Goal: Task Accomplishment & Management: Use online tool/utility

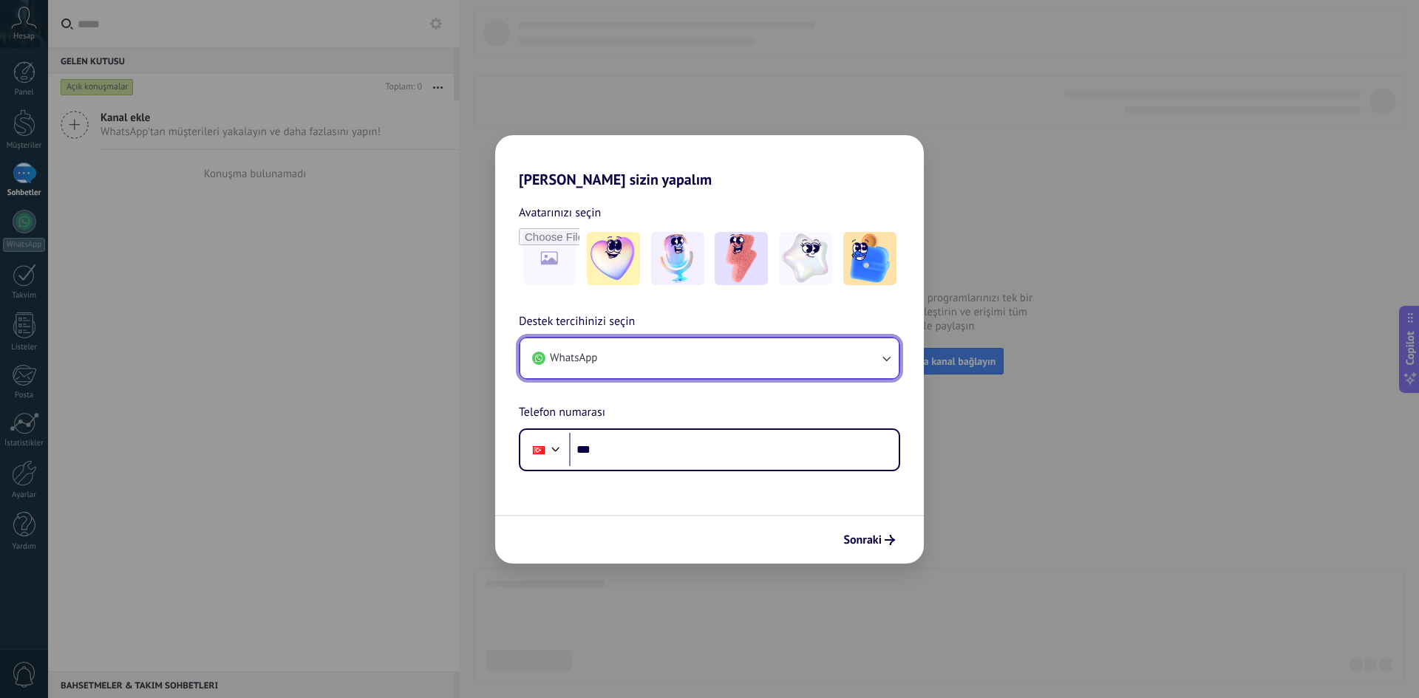
click at [746, 367] on button "WhatsApp" at bounding box center [709, 358] width 378 height 40
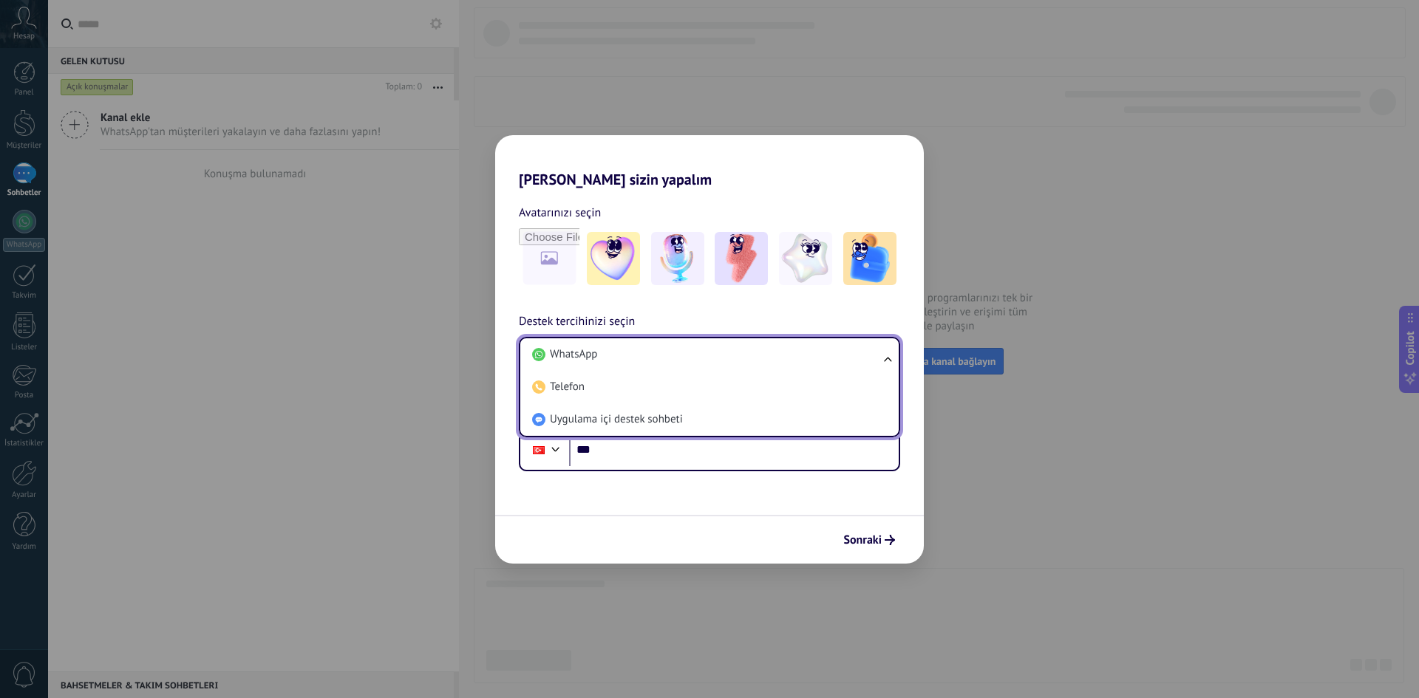
click at [746, 367] on li "WhatsApp" at bounding box center [706, 354] width 361 height 33
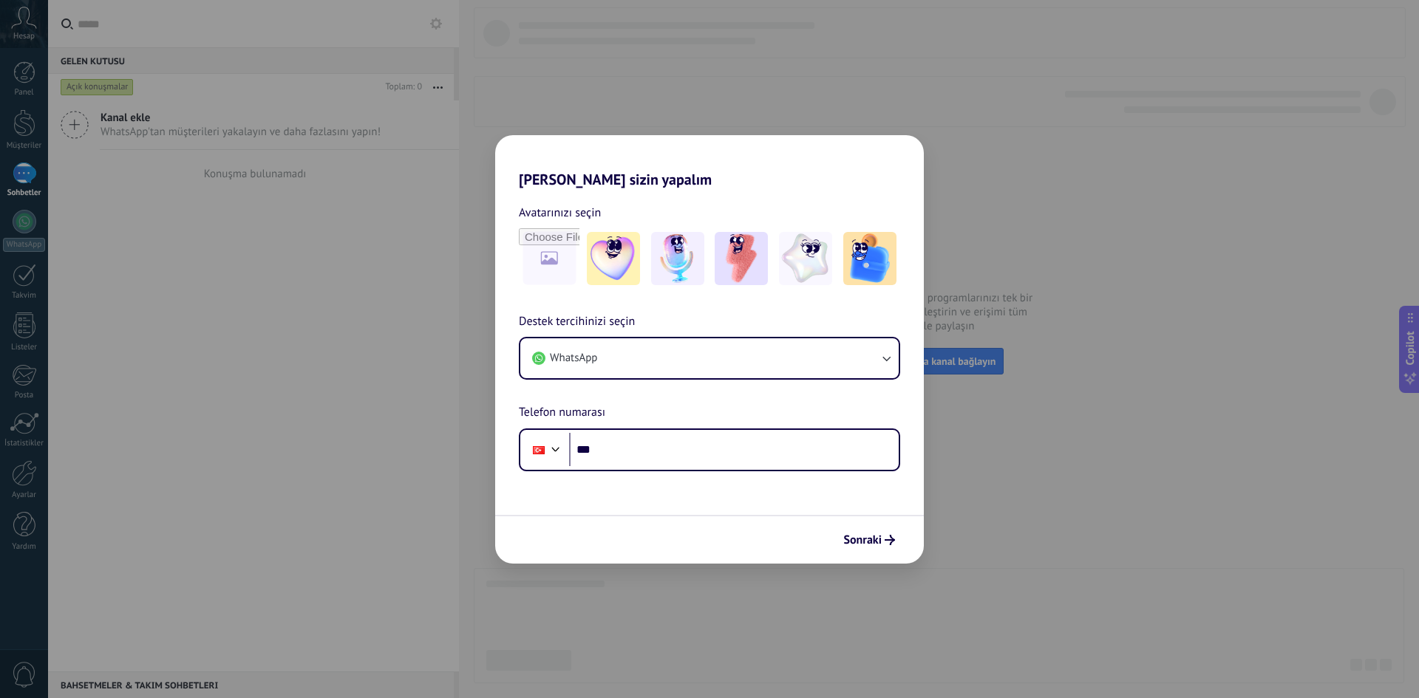
click at [983, 108] on div "[PERSON_NAME] sizin yapalım Avatarınızı seçin Destek tercihinizi seçin WhatsApp…" at bounding box center [709, 349] width 1419 height 698
click at [1069, 144] on div "[PERSON_NAME] sizin yapalım Avatarınızı seçin Destek tercihinizi seçin WhatsApp…" at bounding box center [709, 349] width 1419 height 698
click at [1067, 143] on div "[PERSON_NAME] sizin yapalım Avatarınızı seçin Destek tercihinizi seçin WhatsApp…" at bounding box center [709, 349] width 1419 height 698
click at [677, 75] on div "[PERSON_NAME] sizin yapalım Avatarınızı seçin Destek tercihinizi seçin WhatsApp…" at bounding box center [709, 349] width 1419 height 698
click at [662, 440] on input "***" at bounding box center [734, 450] width 330 height 34
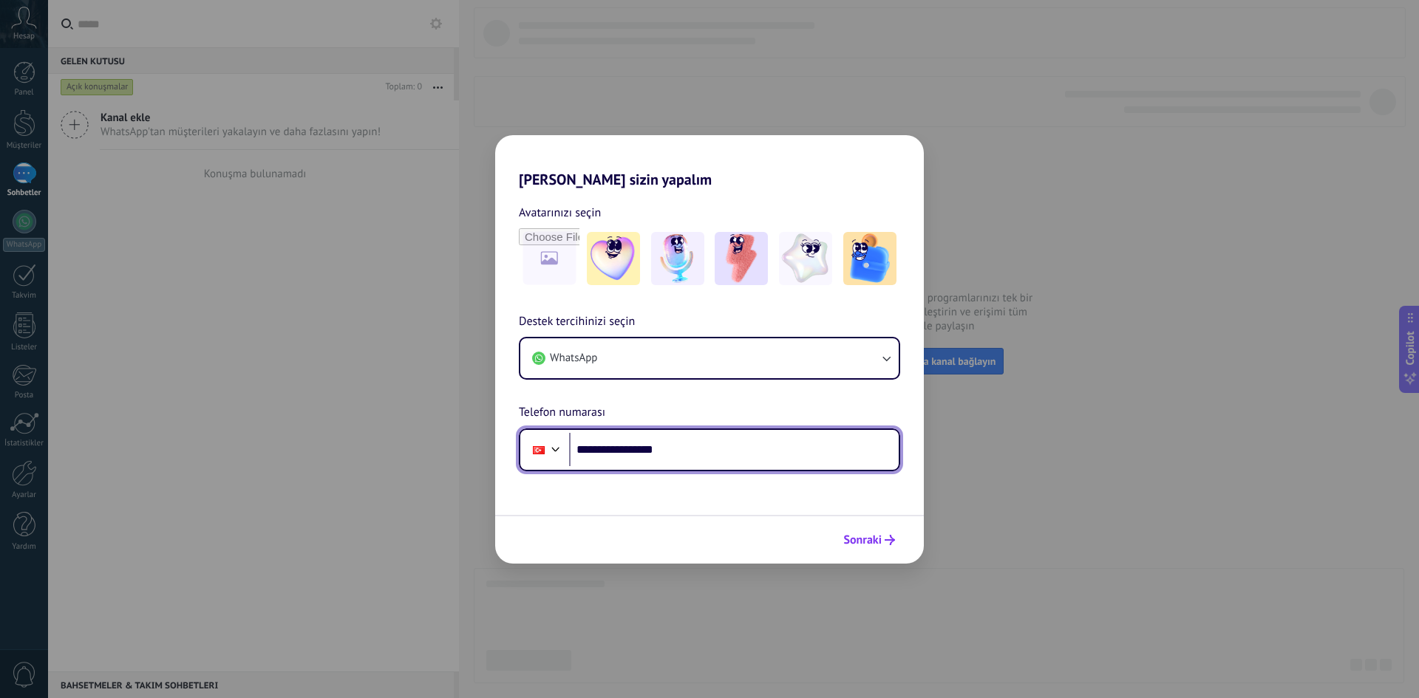
type input "**********"
click at [875, 545] on span "Sonraki" at bounding box center [862, 540] width 38 height 10
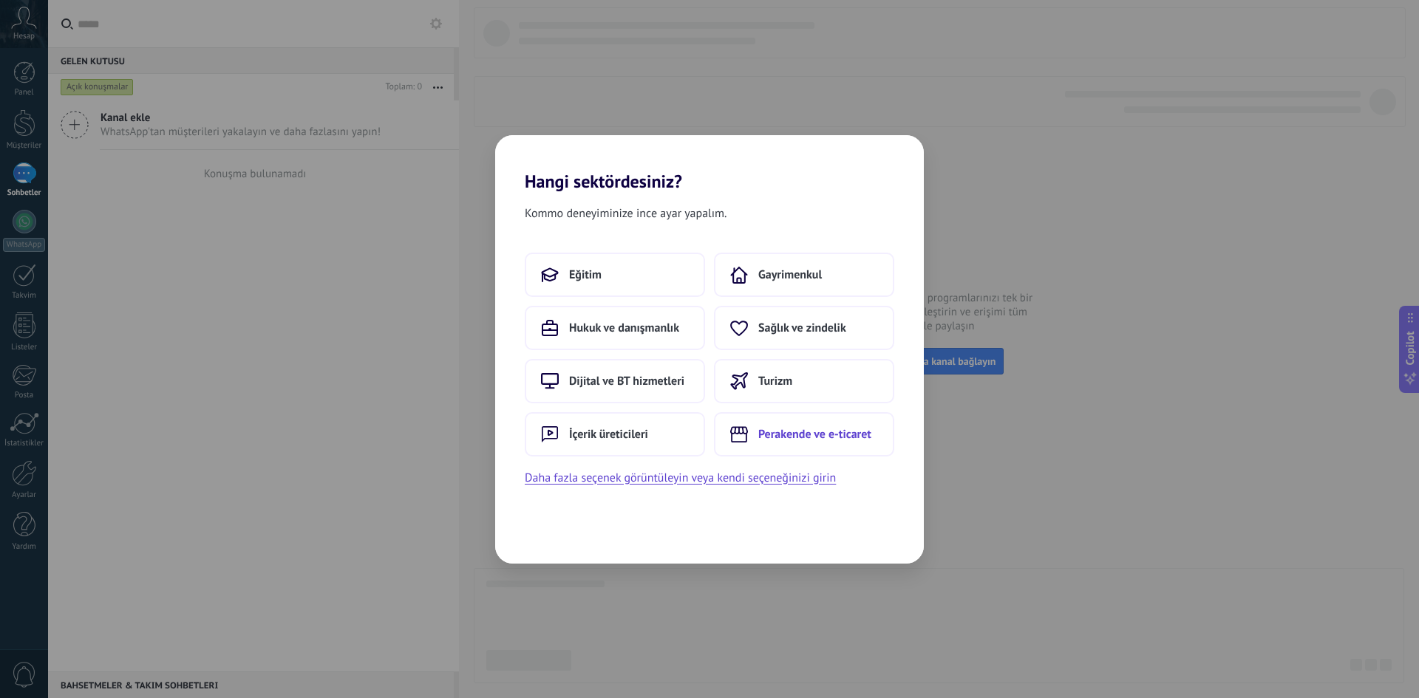
click at [785, 434] on span "Perakende ve e-ticaret" at bounding box center [814, 434] width 113 height 15
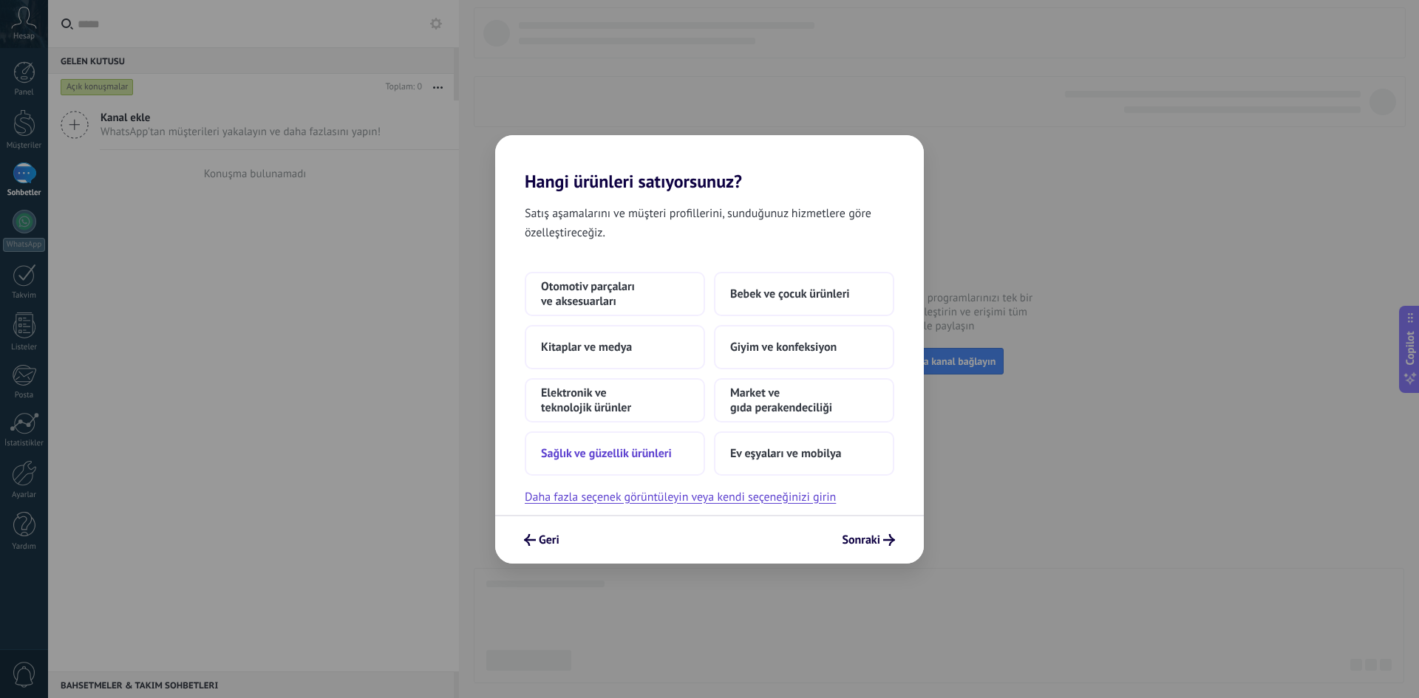
click at [644, 457] on span "Sağlık ve güzellik ürünleri" at bounding box center [606, 453] width 131 height 15
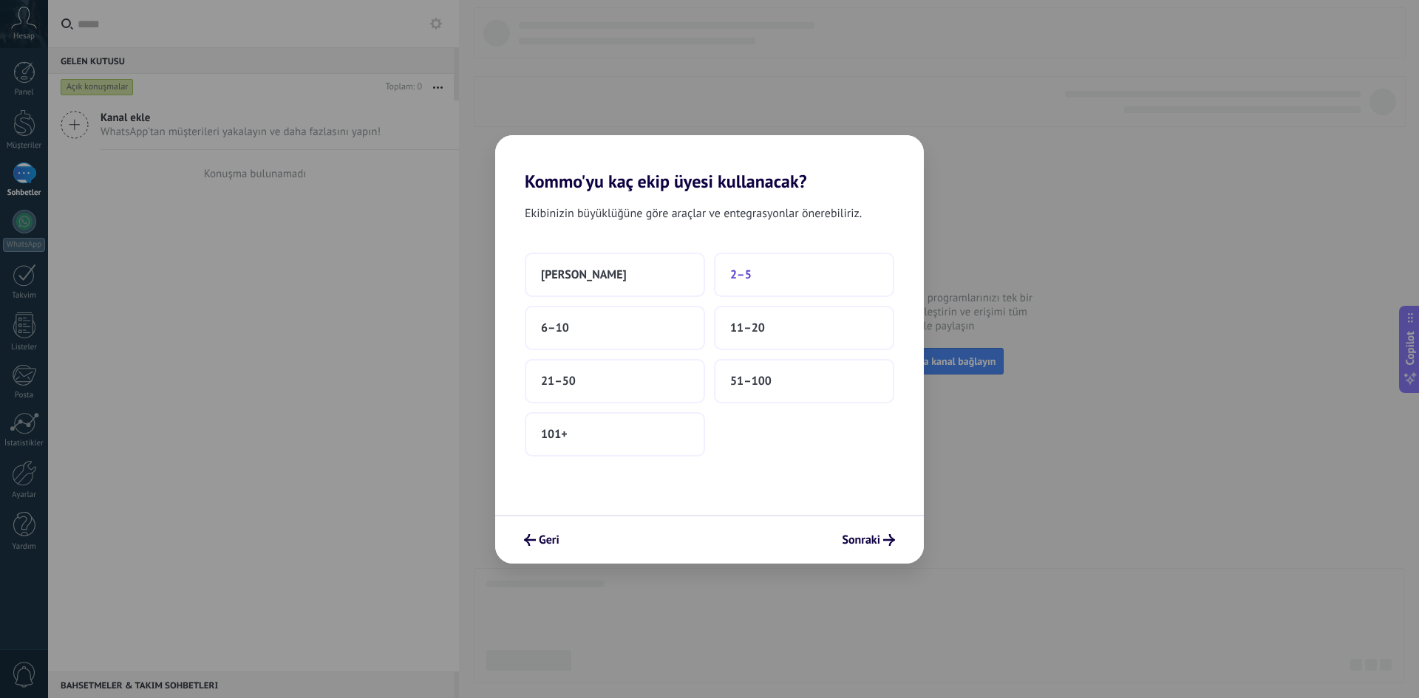
click at [753, 279] on button "2–5" at bounding box center [804, 275] width 180 height 44
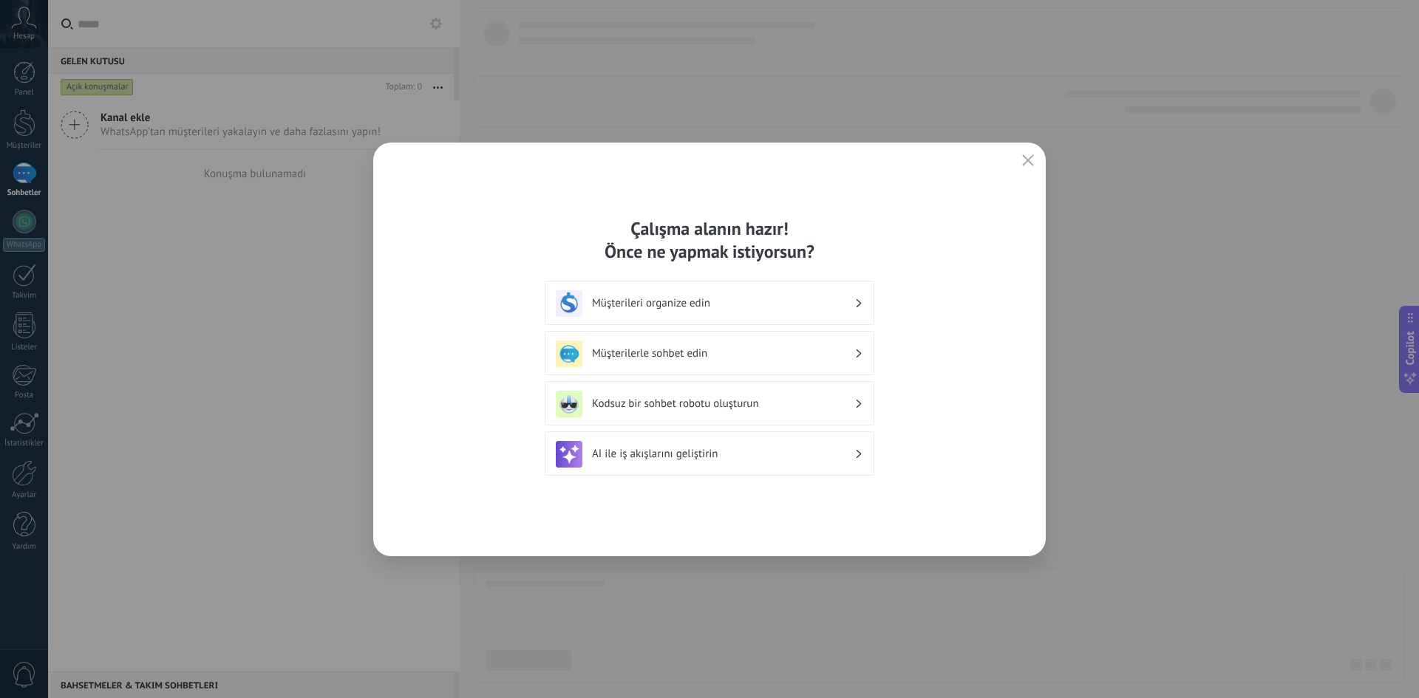
click at [734, 460] on h3 "AI ile iş akışlarını geliştirin" at bounding box center [723, 454] width 262 height 14
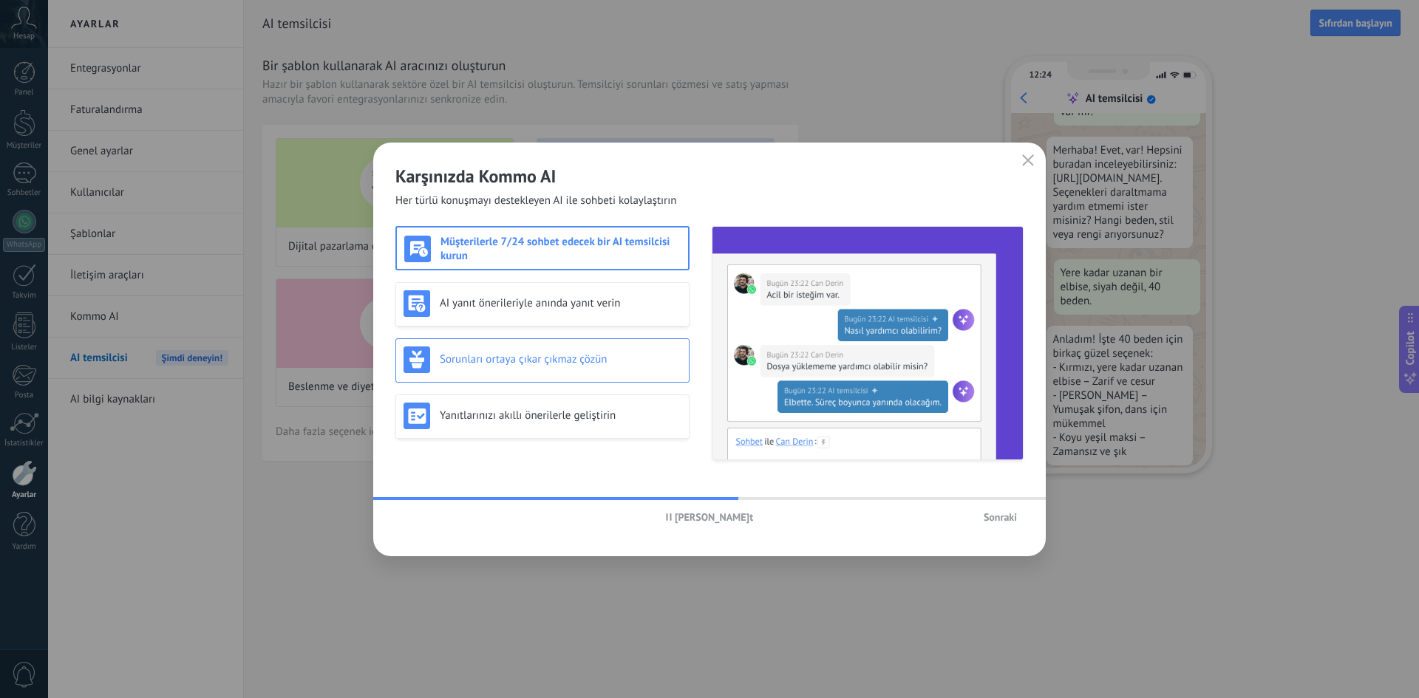
scroll to position [44, 0]
click at [997, 516] on span "Sonraki" at bounding box center [999, 517] width 33 height 10
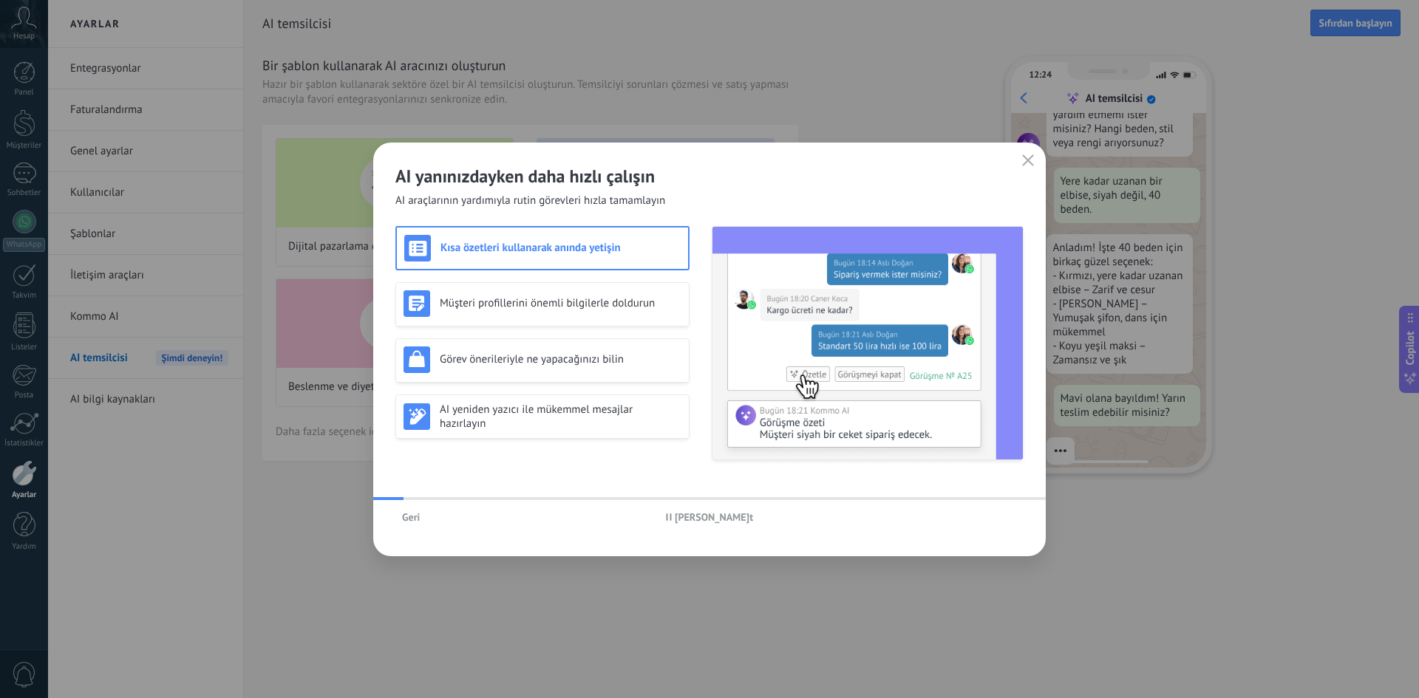
scroll to position [135, 0]
click at [1028, 153] on button "button" at bounding box center [1027, 161] width 19 height 21
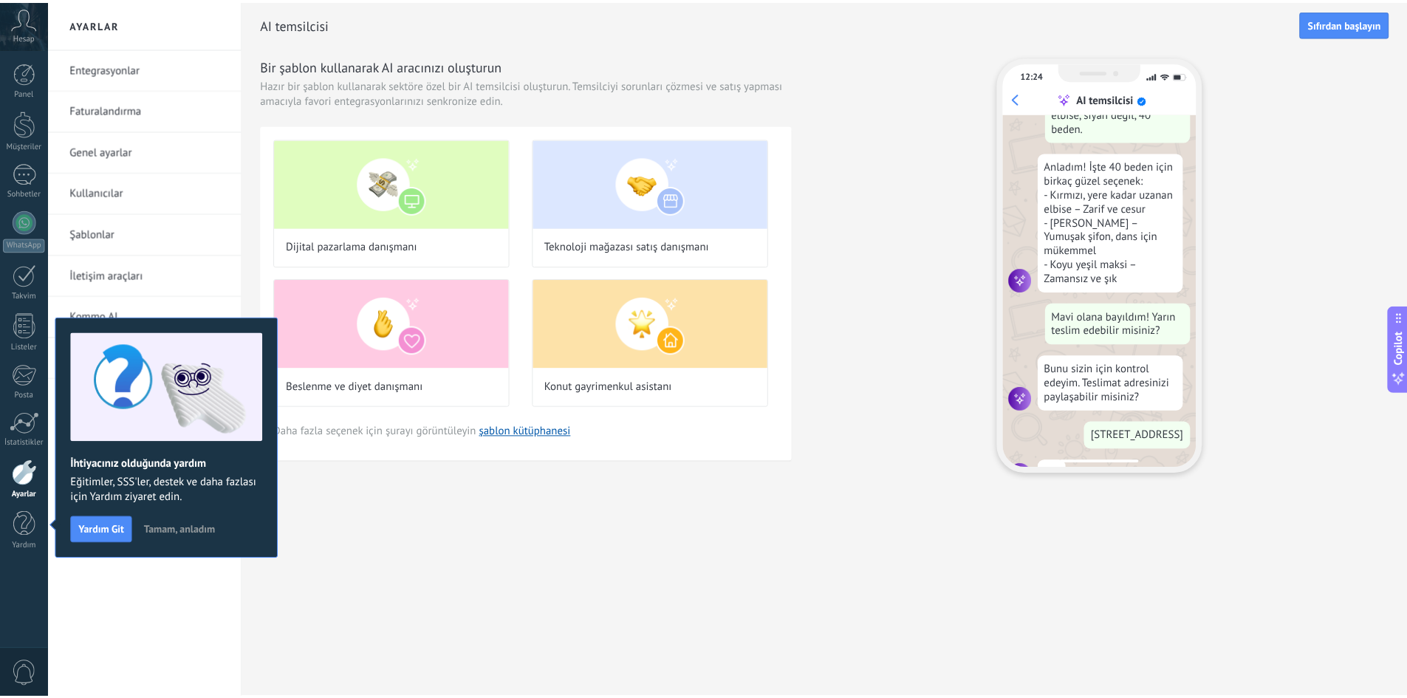
scroll to position [254, 0]
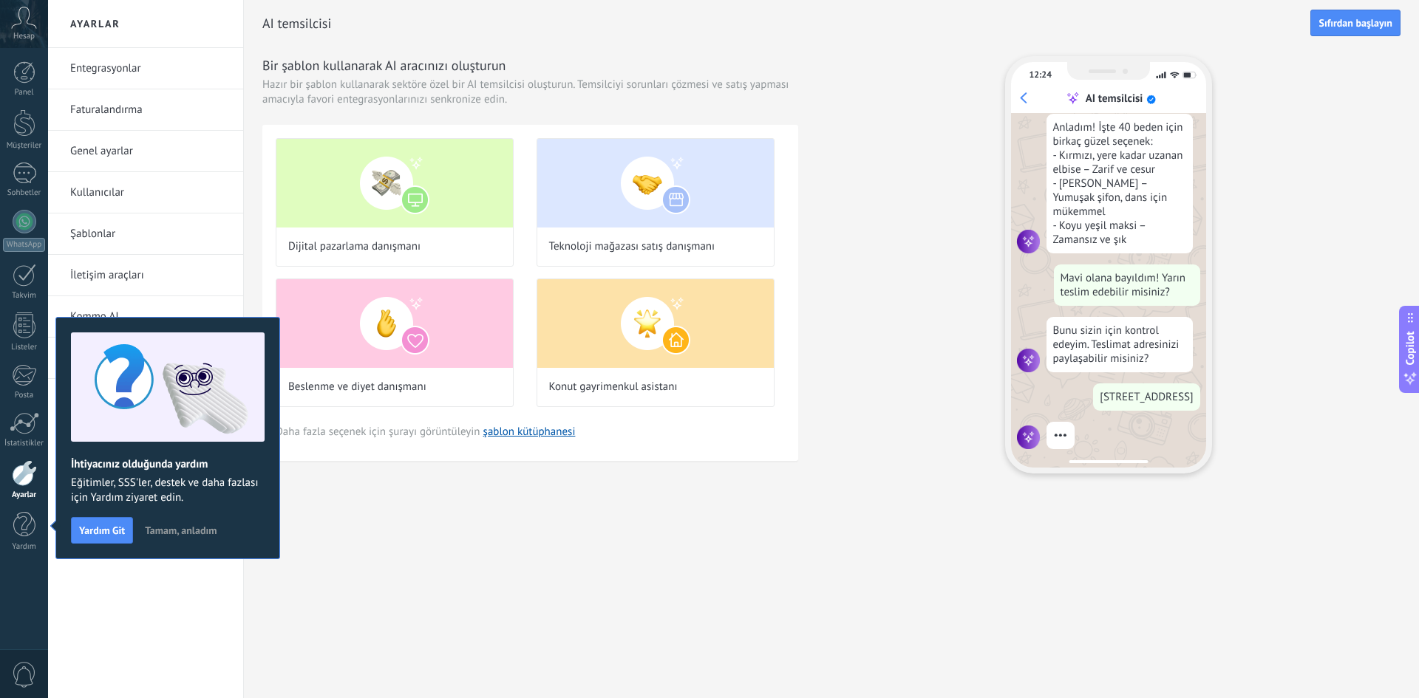
click at [108, 69] on link "Entegrasyonlar" at bounding box center [149, 68] width 158 height 41
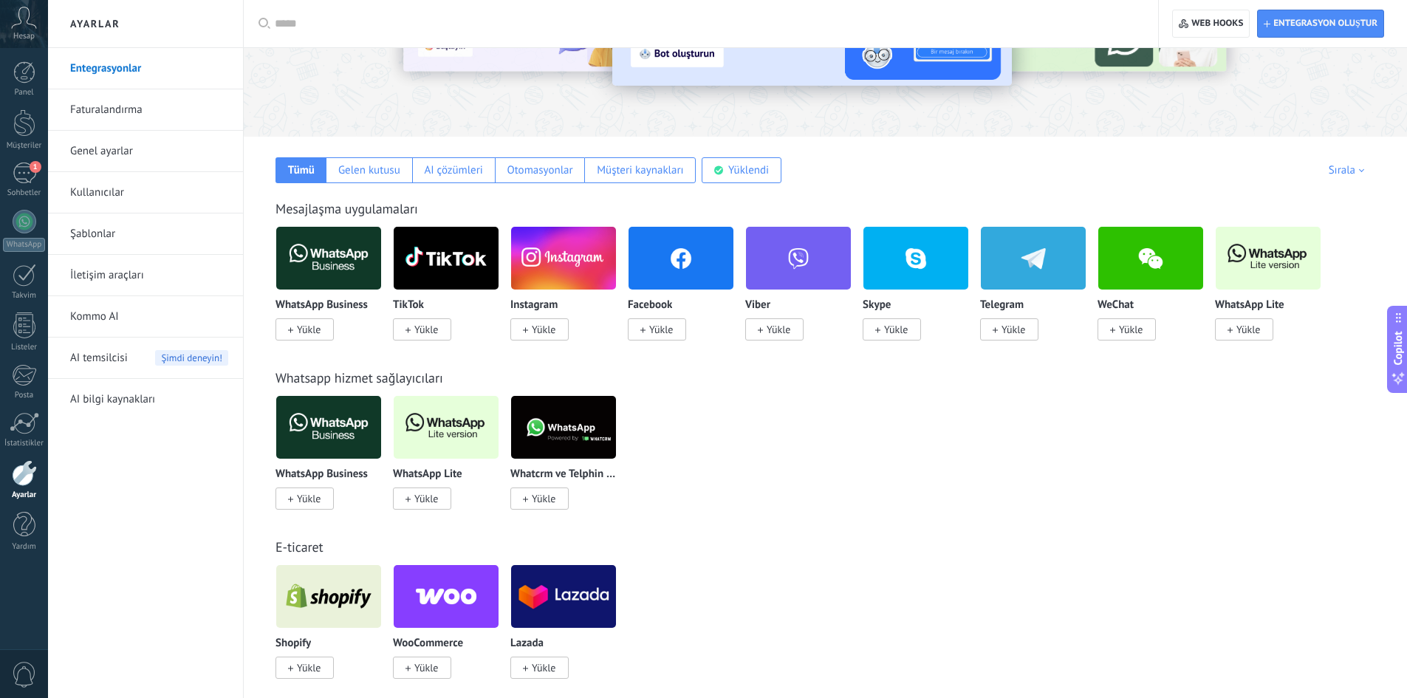
scroll to position [148, 0]
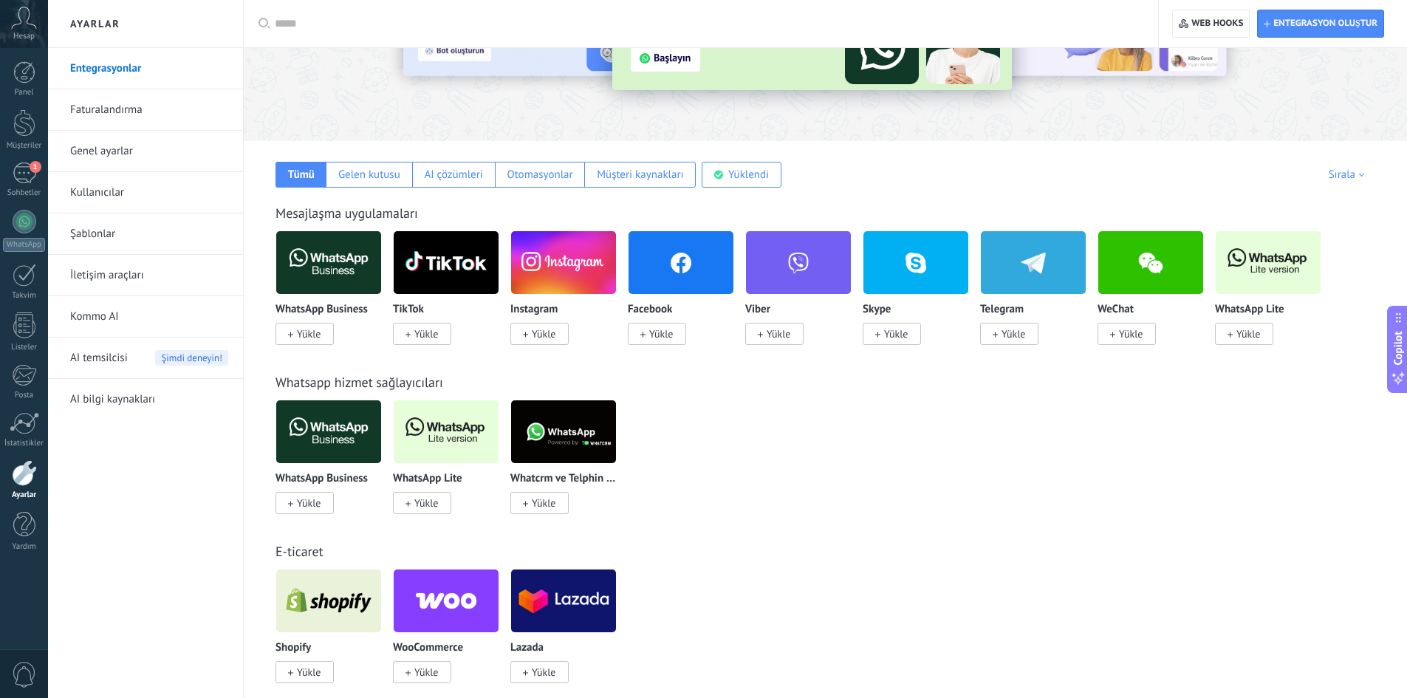
click at [301, 335] on span "Yükle" at bounding box center [309, 333] width 24 height 13
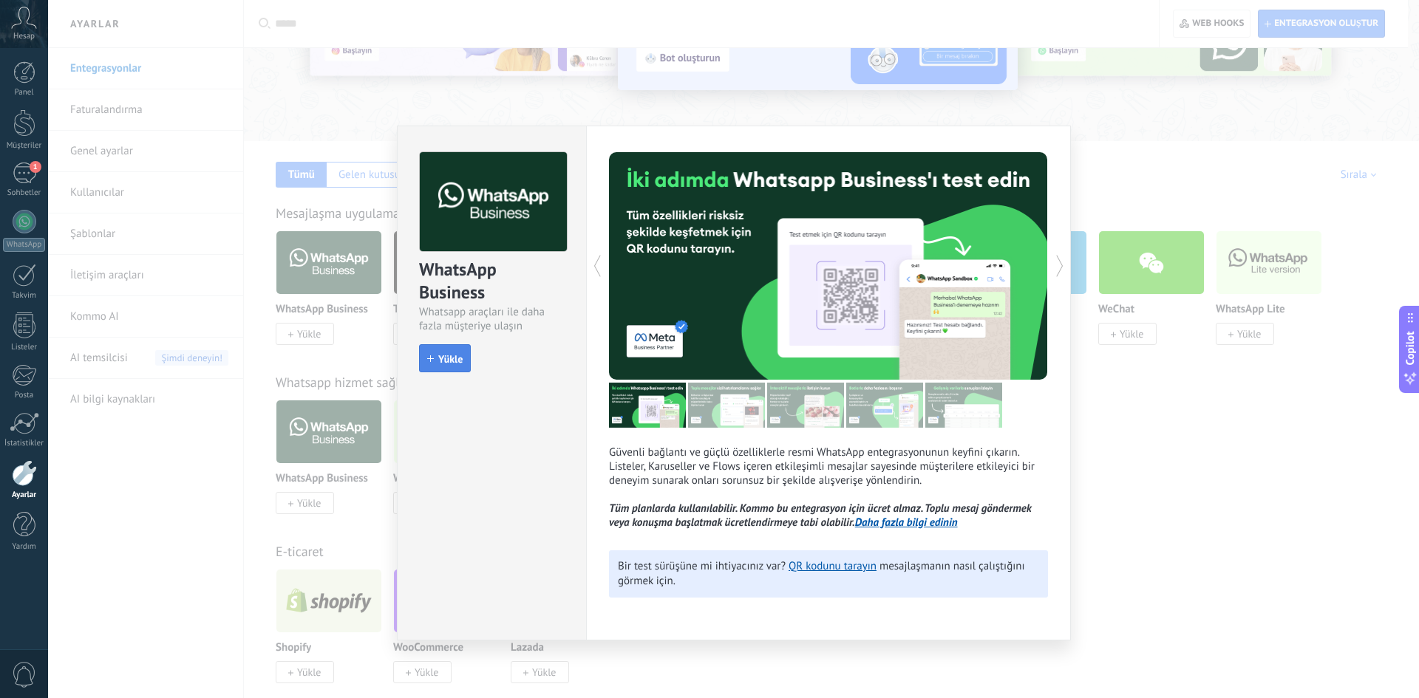
click at [444, 356] on span "Yükle" at bounding box center [450, 359] width 24 height 10
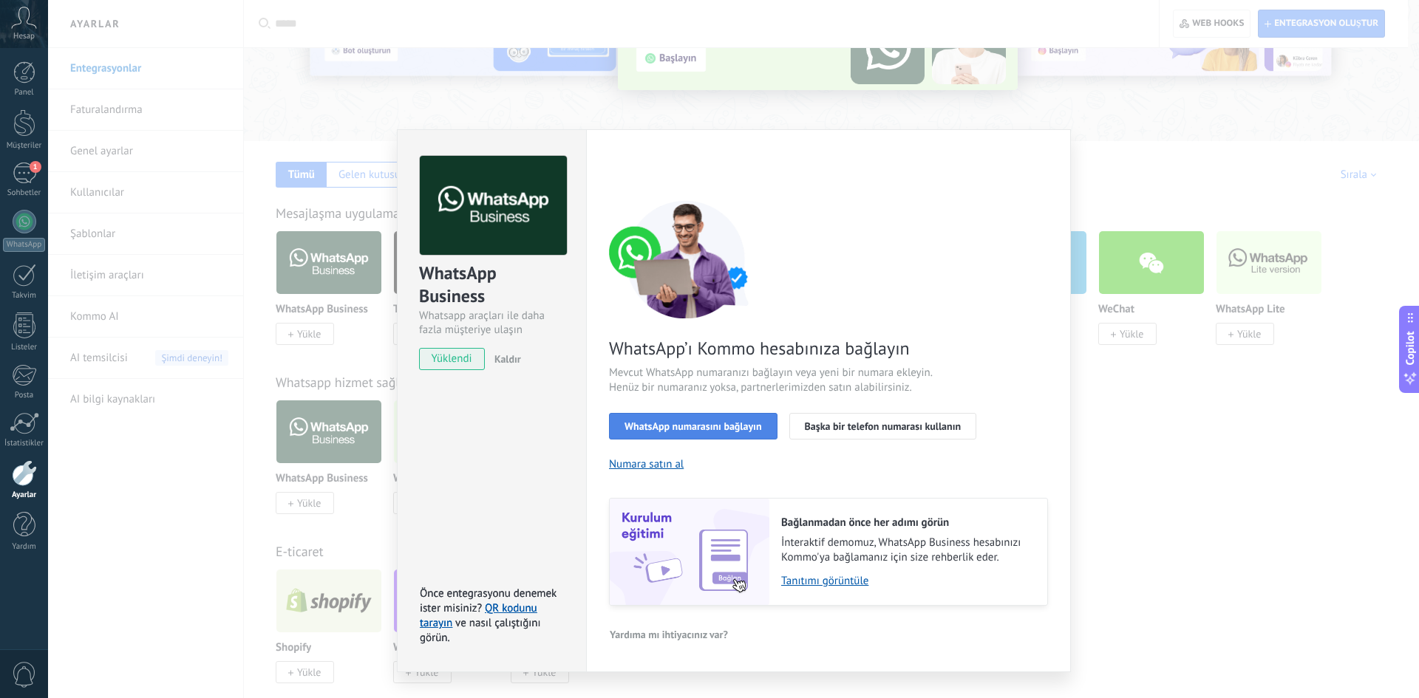
click at [752, 426] on span "WhatsApp numarasını bağlayın" at bounding box center [692, 426] width 137 height 10
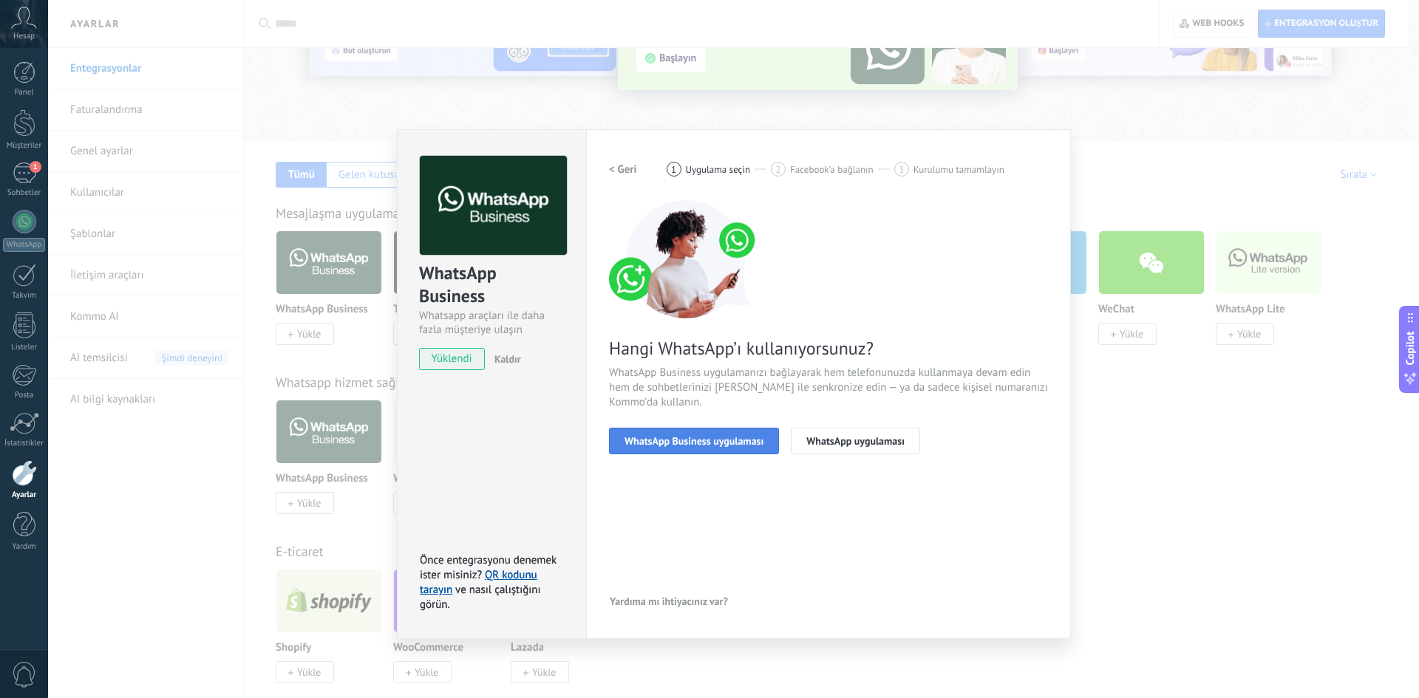
click at [751, 446] on span "WhatsApp Business uygulaması" at bounding box center [693, 441] width 139 height 10
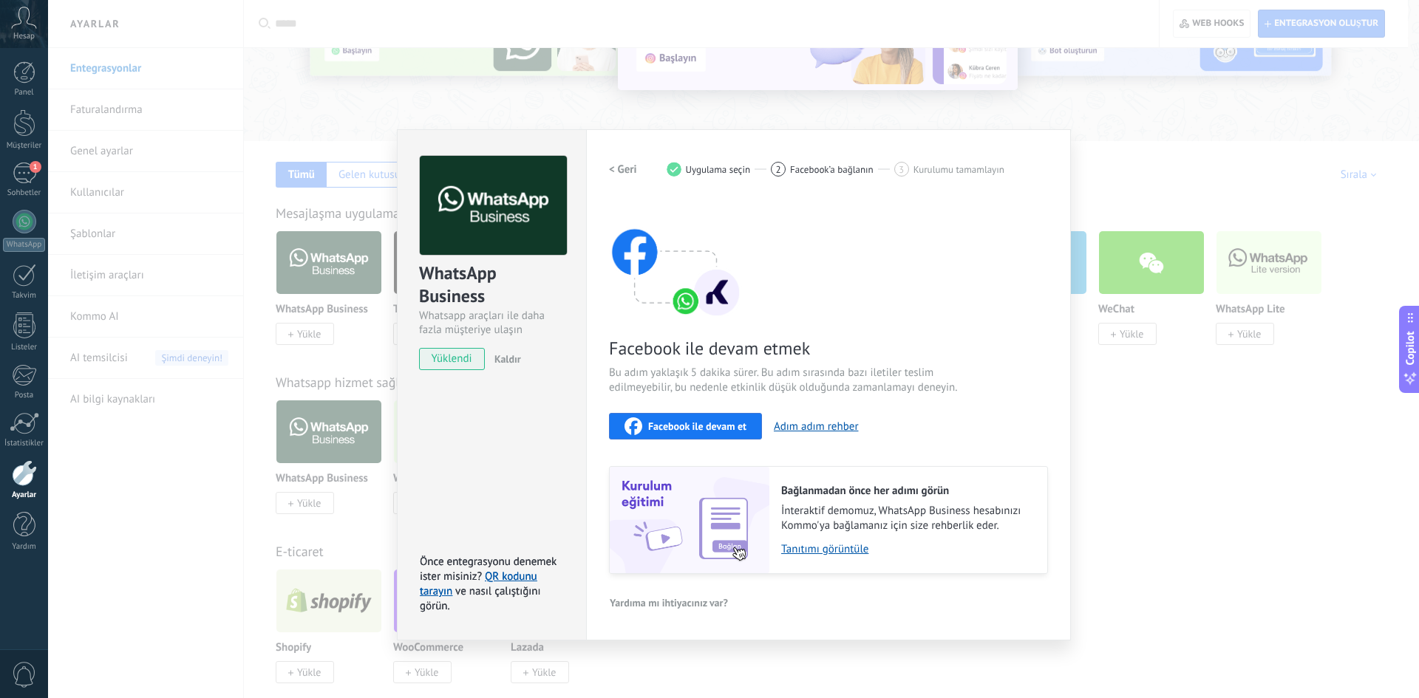
click at [717, 421] on span "Facebook ile devam et" at bounding box center [697, 426] width 98 height 10
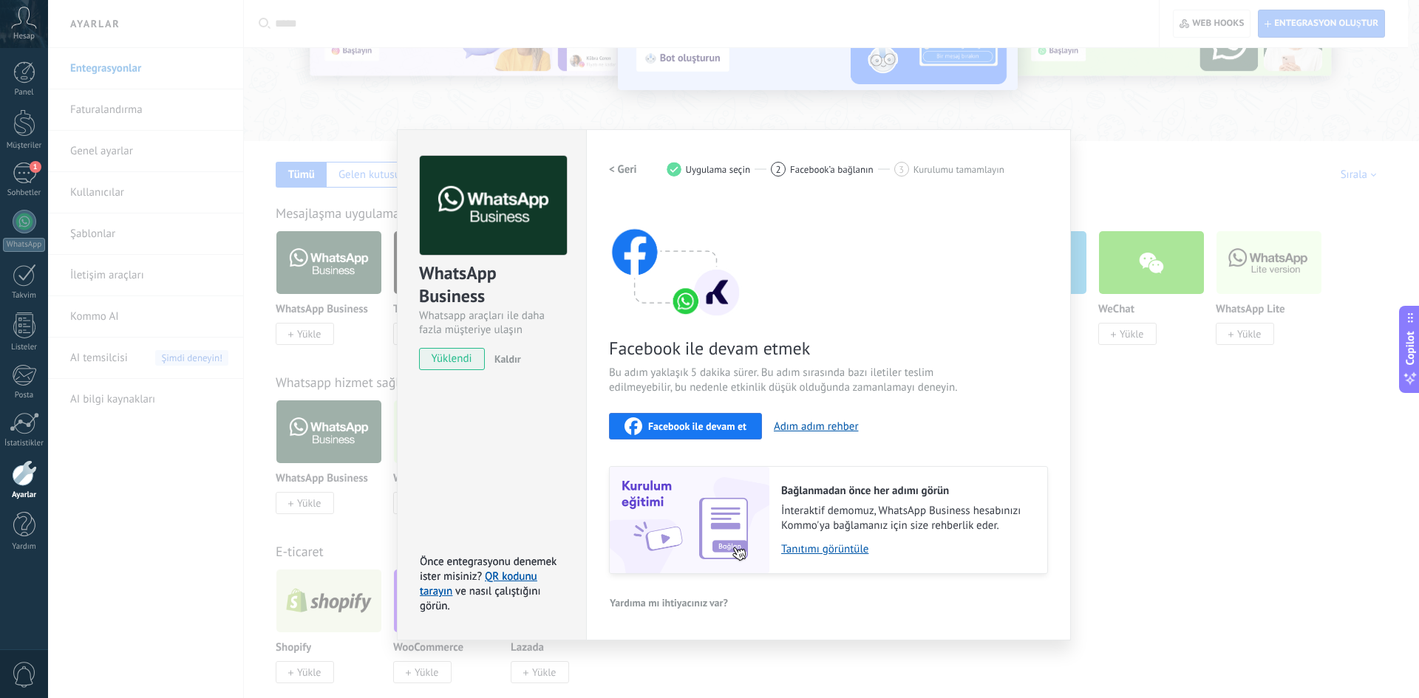
click at [543, 104] on div "WhatsApp Business Whatsapp araçları ile daha fazla müşteriye ulaşın yüklendi Ka…" at bounding box center [733, 349] width 1370 height 698
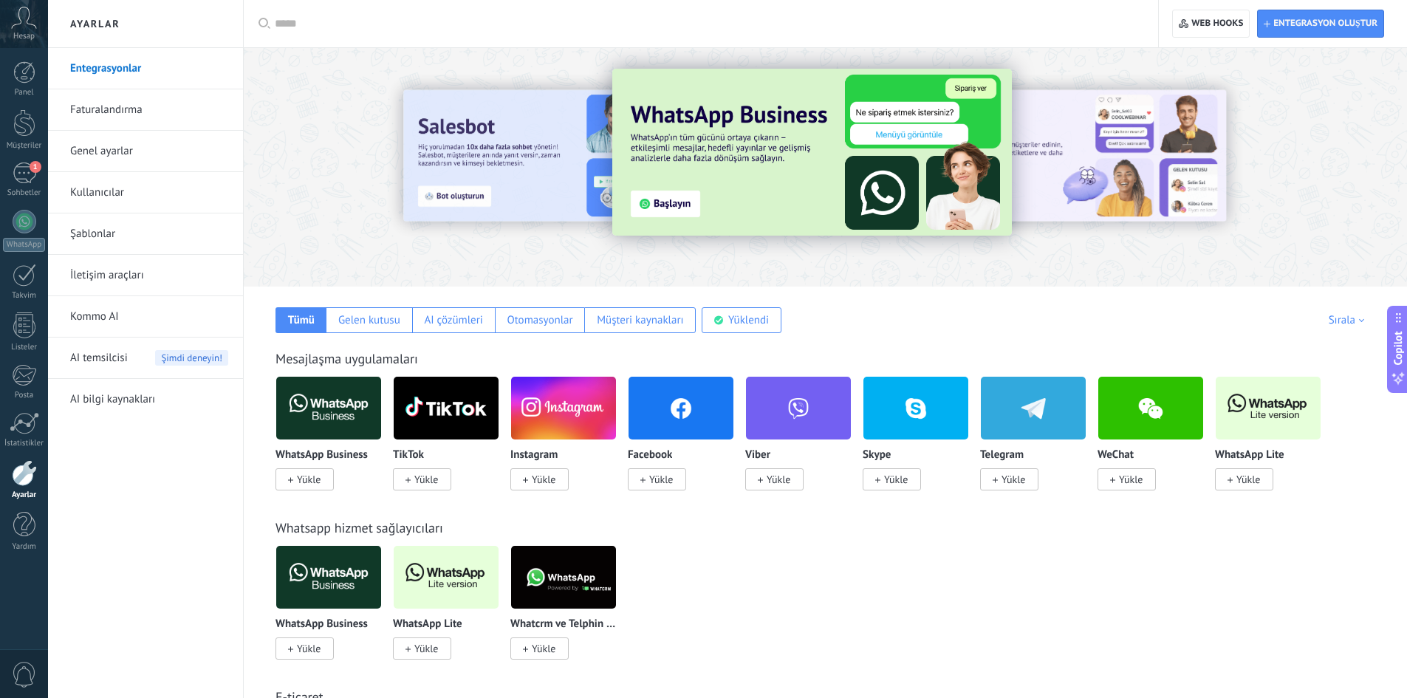
scroll to position [0, 0]
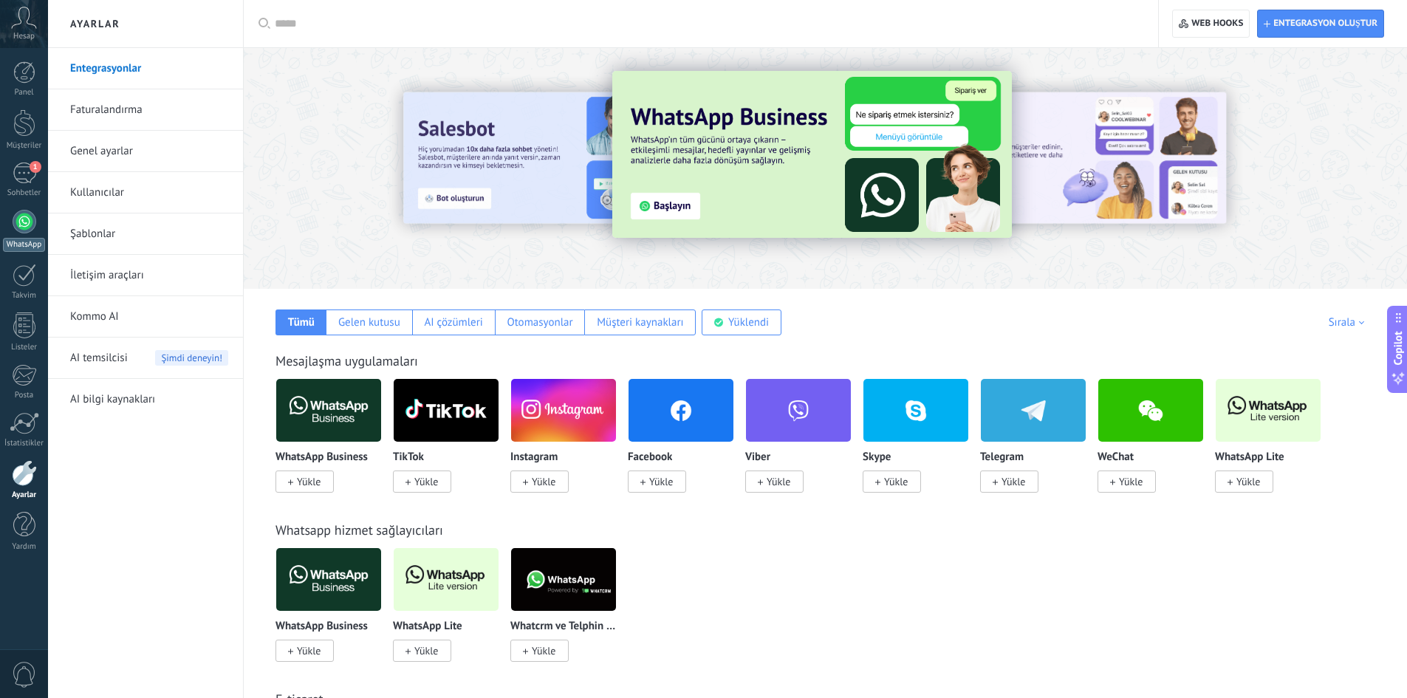
click at [29, 216] on div at bounding box center [25, 222] width 24 height 24
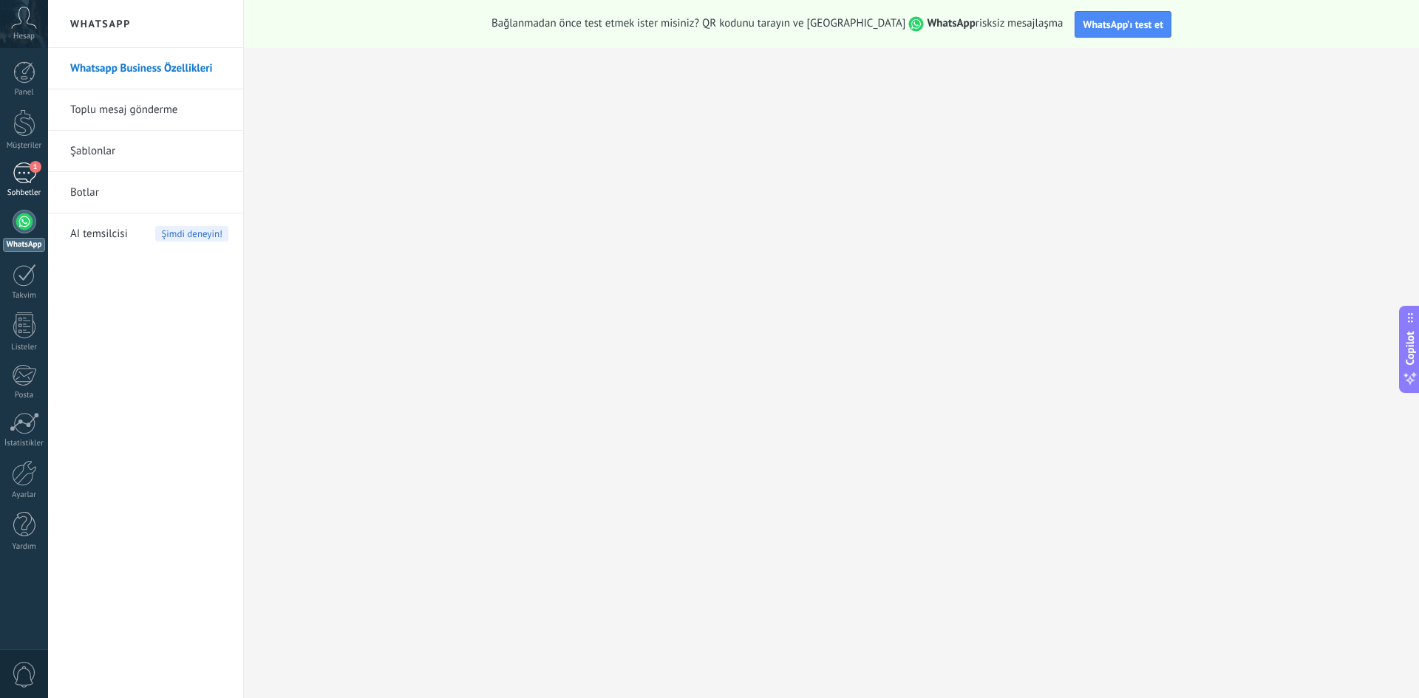
click at [18, 175] on div "1" at bounding box center [25, 173] width 24 height 21
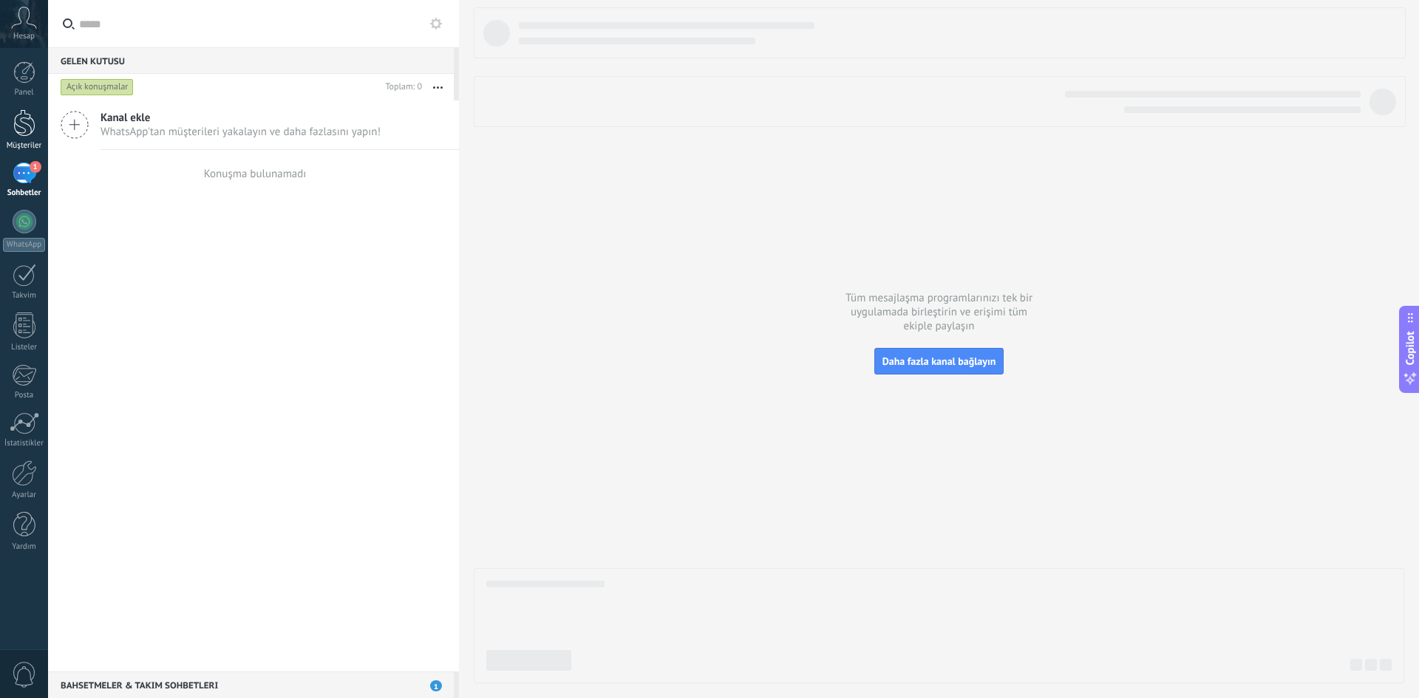
click at [28, 134] on div at bounding box center [24, 122] width 22 height 27
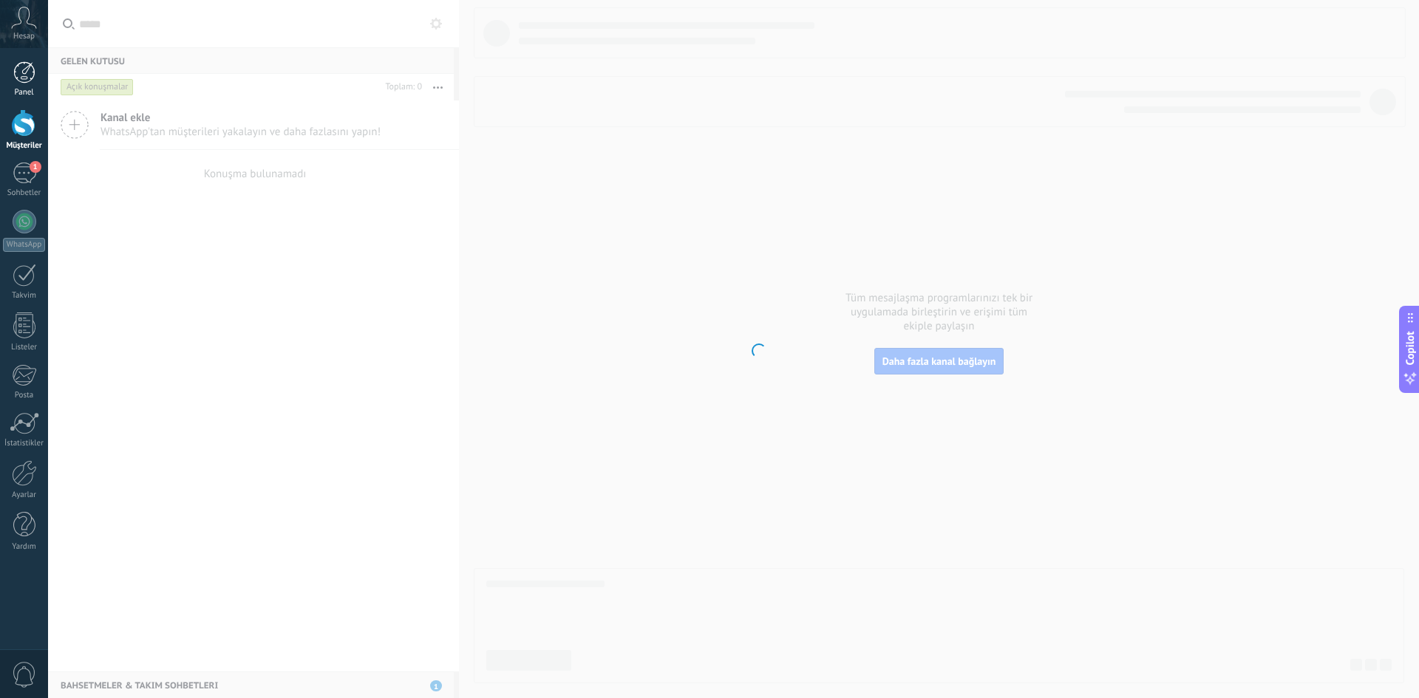
click at [28, 76] on div at bounding box center [24, 72] width 22 height 22
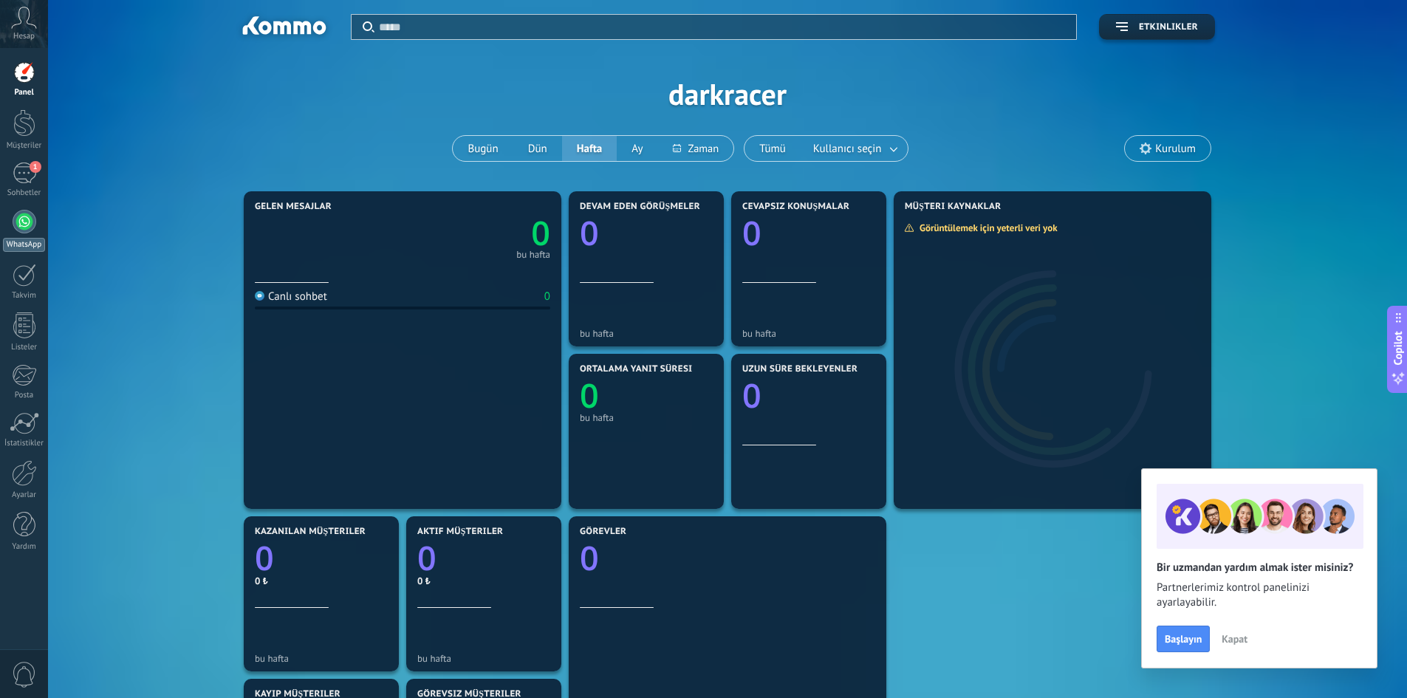
click at [30, 233] on link "WhatsApp" at bounding box center [24, 231] width 48 height 42
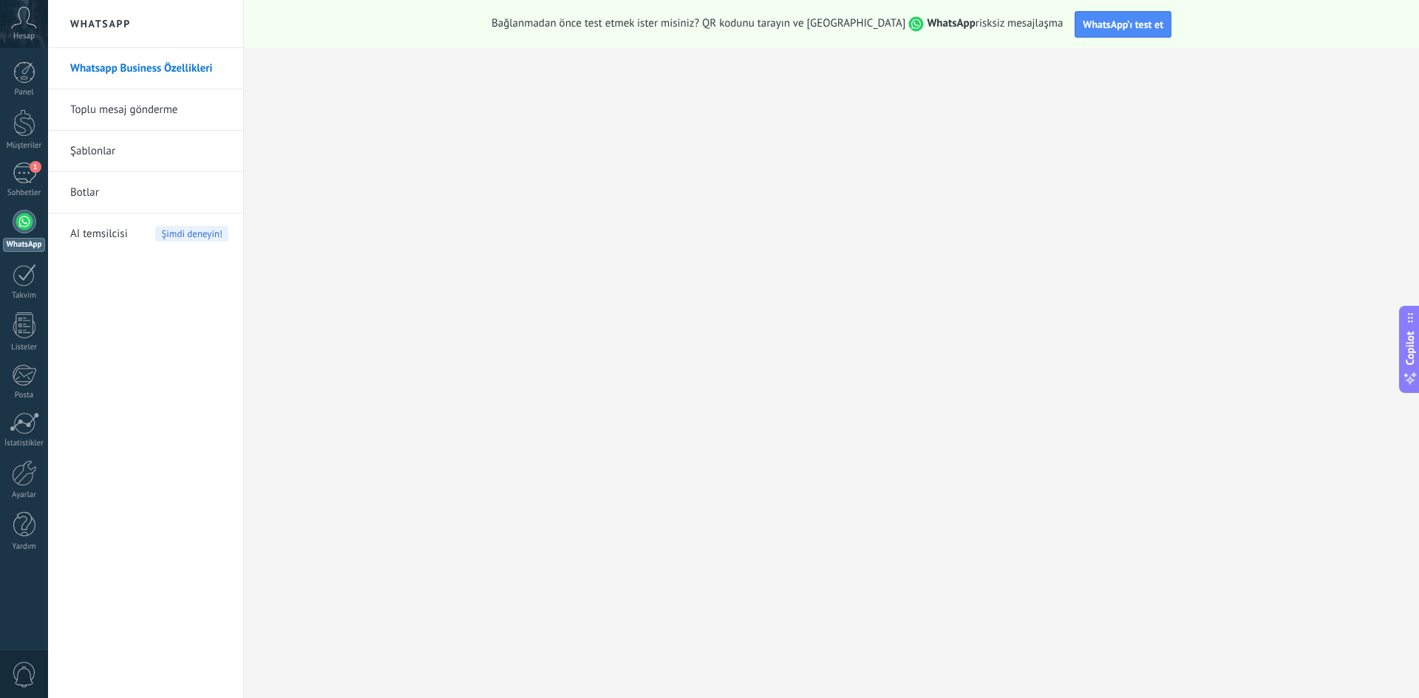
click at [117, 101] on link "Toplu mesaj gönderme" at bounding box center [149, 109] width 158 height 41
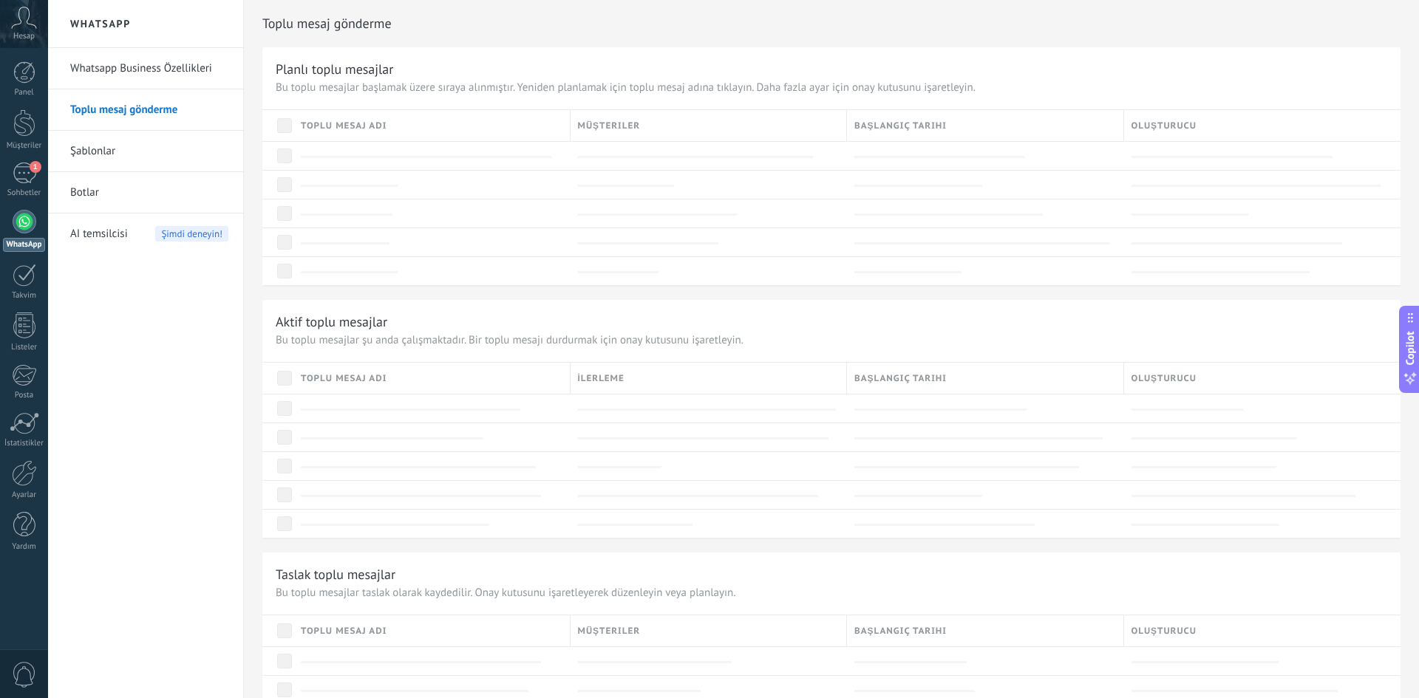
click at [119, 68] on link "Whatsapp Business Özellikleri" at bounding box center [149, 68] width 158 height 41
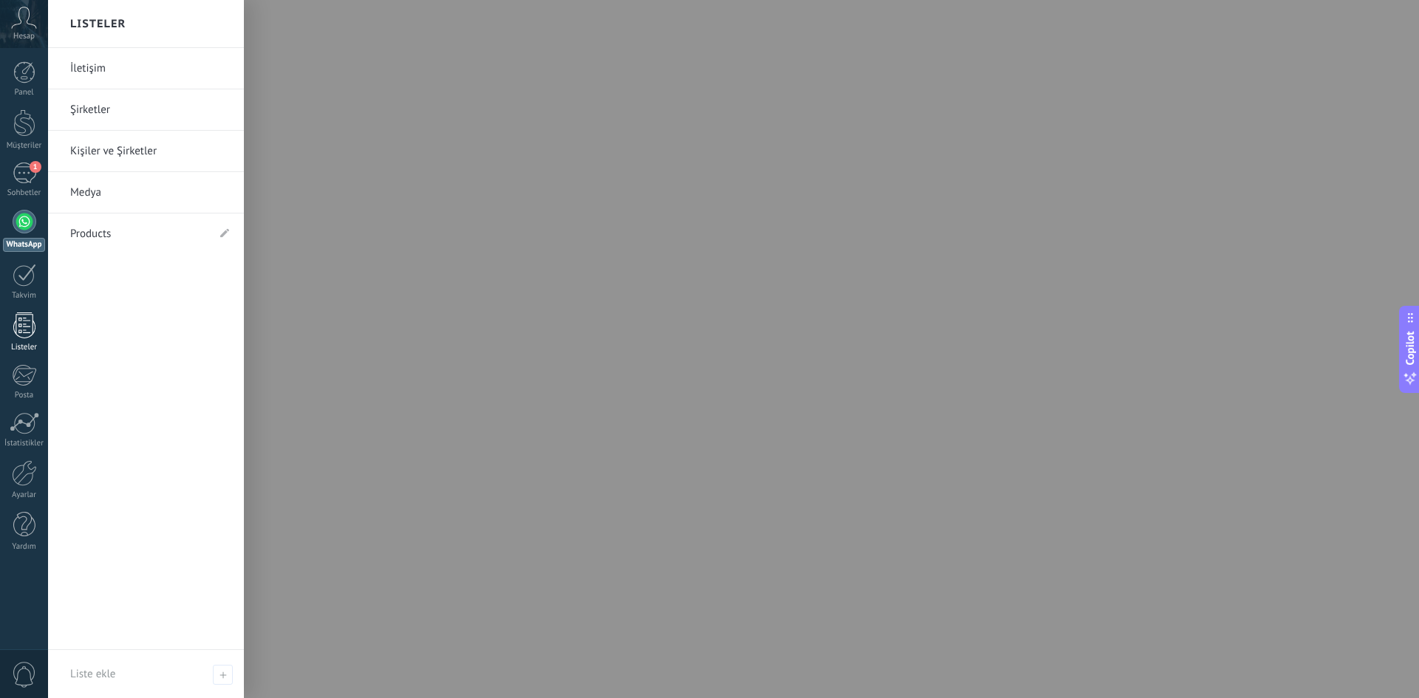
click at [22, 326] on div at bounding box center [24, 326] width 22 height 26
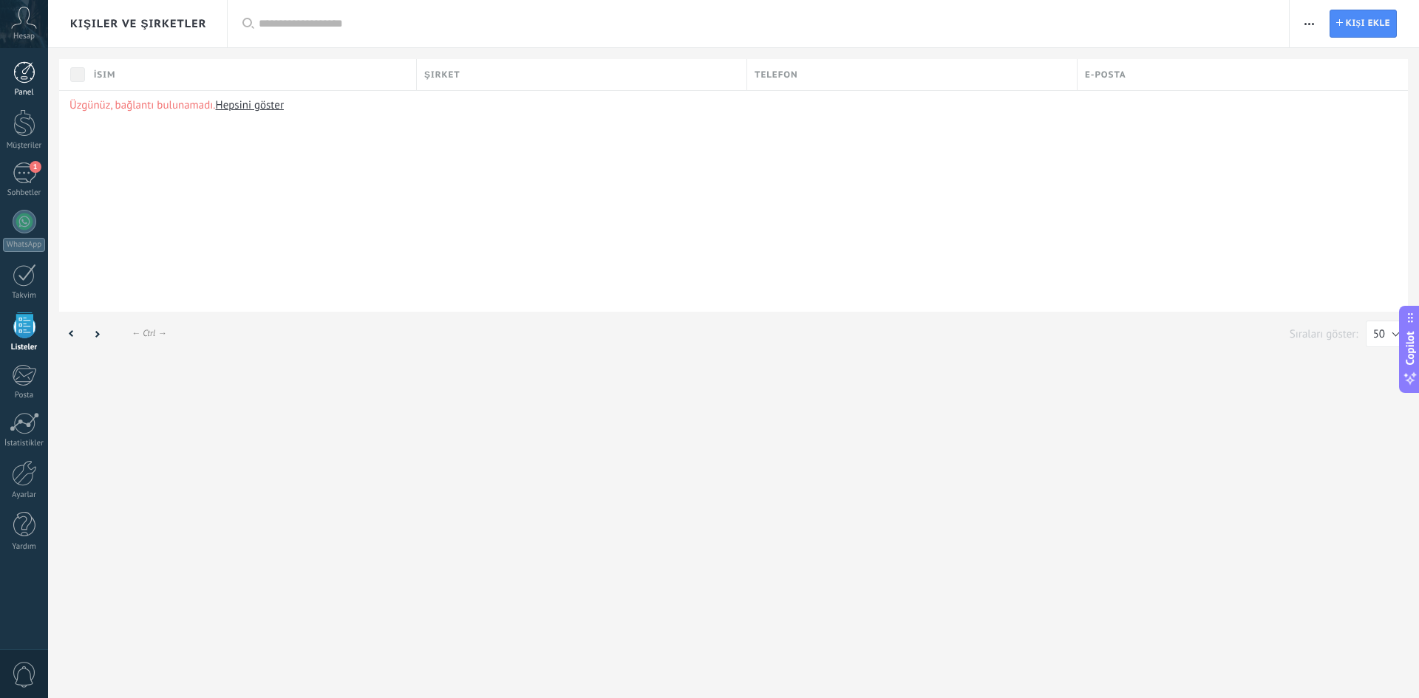
click at [27, 74] on div at bounding box center [24, 72] width 22 height 22
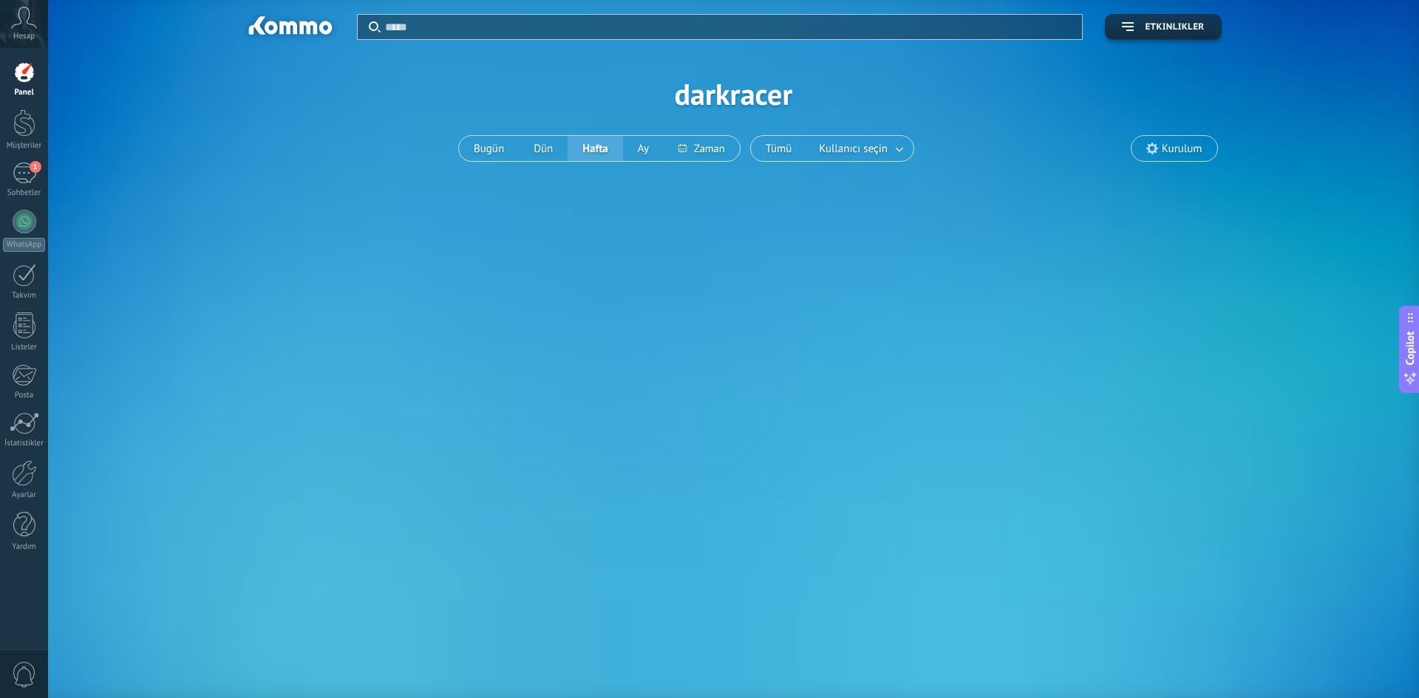
click at [13, 24] on div "Hesap" at bounding box center [24, 24] width 48 height 48
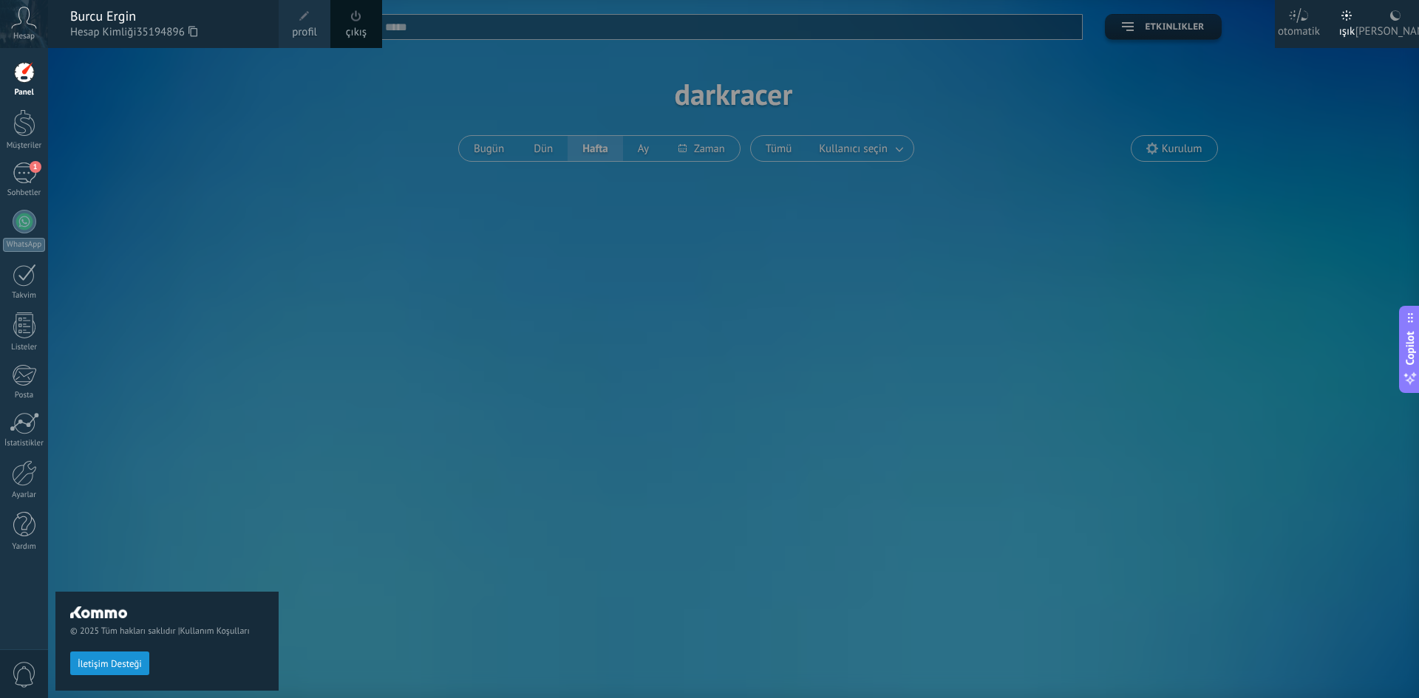
click at [24, 27] on icon at bounding box center [24, 18] width 26 height 22
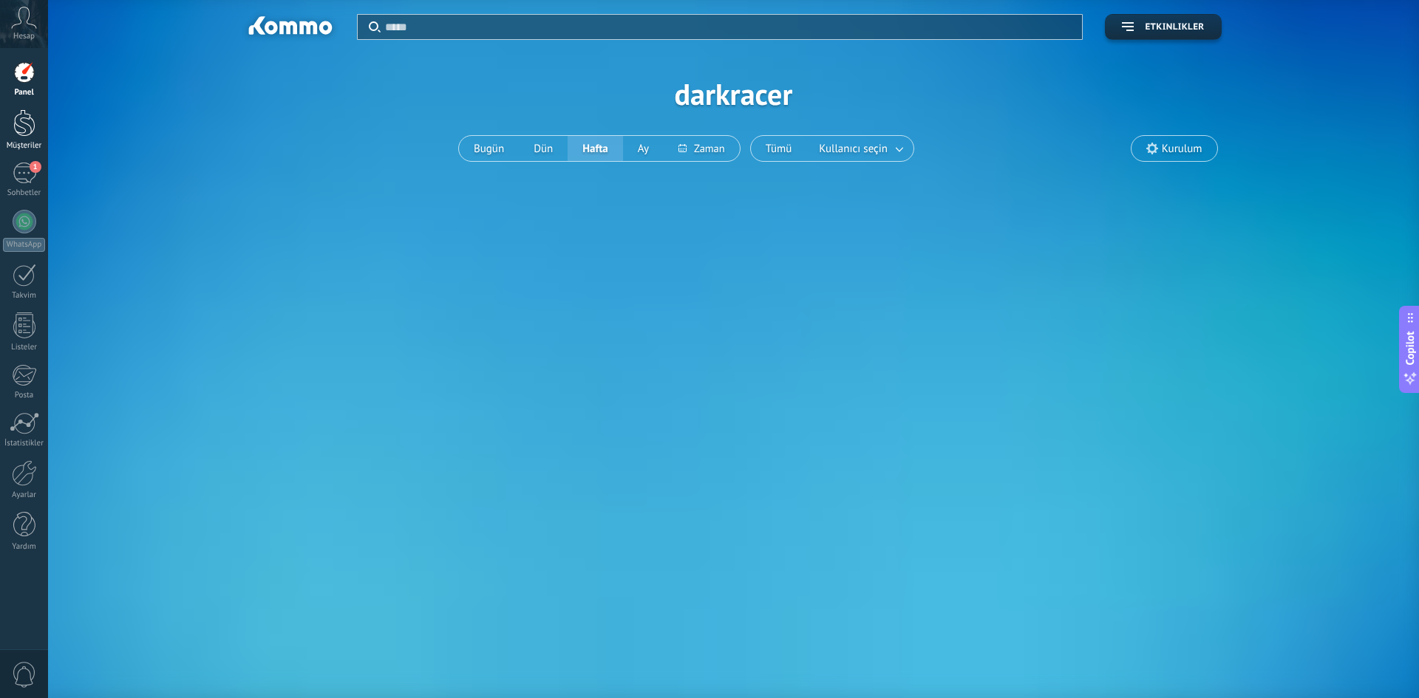
click at [23, 118] on div at bounding box center [24, 122] width 22 height 27
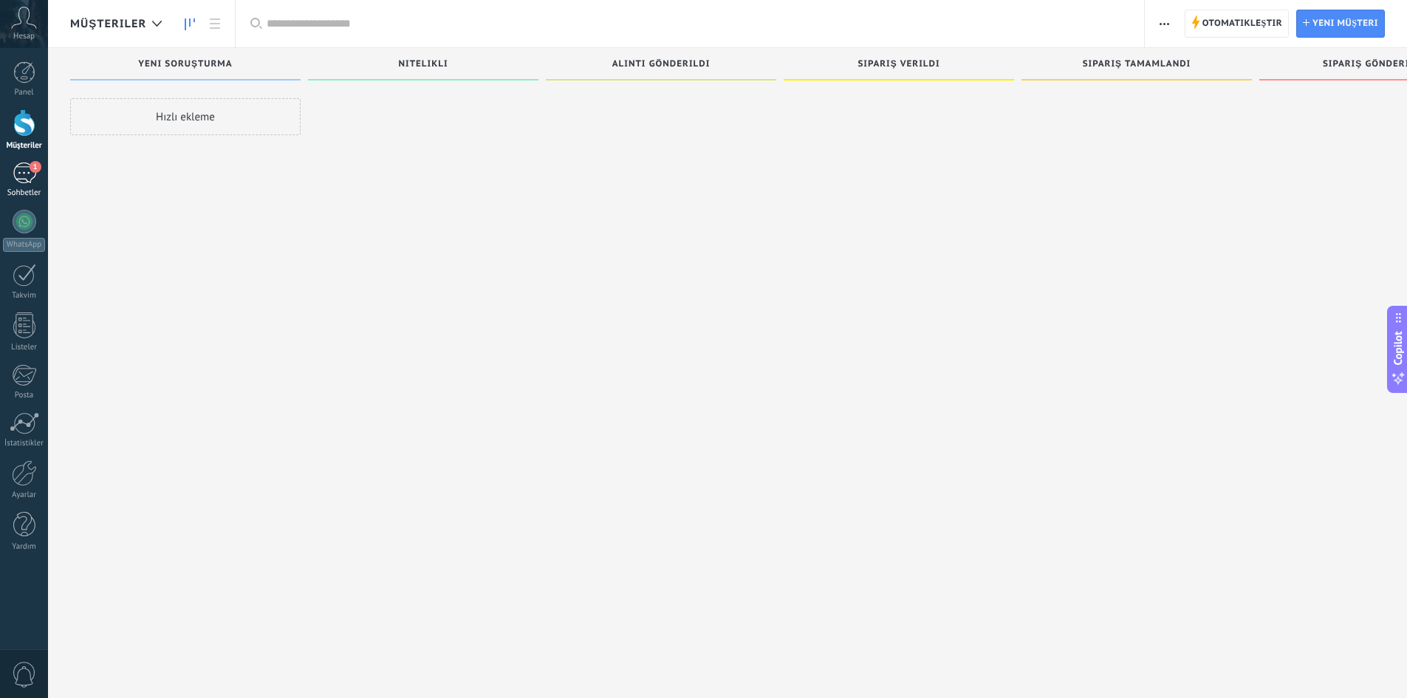
click at [21, 163] on div "1" at bounding box center [25, 173] width 24 height 21
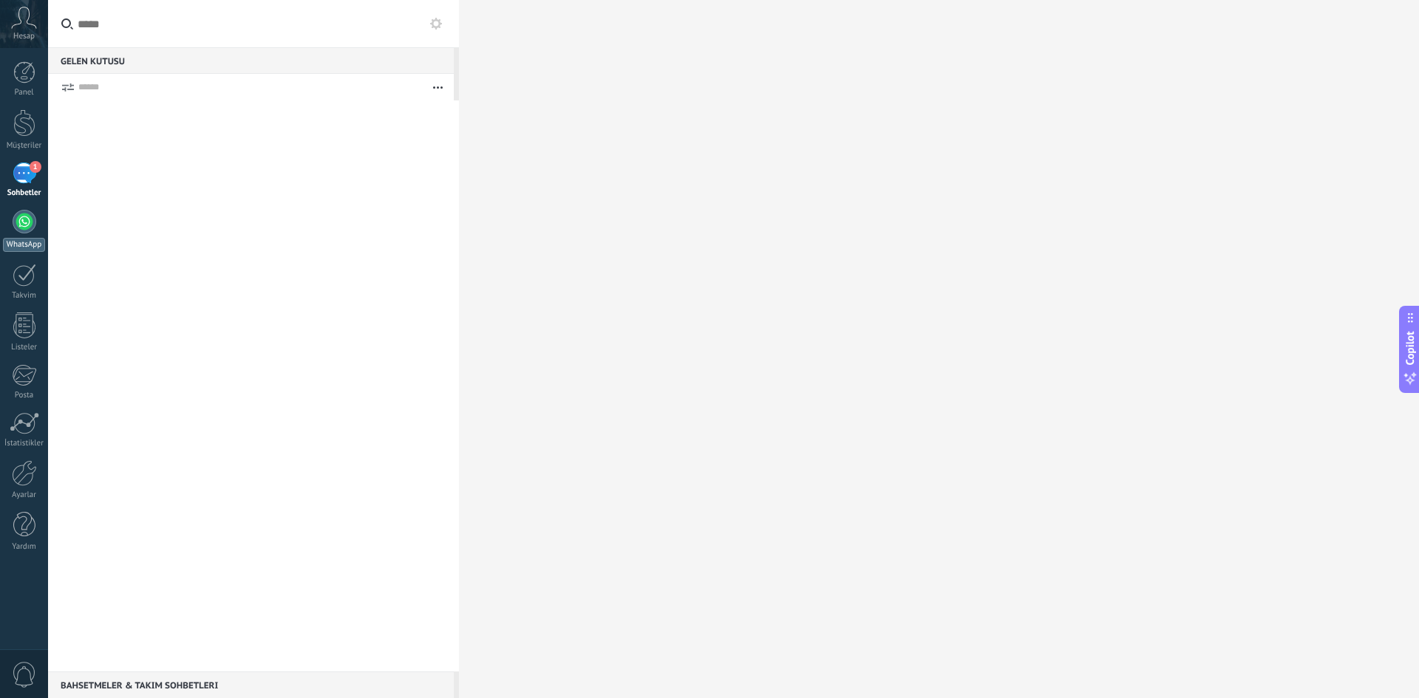
click at [23, 220] on div at bounding box center [25, 222] width 24 height 24
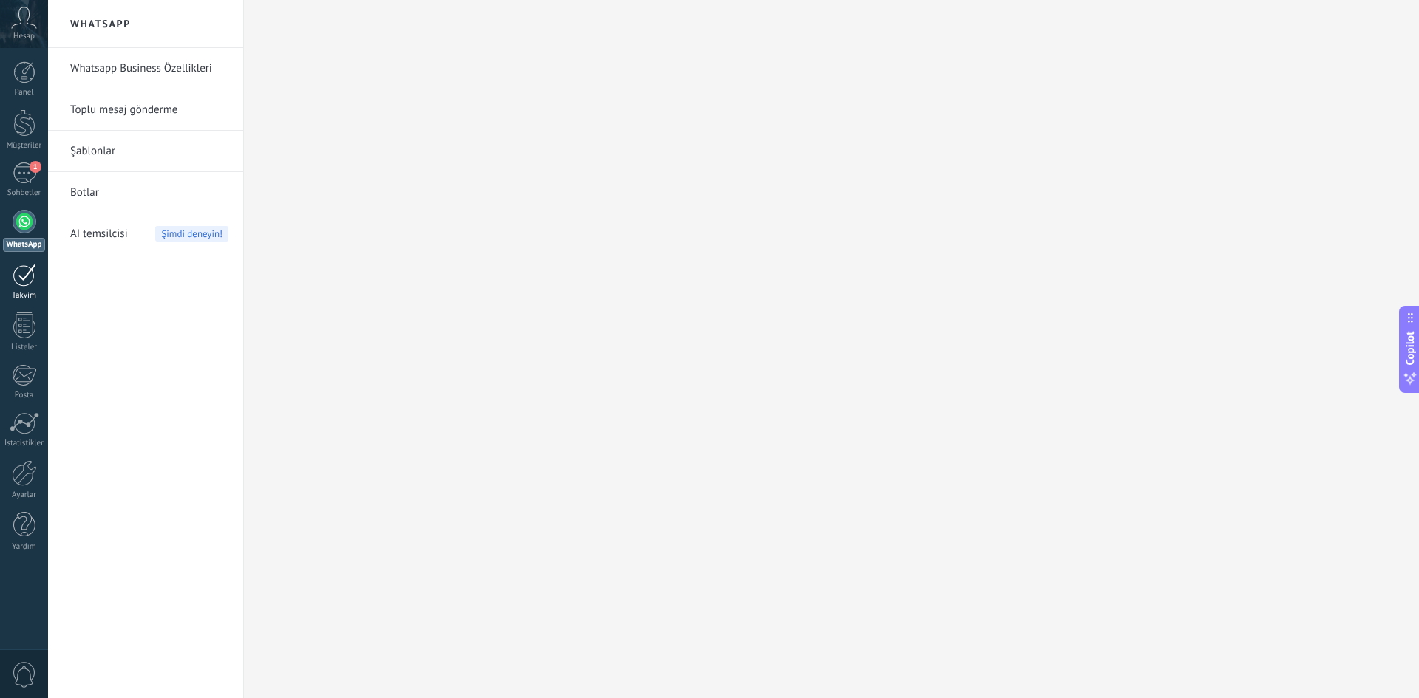
click at [22, 272] on div at bounding box center [25, 275] width 24 height 23
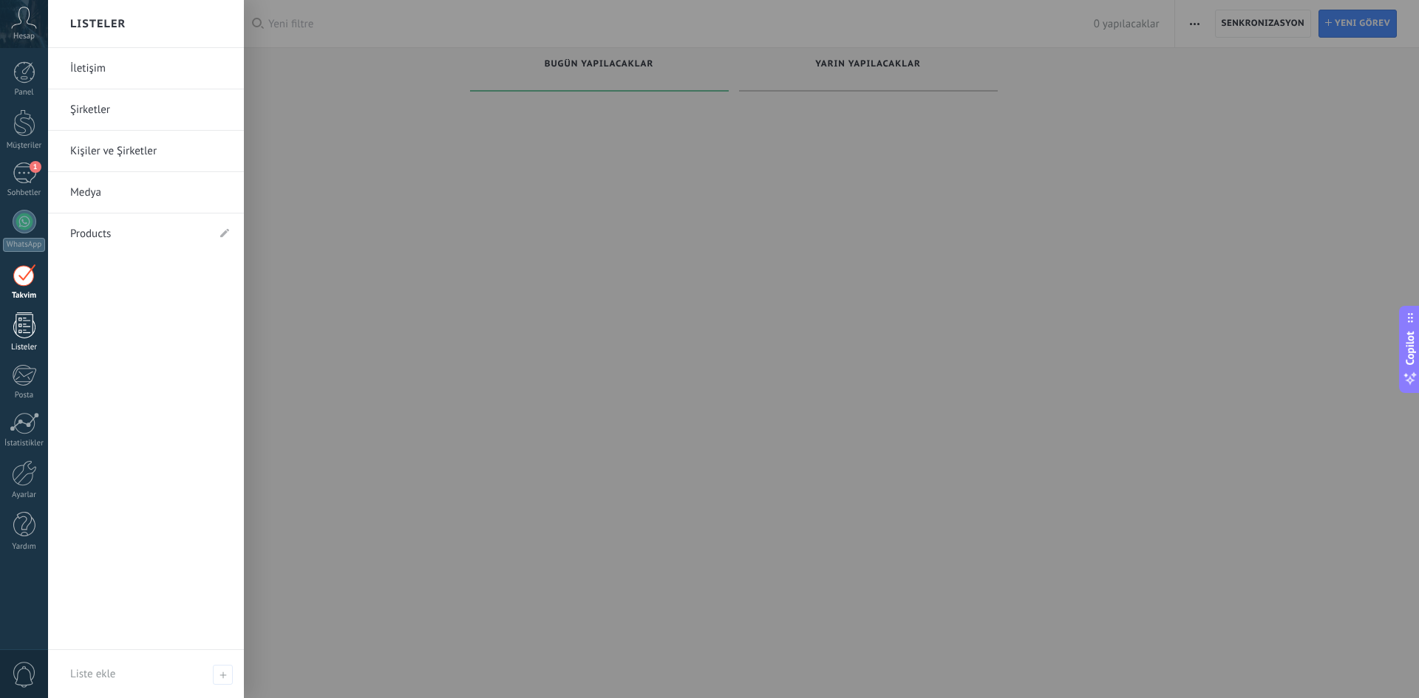
click at [17, 322] on div at bounding box center [24, 326] width 22 height 26
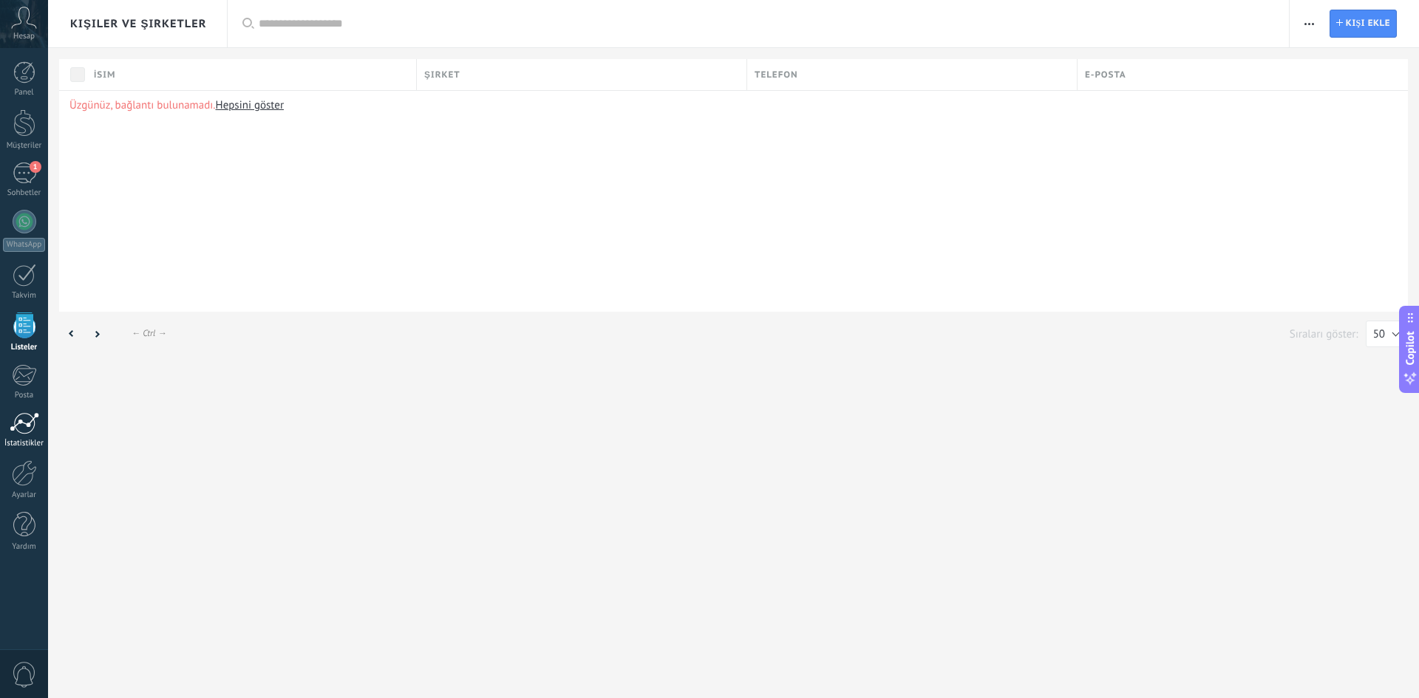
click at [22, 420] on div at bounding box center [25, 423] width 30 height 22
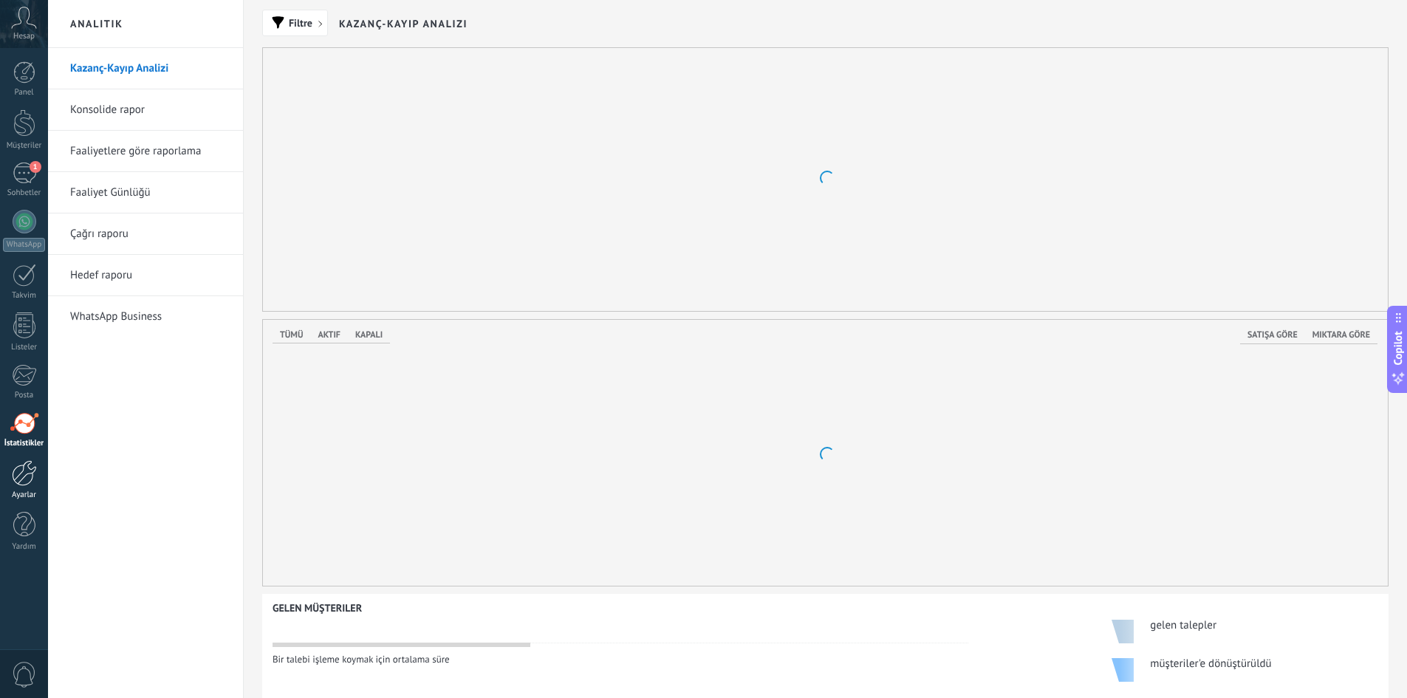
click at [22, 479] on div at bounding box center [24, 473] width 25 height 26
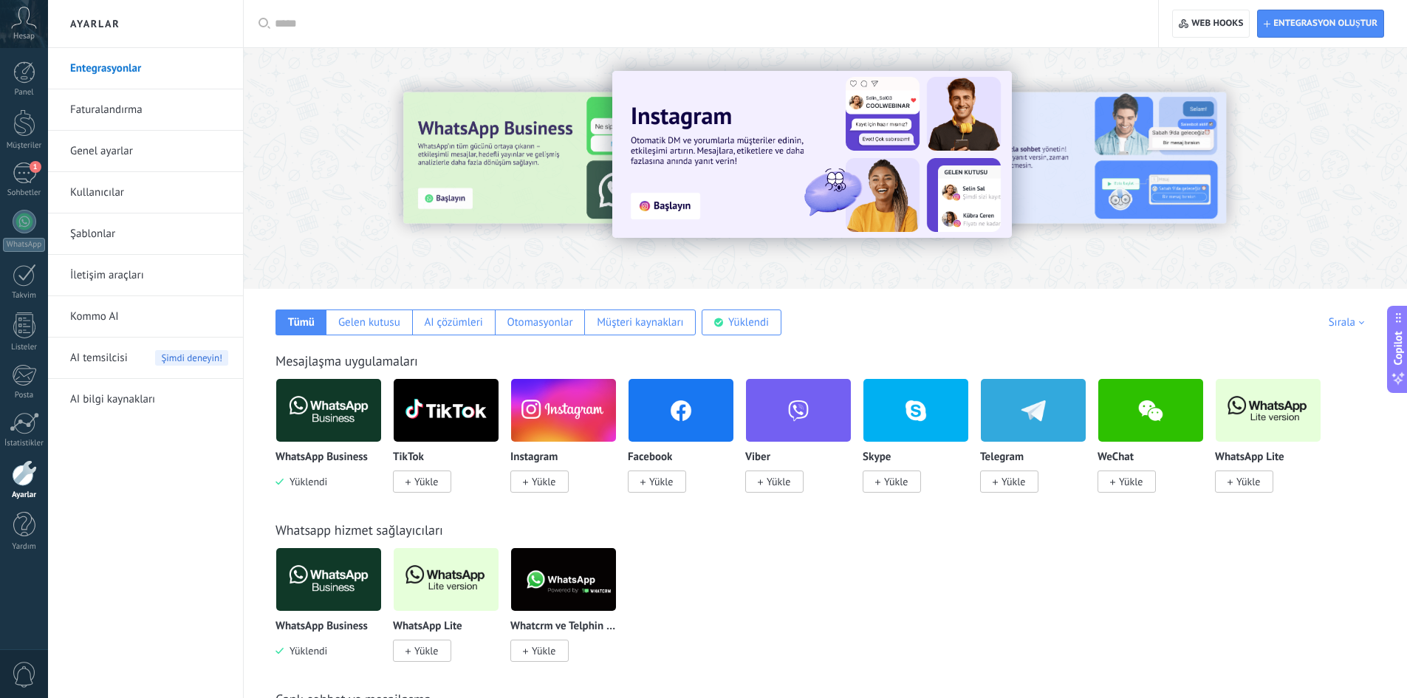
click at [657, 477] on span "Yükle" at bounding box center [661, 481] width 24 height 13
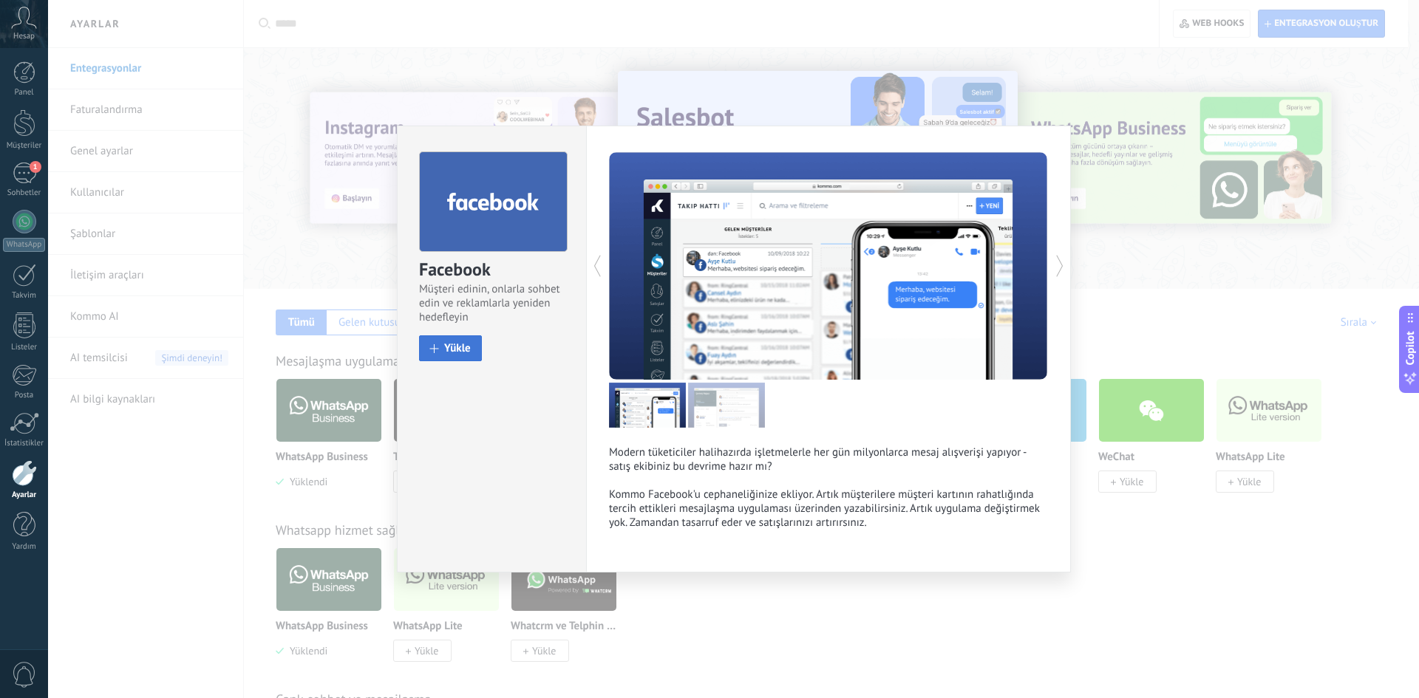
click at [440, 342] on button "Yükle" at bounding box center [450, 348] width 63 height 26
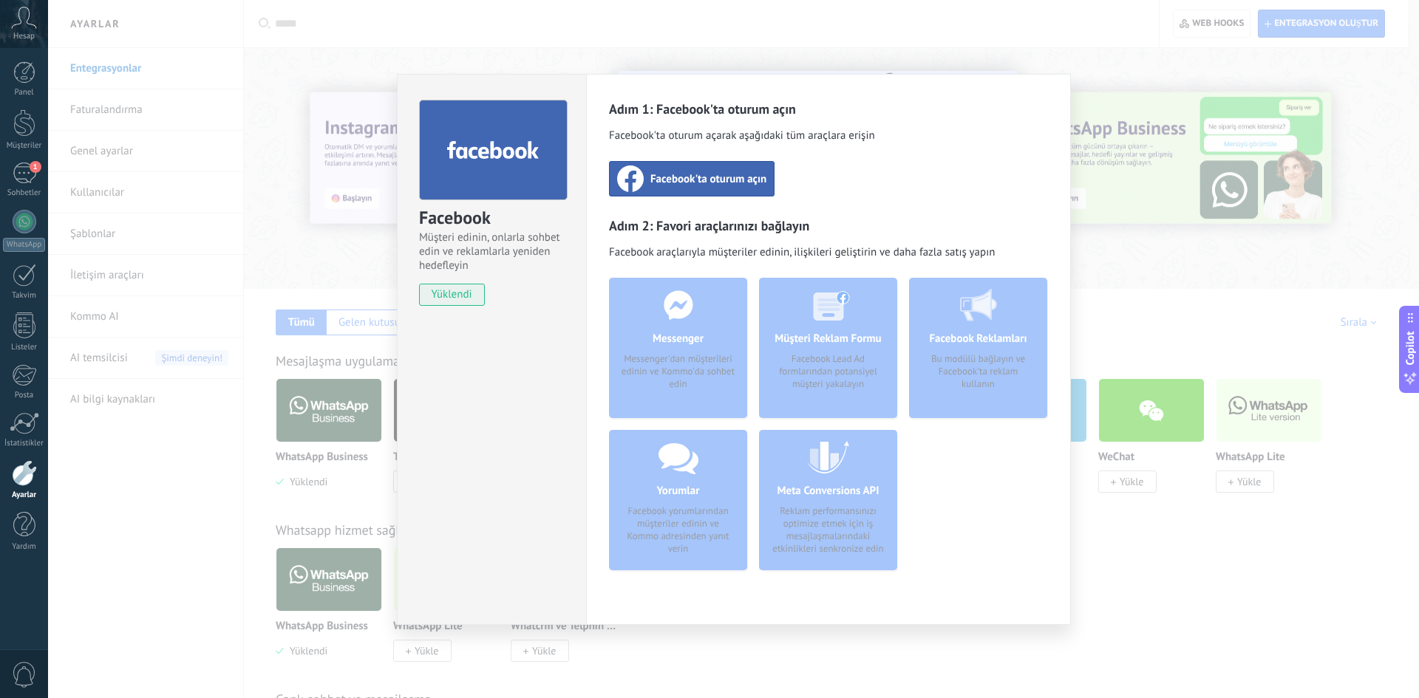
click at [661, 174] on span "Facebook'ta oturum açın" at bounding box center [708, 178] width 116 height 15
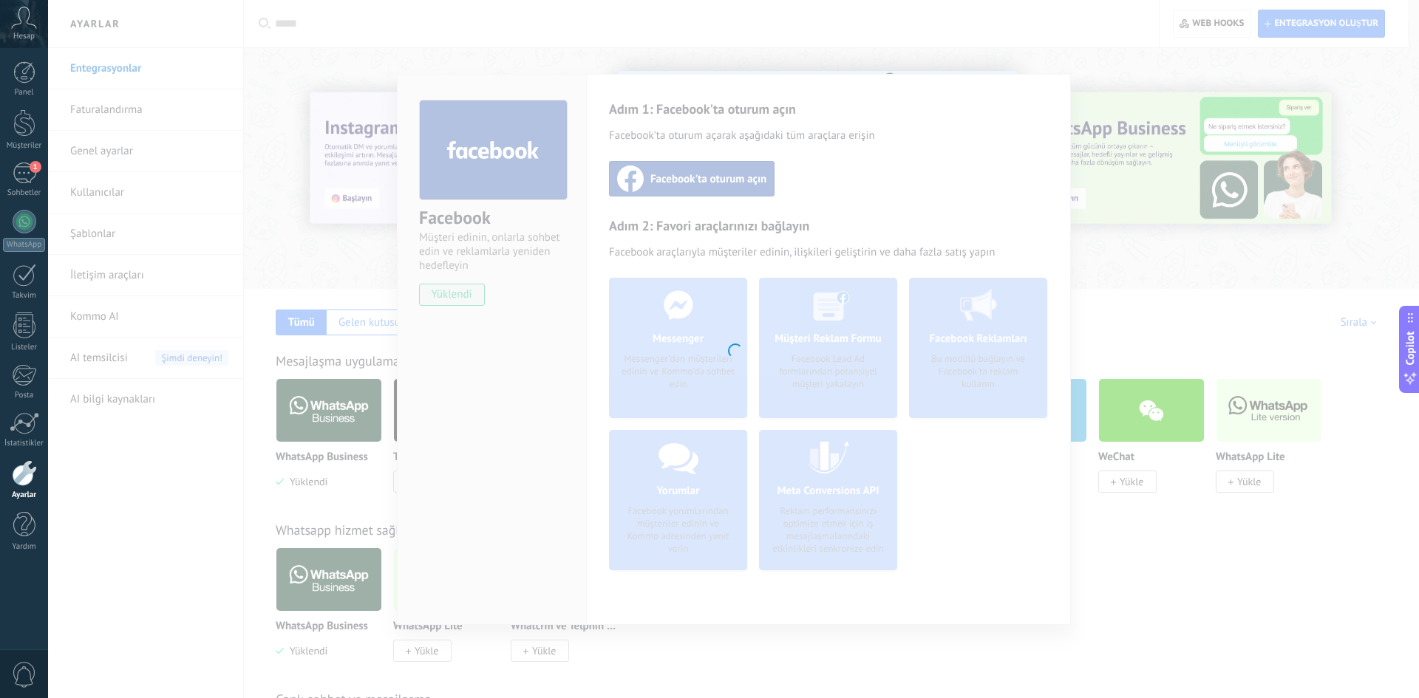
click at [649, 180] on div at bounding box center [733, 349] width 1370 height 698
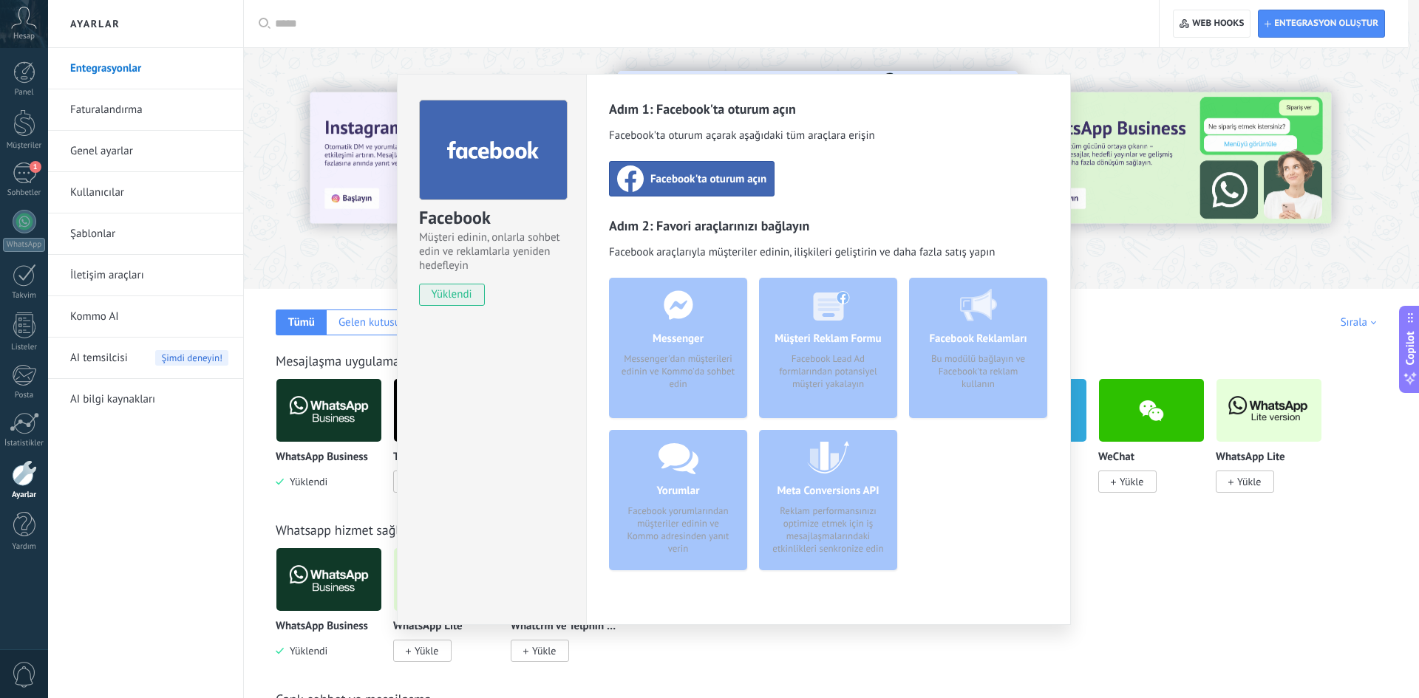
click at [687, 343] on div "Messenger Messenger'dan müşterileri edinin ve Kommo'da sohbet edin" at bounding box center [678, 348] width 138 height 140
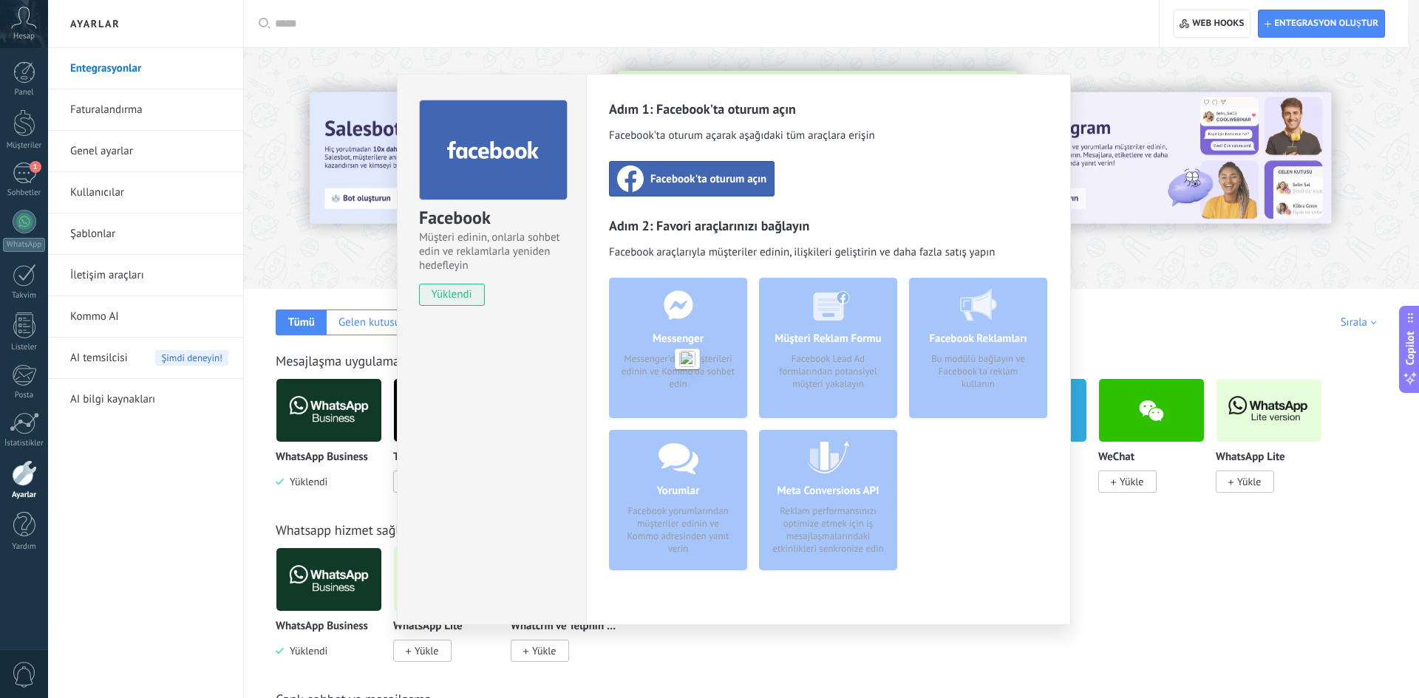
click at [815, 261] on span "Facebook araçlarıyla müşteriler edinin, ilişkileri geliştirin ve daha fazla sat…" at bounding box center [828, 254] width 439 height 18
click at [447, 295] on span "yüklendi" at bounding box center [452, 295] width 64 height 22
click at [649, 163] on div "Facebook'ta oturum açın" at bounding box center [691, 178] width 165 height 35
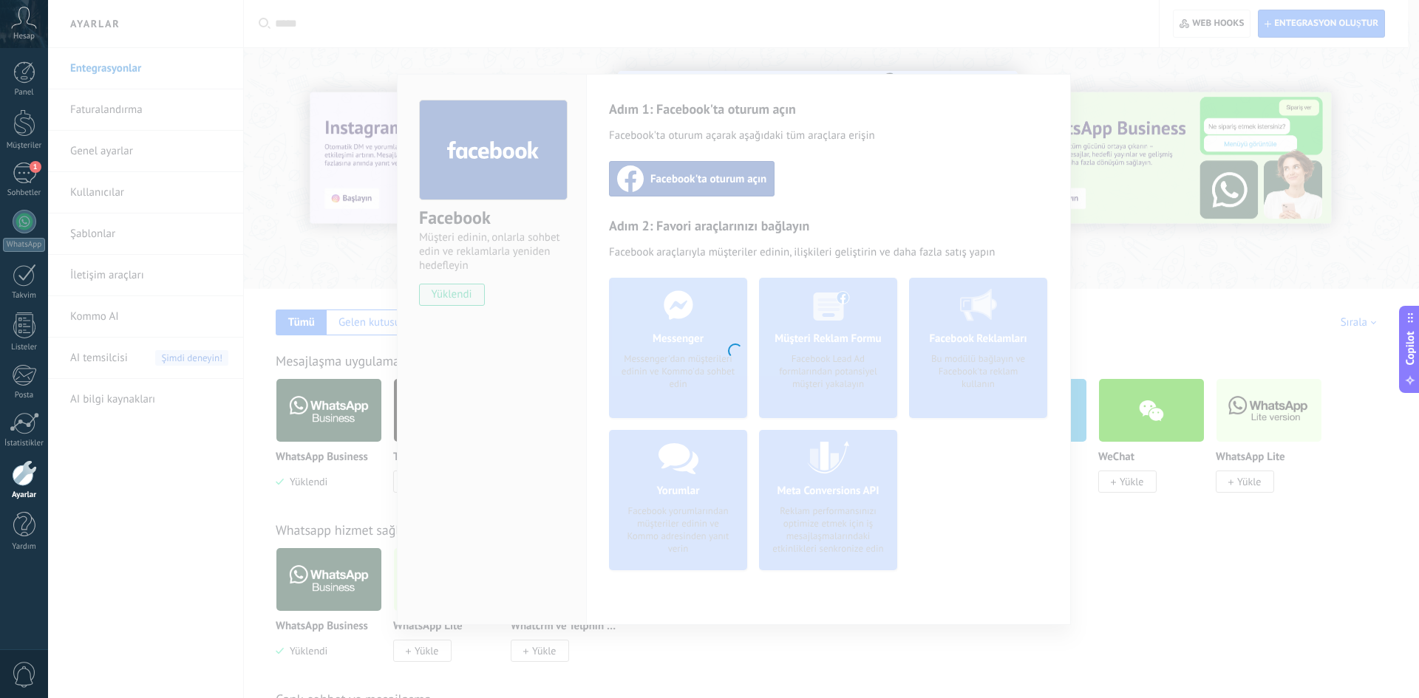
click at [1033, 107] on div at bounding box center [733, 349] width 1370 height 698
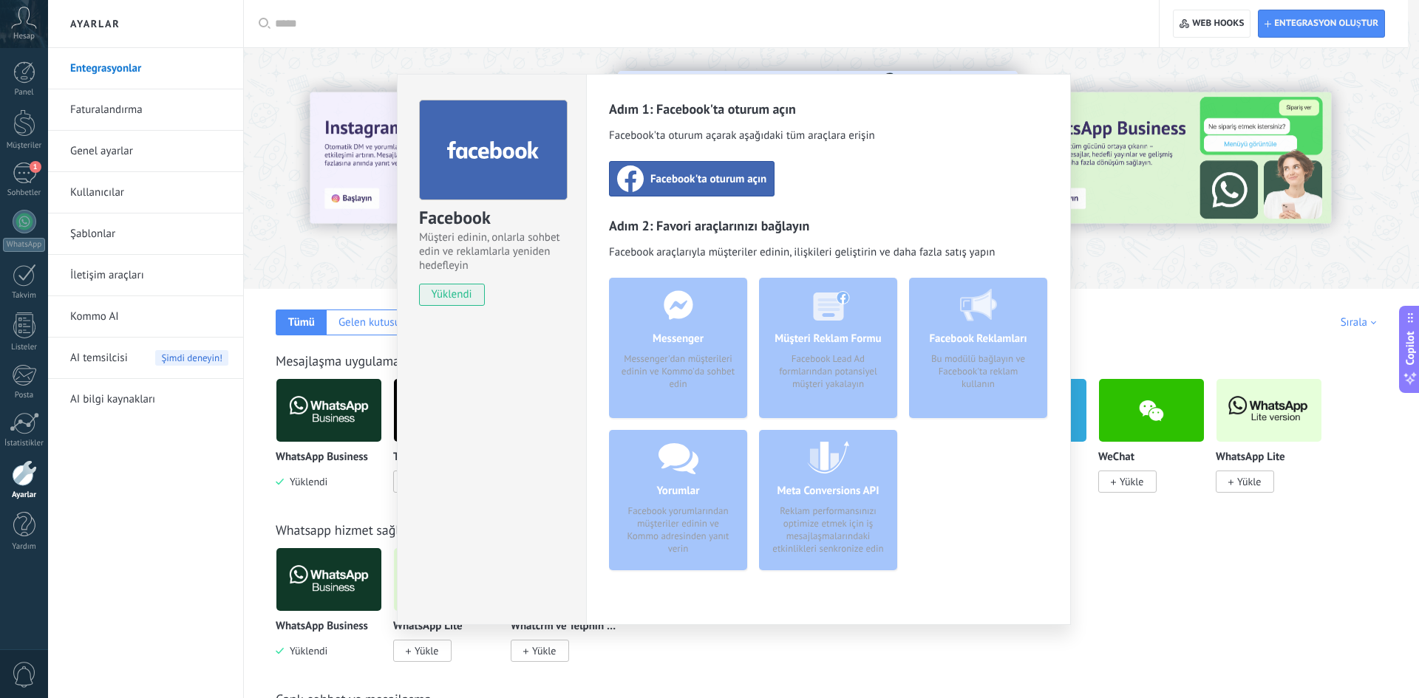
click at [313, 292] on div "Facebook Müşteri edinin, onlarla sohbet edin ve reklamlarla yeniden hedefleyin …" at bounding box center [733, 349] width 1370 height 698
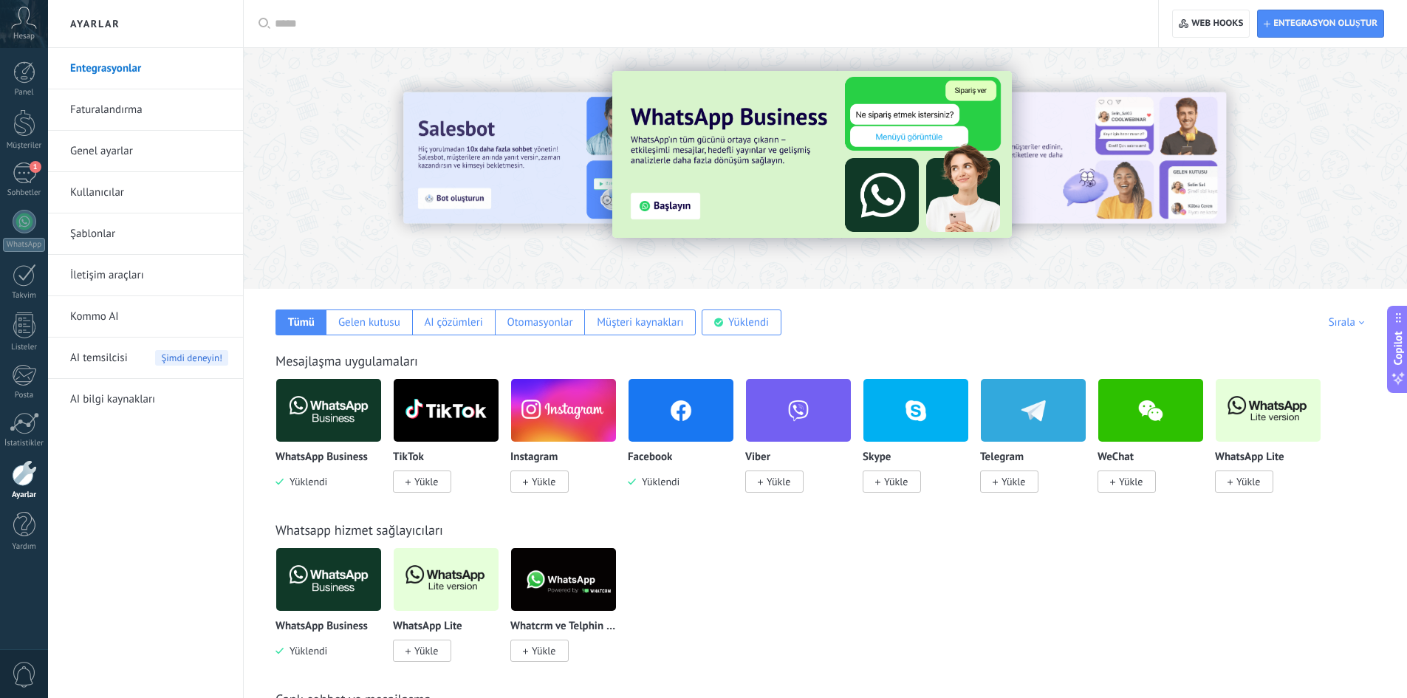
click at [542, 480] on span "Yükle" at bounding box center [544, 481] width 24 height 13
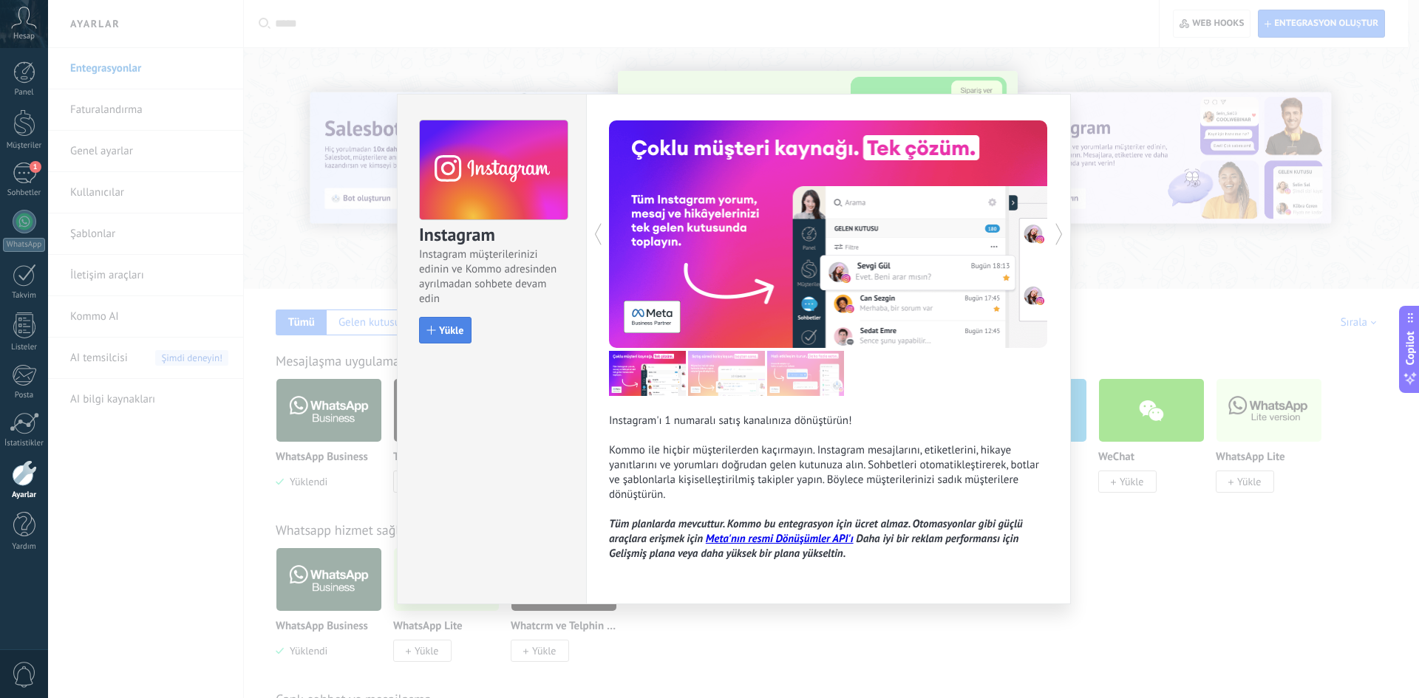
click at [434, 335] on span "Yükle" at bounding box center [445, 330] width 36 height 10
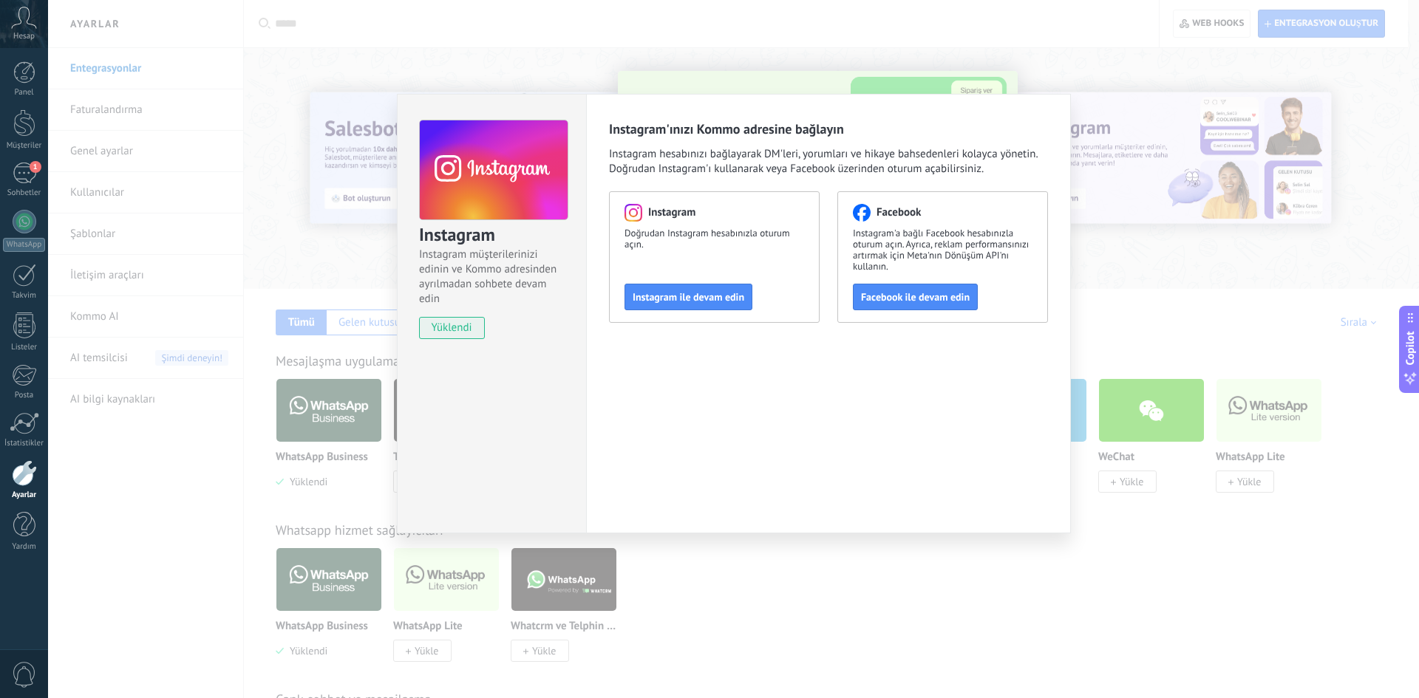
click at [1067, 71] on div "Instagram Instagram müşterilerinizi edinin ve Kommo adresinden ayrılmadan sohbe…" at bounding box center [733, 349] width 1370 height 698
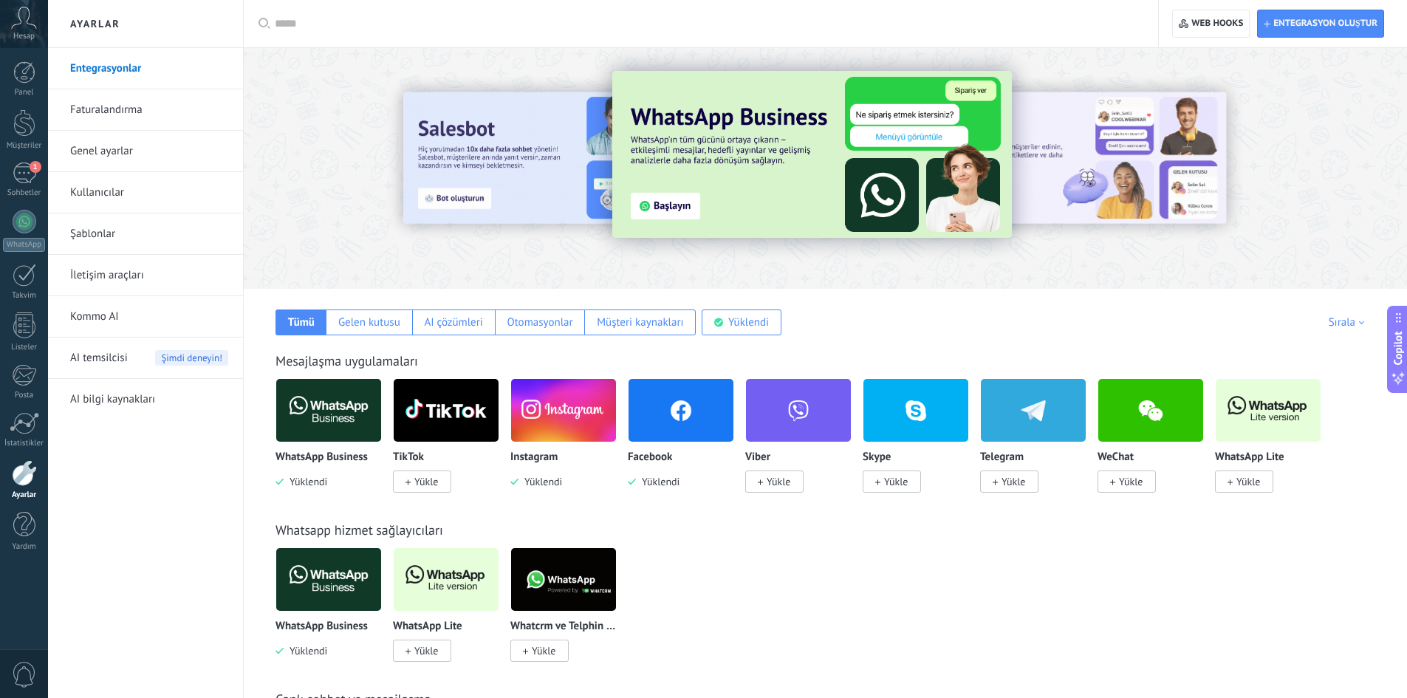
click at [120, 362] on span "AI temsilcisi" at bounding box center [99, 358] width 58 height 41
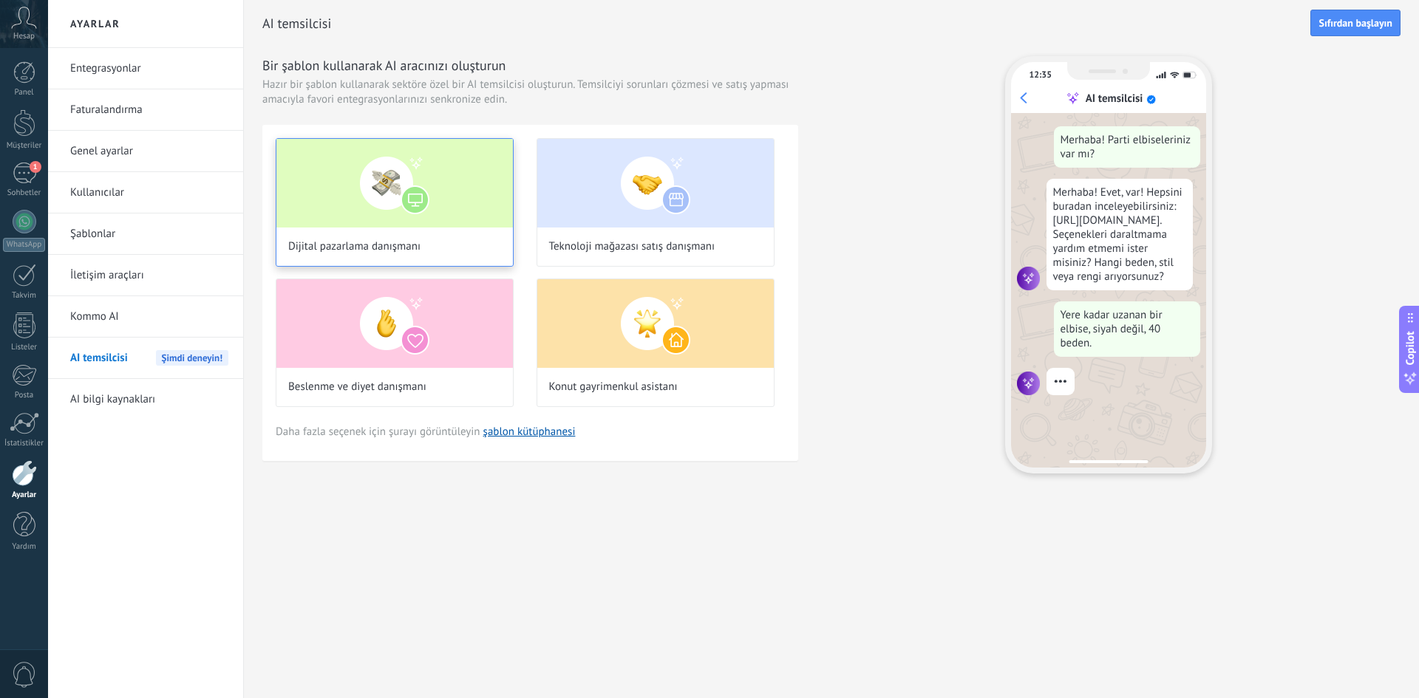
click at [416, 236] on div "Dijital pazarlama danışmanı" at bounding box center [395, 202] width 238 height 129
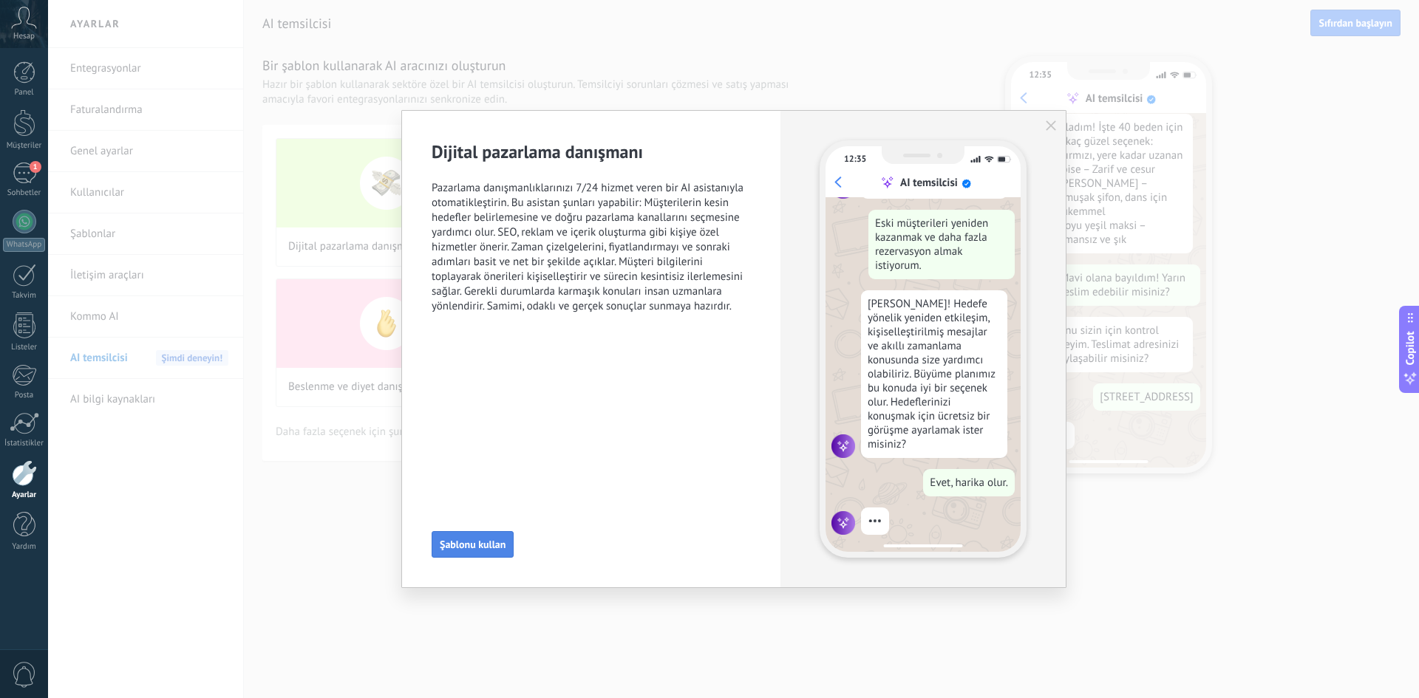
scroll to position [233, 0]
click at [488, 544] on span "Şablonu kullan" at bounding box center [473, 544] width 66 height 10
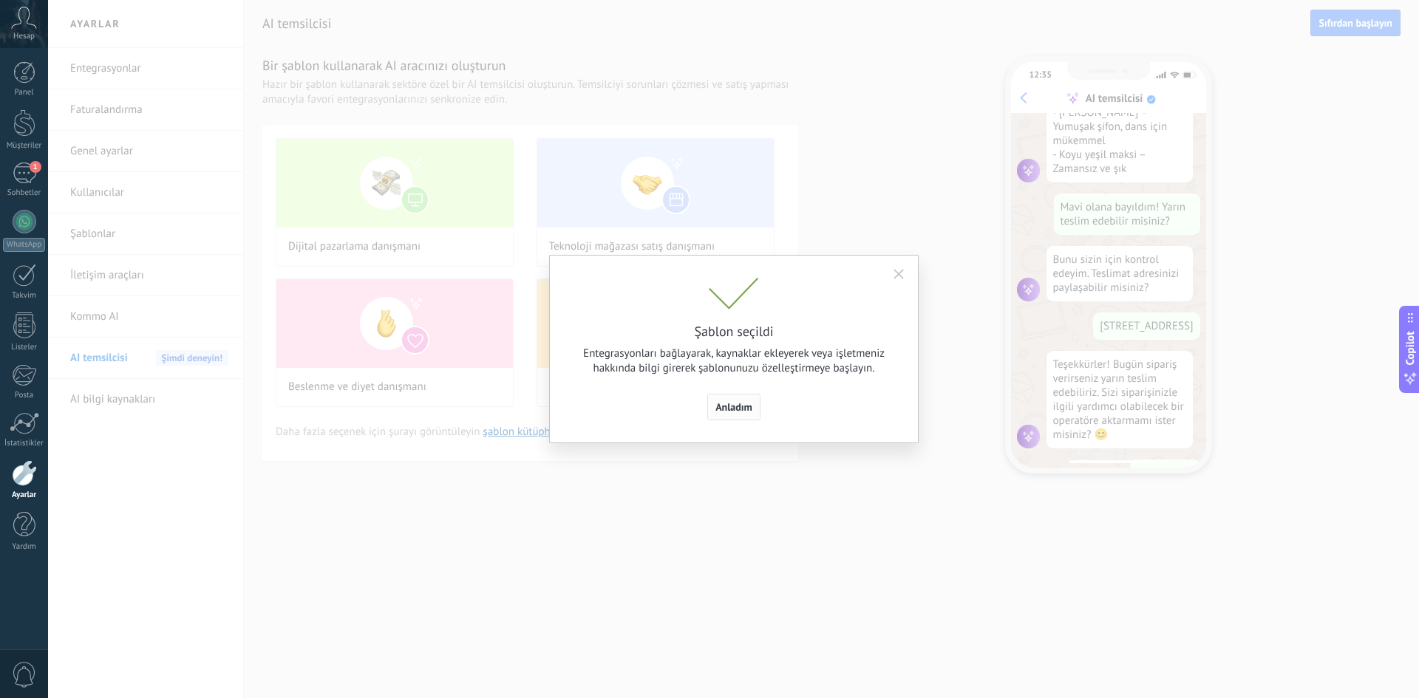
scroll to position [363, 0]
click at [731, 406] on span "Anladım" at bounding box center [733, 407] width 37 height 10
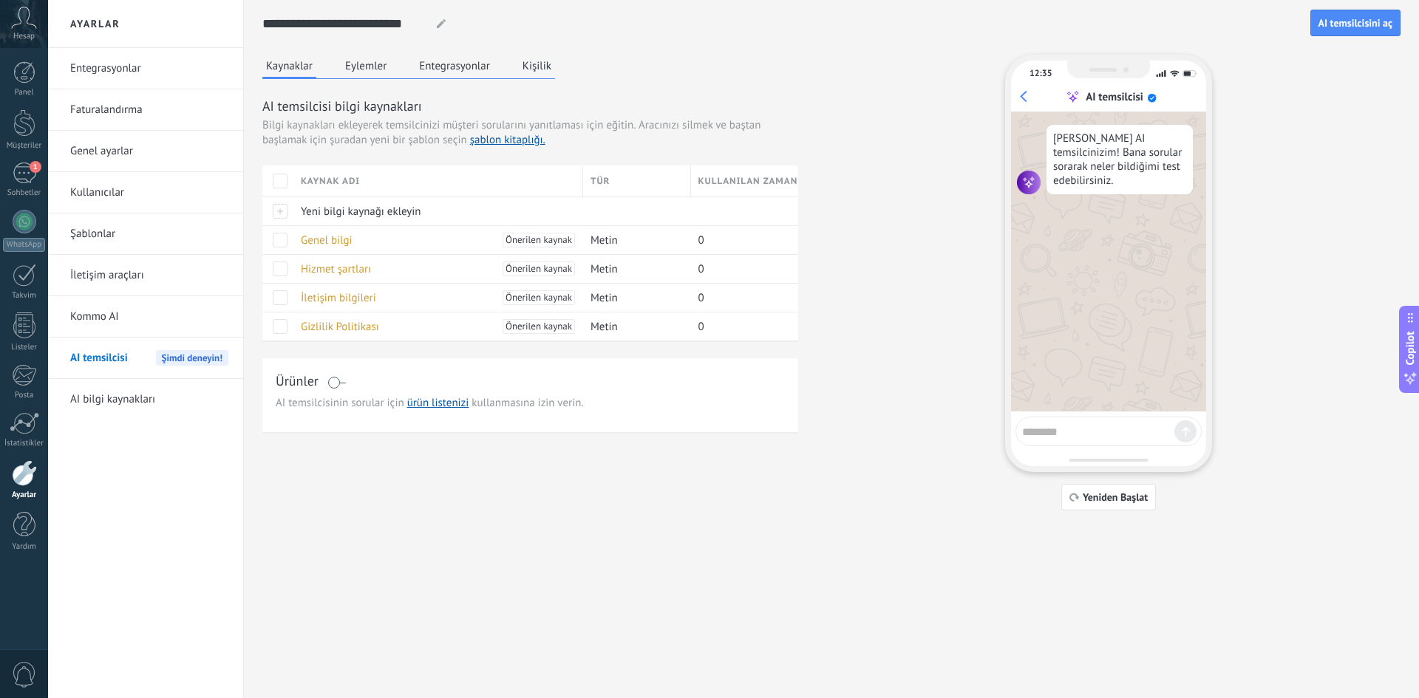
click at [366, 66] on button "Eylemler" at bounding box center [365, 66] width 49 height 22
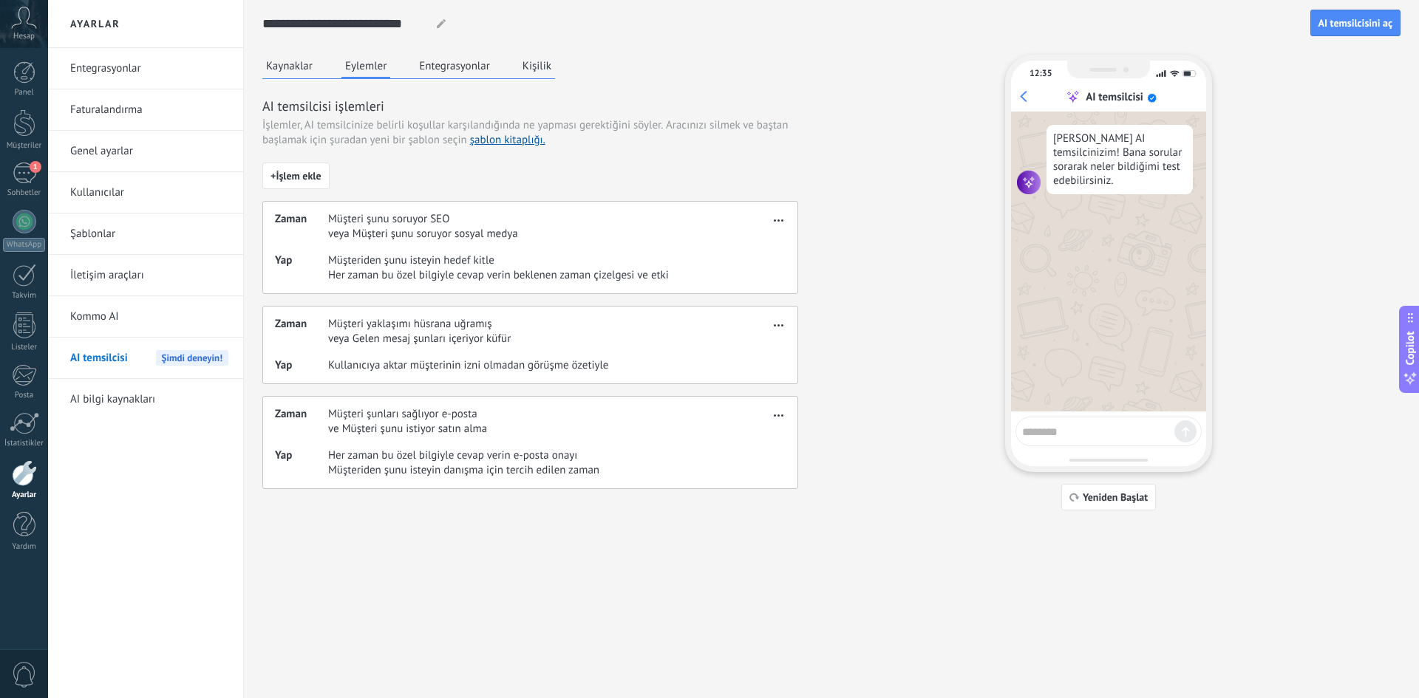
click at [293, 69] on button "Kaynaklar" at bounding box center [289, 66] width 54 height 22
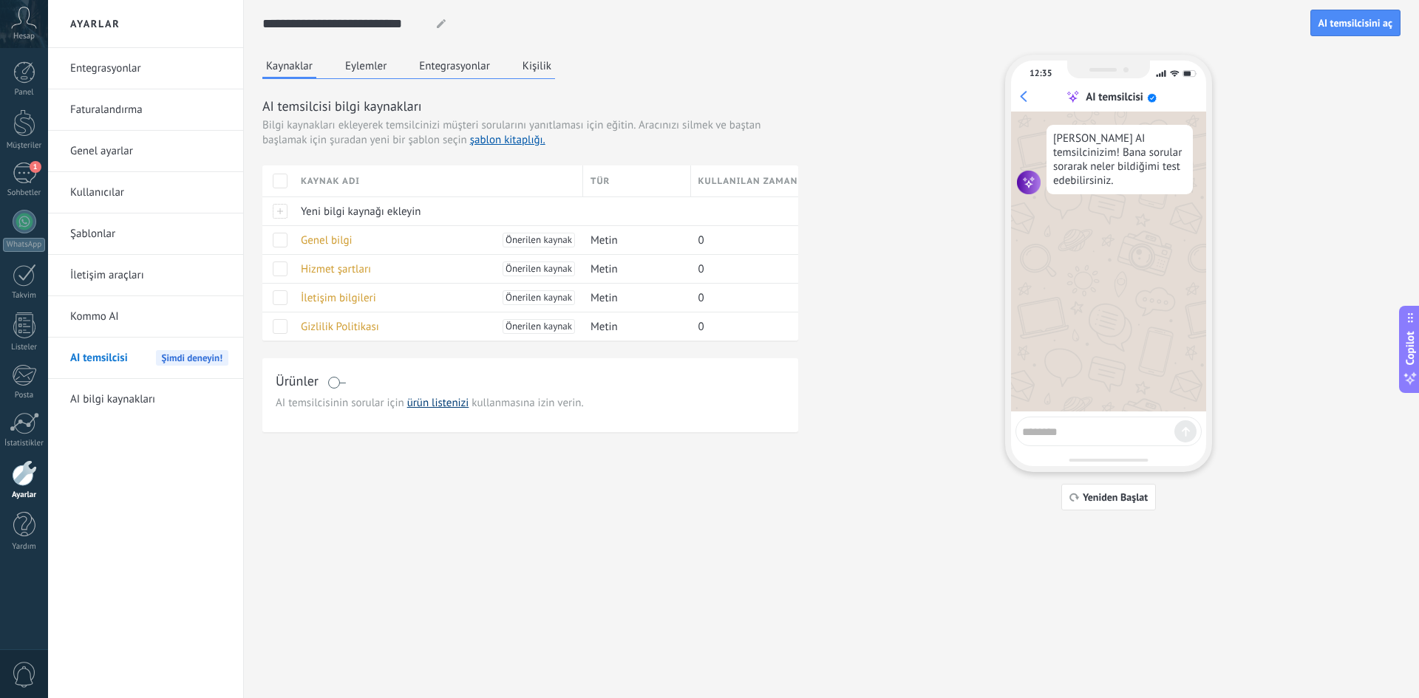
click at [444, 406] on link "ürün listenizi" at bounding box center [438, 403] width 62 height 14
click at [290, 237] on div at bounding box center [277, 239] width 31 height 29
click at [283, 242] on span at bounding box center [280, 240] width 15 height 15
click at [287, 236] on span at bounding box center [280, 240] width 15 height 15
click at [315, 236] on span "Genel bilgi" at bounding box center [327, 240] width 52 height 14
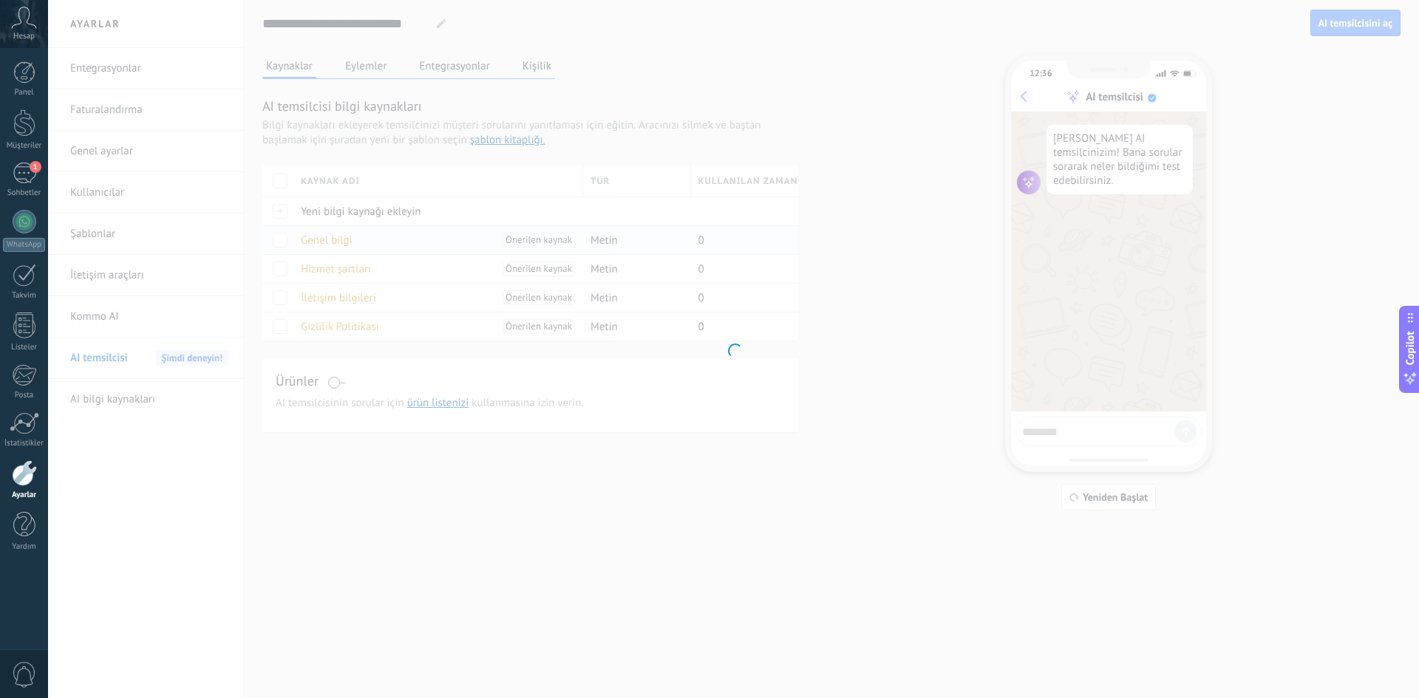
type input "**********"
type textarea "**********"
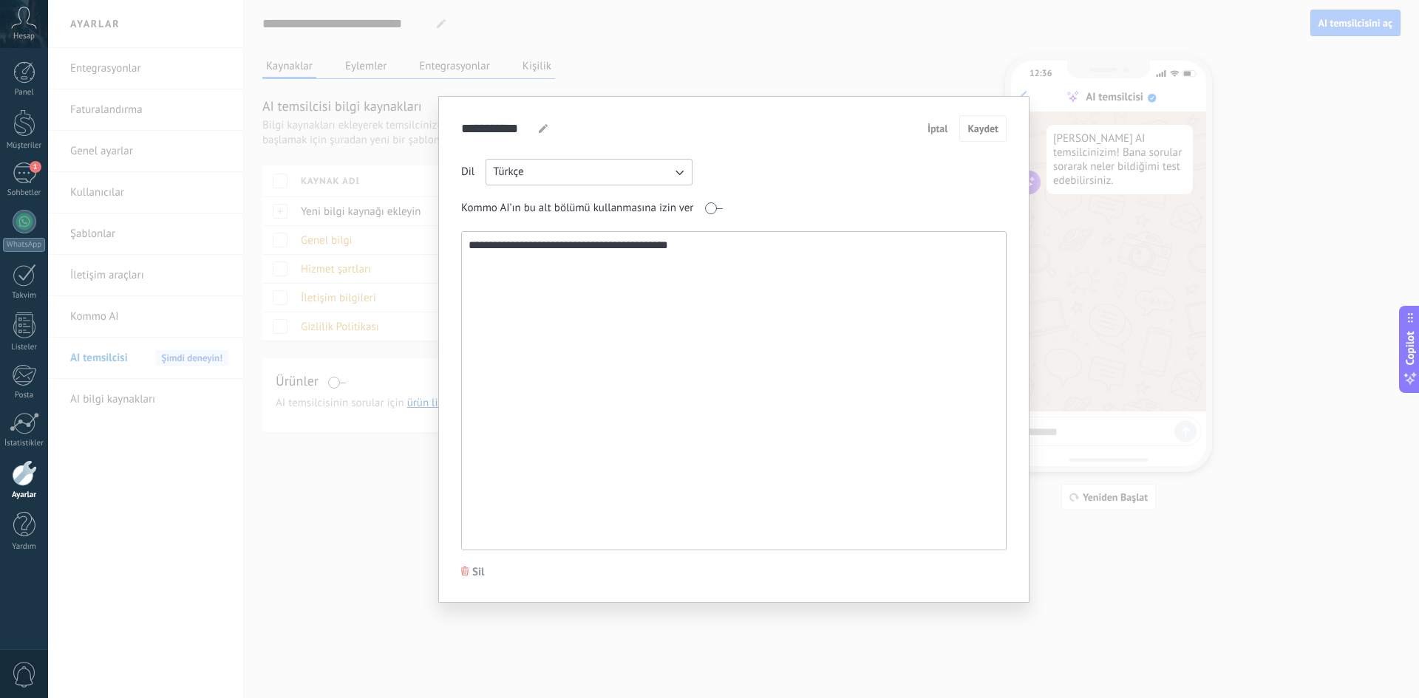
click at [641, 167] on button "Türkçe" at bounding box center [588, 172] width 207 height 27
click at [856, 163] on div "Dil Türkçe İngilizce İspanyolca Portekizce Endonezce Türkçe Rusça" at bounding box center [733, 172] width 545 height 27
click at [939, 132] on span "İptal" at bounding box center [937, 128] width 21 height 10
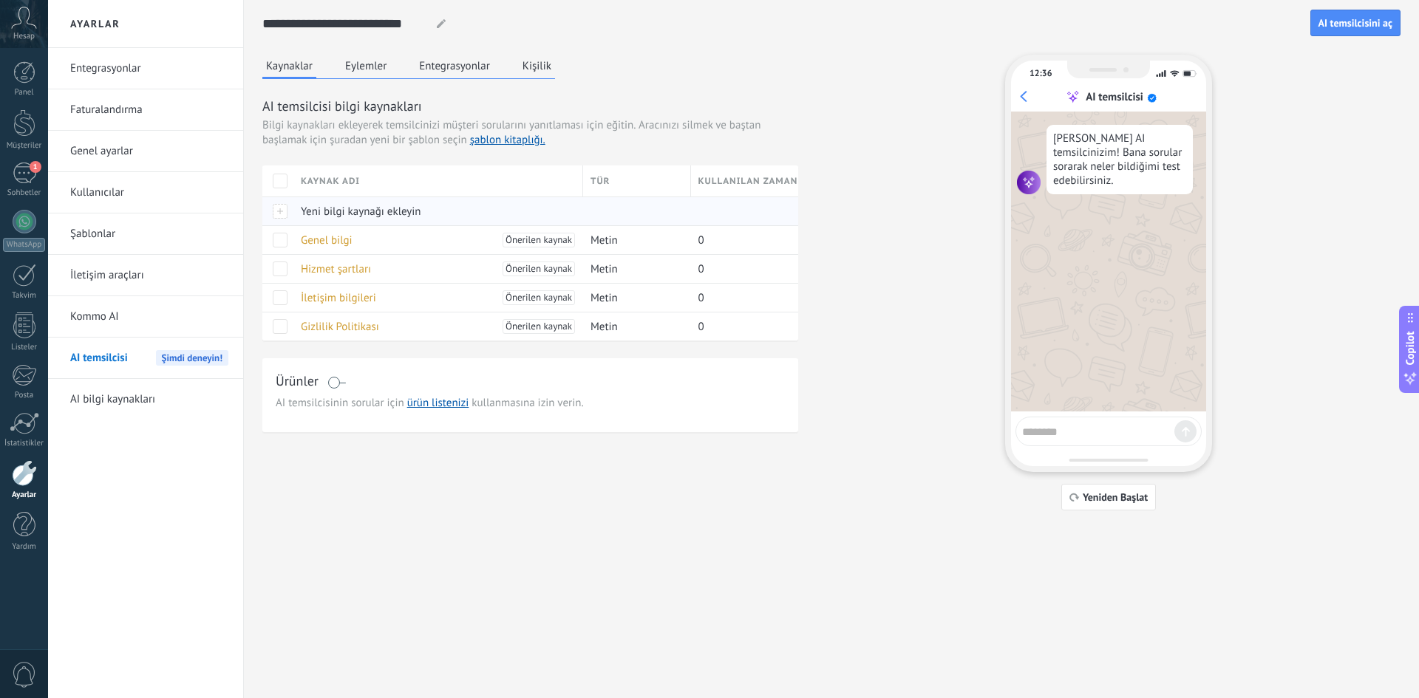
click at [330, 205] on span "Yeni bilgi kaynağı ekleyin" at bounding box center [361, 212] width 120 height 14
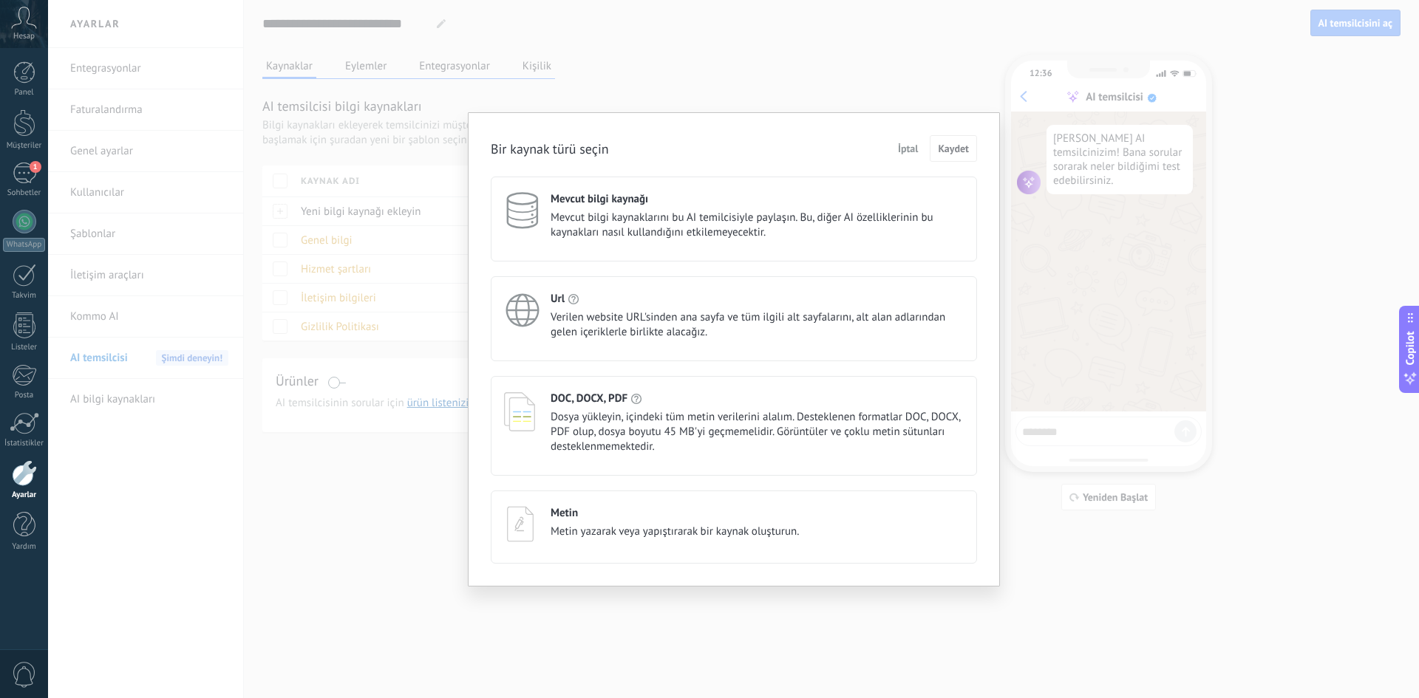
click at [581, 307] on div "Url Verilen website URL'sinden ana sayfa ve tüm ilgili alt sayfalarını, alt ala…" at bounding box center [756, 316] width 413 height 48
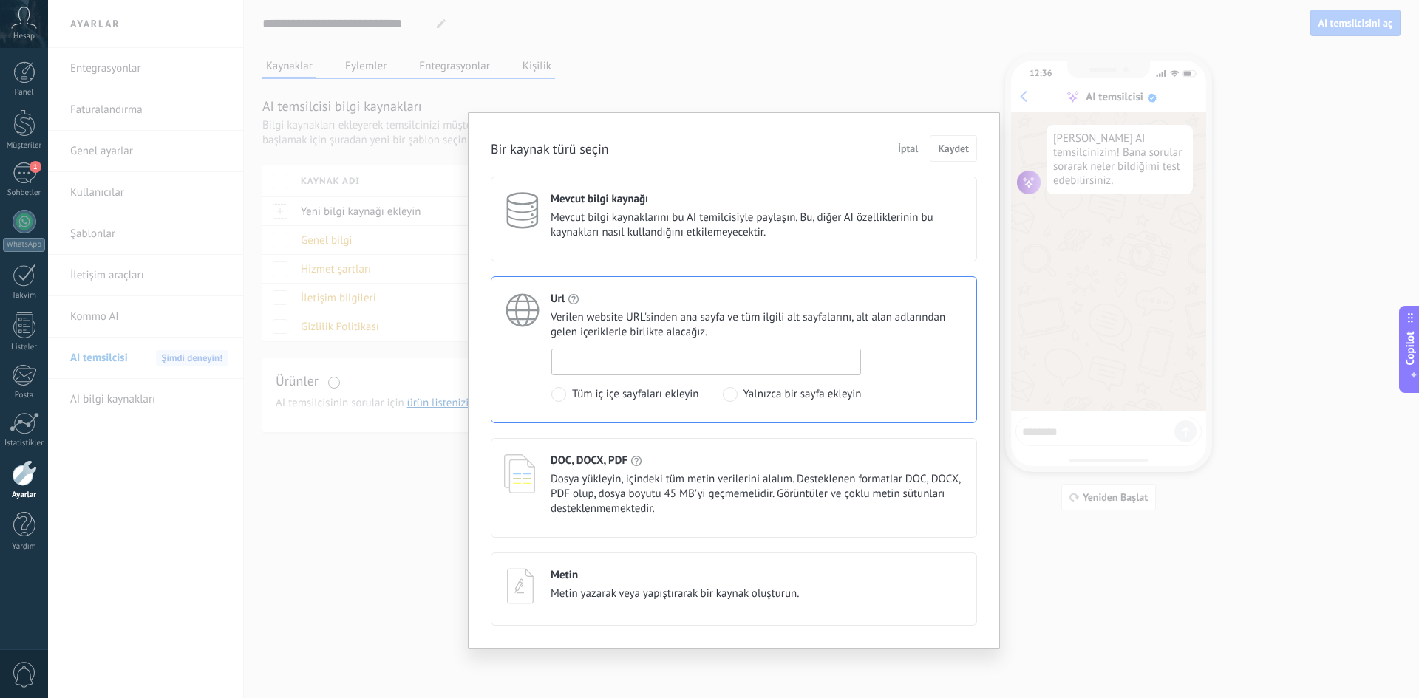
paste input "**********"
type input "**********"
click at [949, 146] on span "Kaydet" at bounding box center [953, 148] width 31 height 10
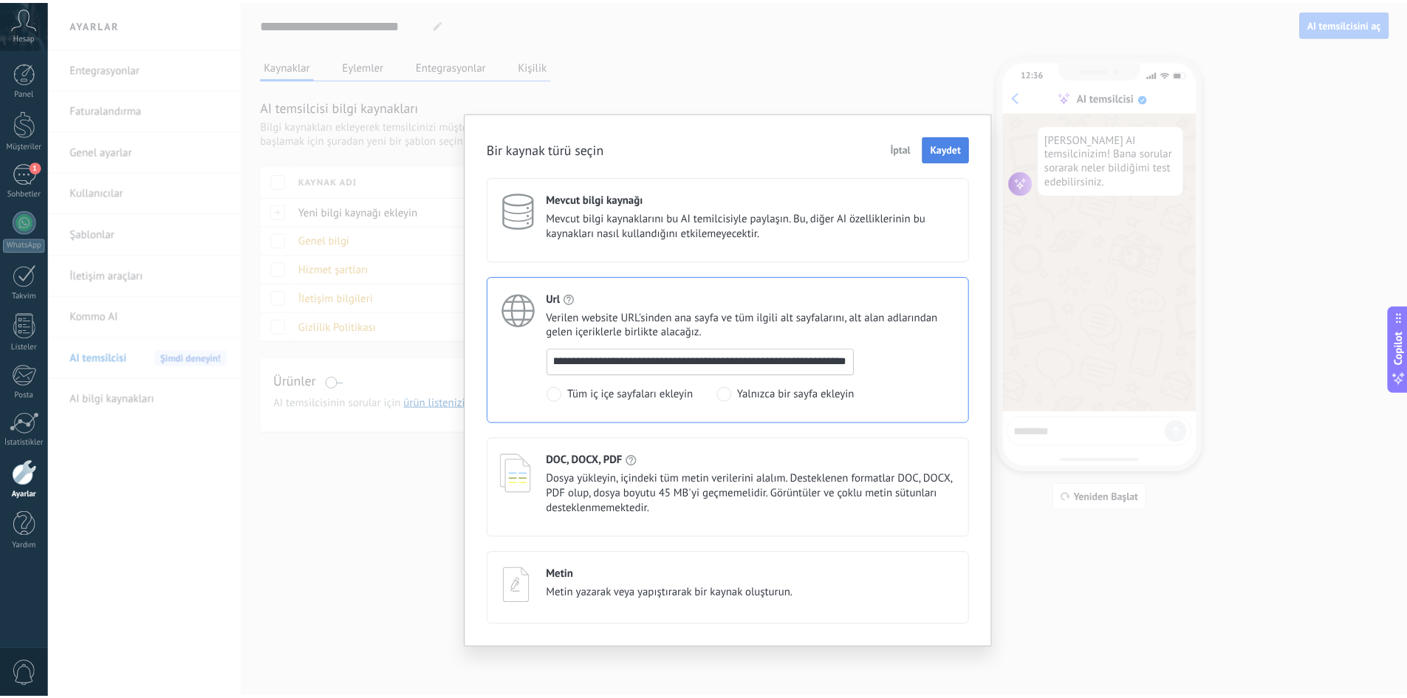
scroll to position [0, 0]
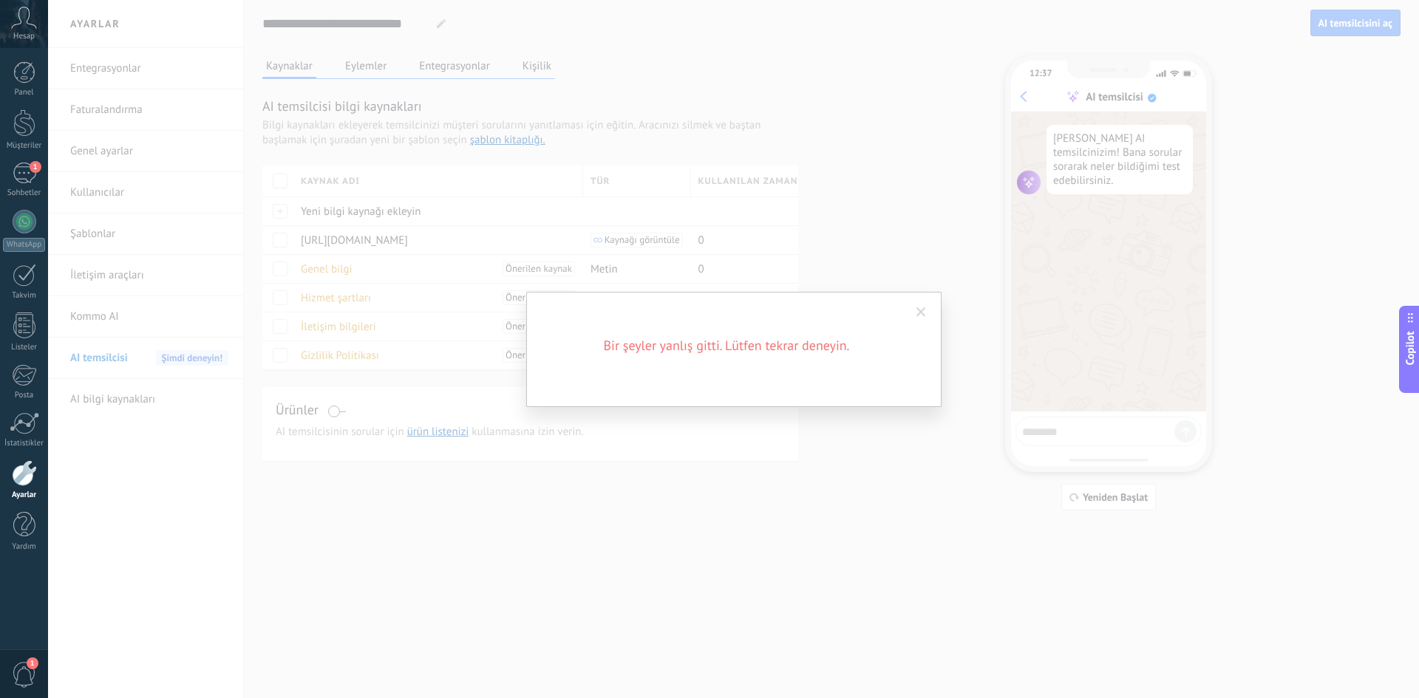
click at [904, 430] on div "Bir şeyler yanlış gitti. Lütfen tekrar deneyin." at bounding box center [733, 349] width 1370 height 698
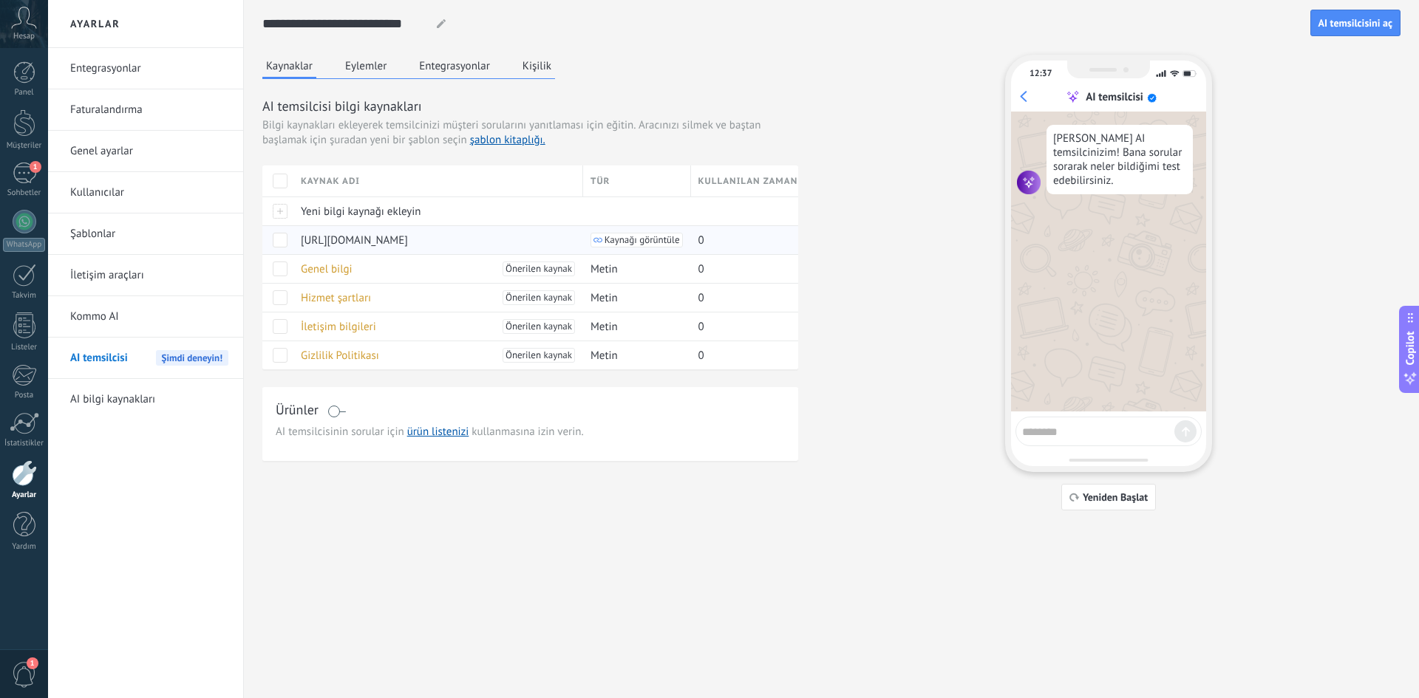
click at [661, 240] on span "Kaynağı görüntüle" at bounding box center [641, 240] width 75 height 10
click at [280, 241] on span at bounding box center [280, 240] width 15 height 15
click at [380, 242] on span "Güncelleme" at bounding box center [390, 239] width 55 height 29
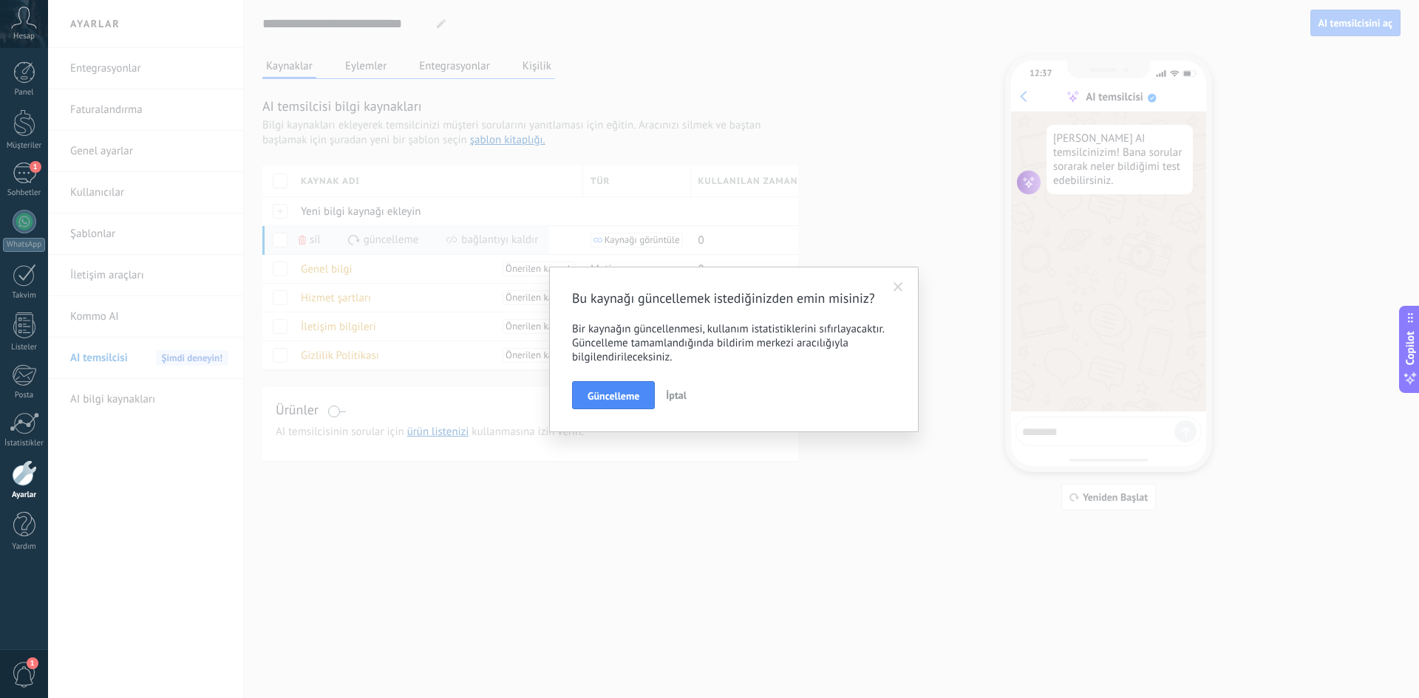
click at [900, 290] on span at bounding box center [898, 287] width 10 height 10
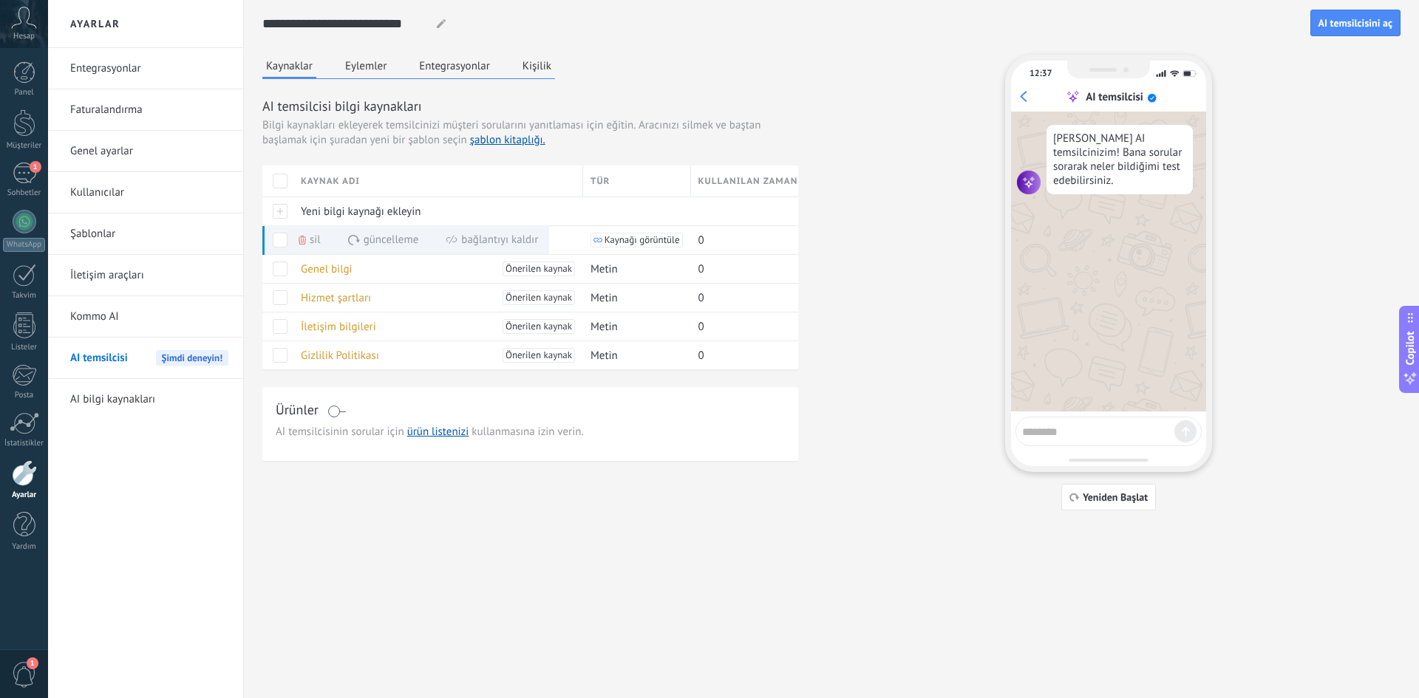
click at [918, 460] on div "Kaynaklar Eylemler Entegrasyonlar Kişilik AI temsilcisi bilgi kaynakları Bilgi …" at bounding box center [831, 283] width 1138 height 456
click at [361, 73] on button "Eylemler" at bounding box center [365, 66] width 49 height 22
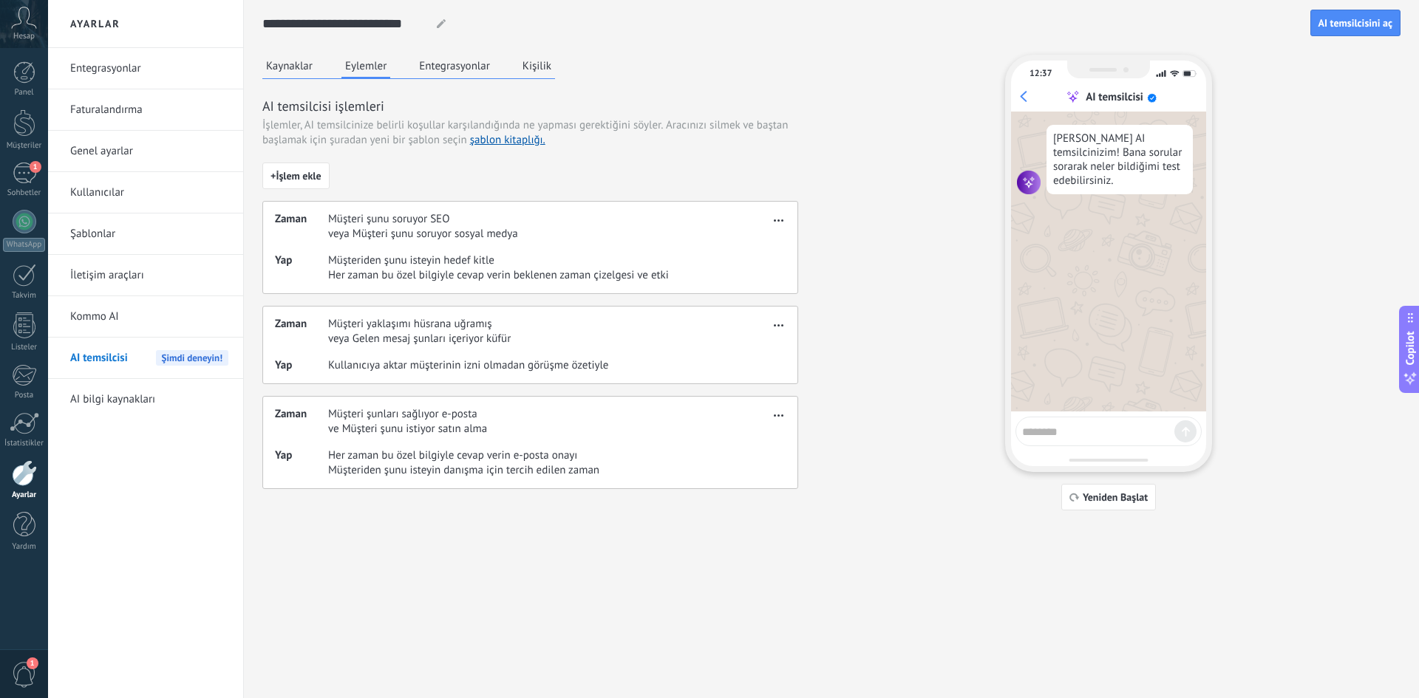
click at [442, 70] on button "Entegrasyonlar" at bounding box center [454, 66] width 78 height 22
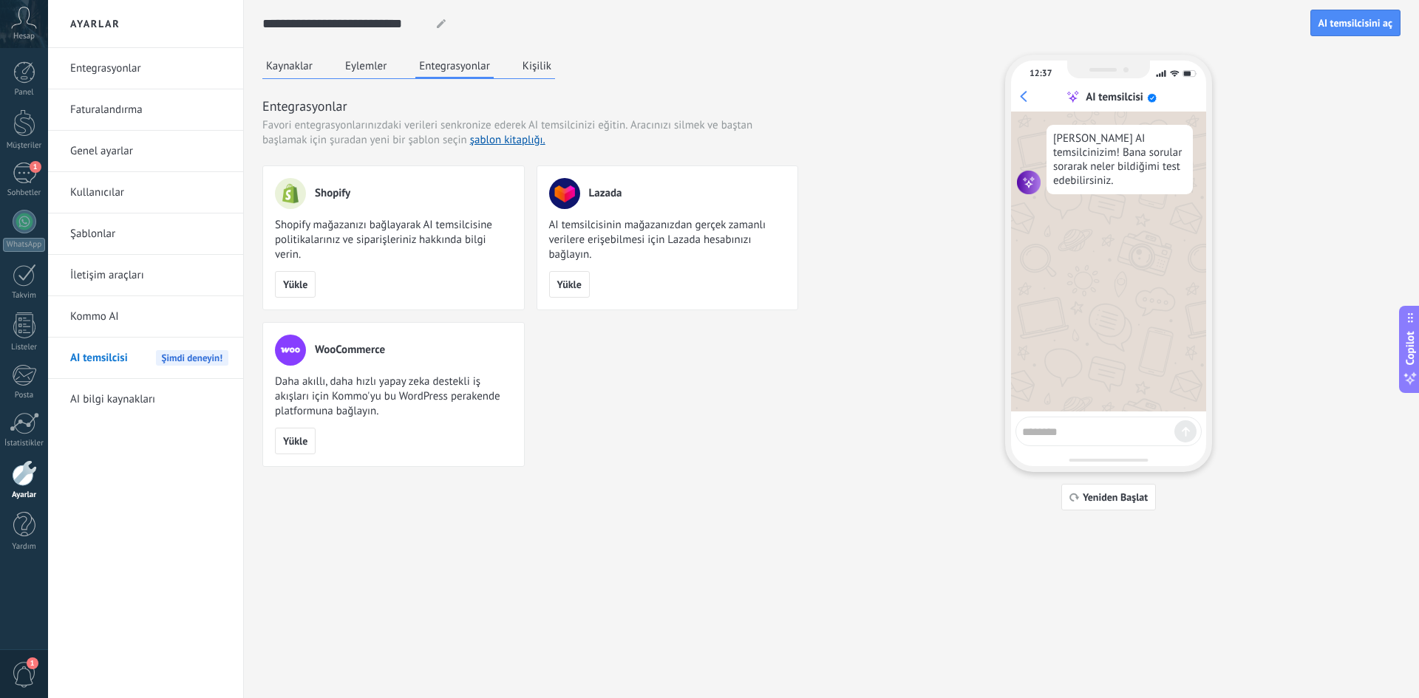
click at [538, 69] on button "Kişilik" at bounding box center [537, 66] width 36 height 22
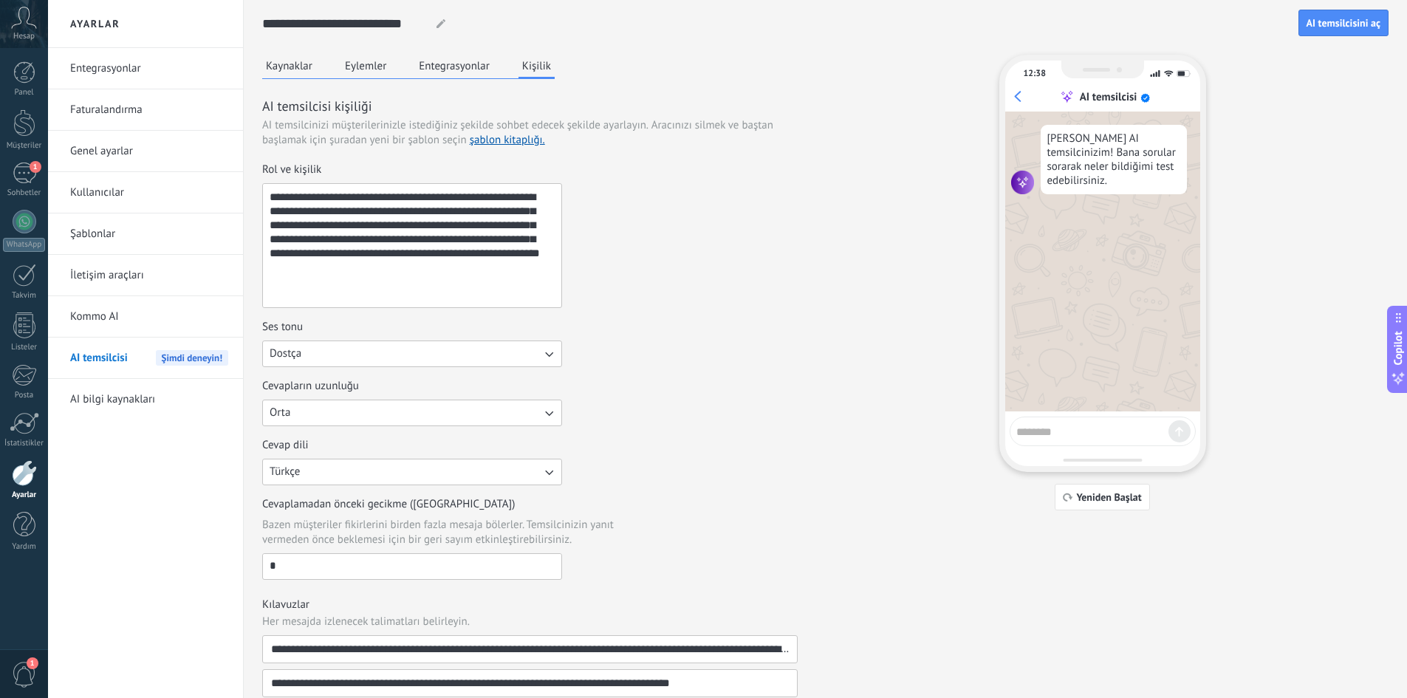
click at [123, 401] on link "AI bilgi kaynakları" at bounding box center [149, 399] width 158 height 41
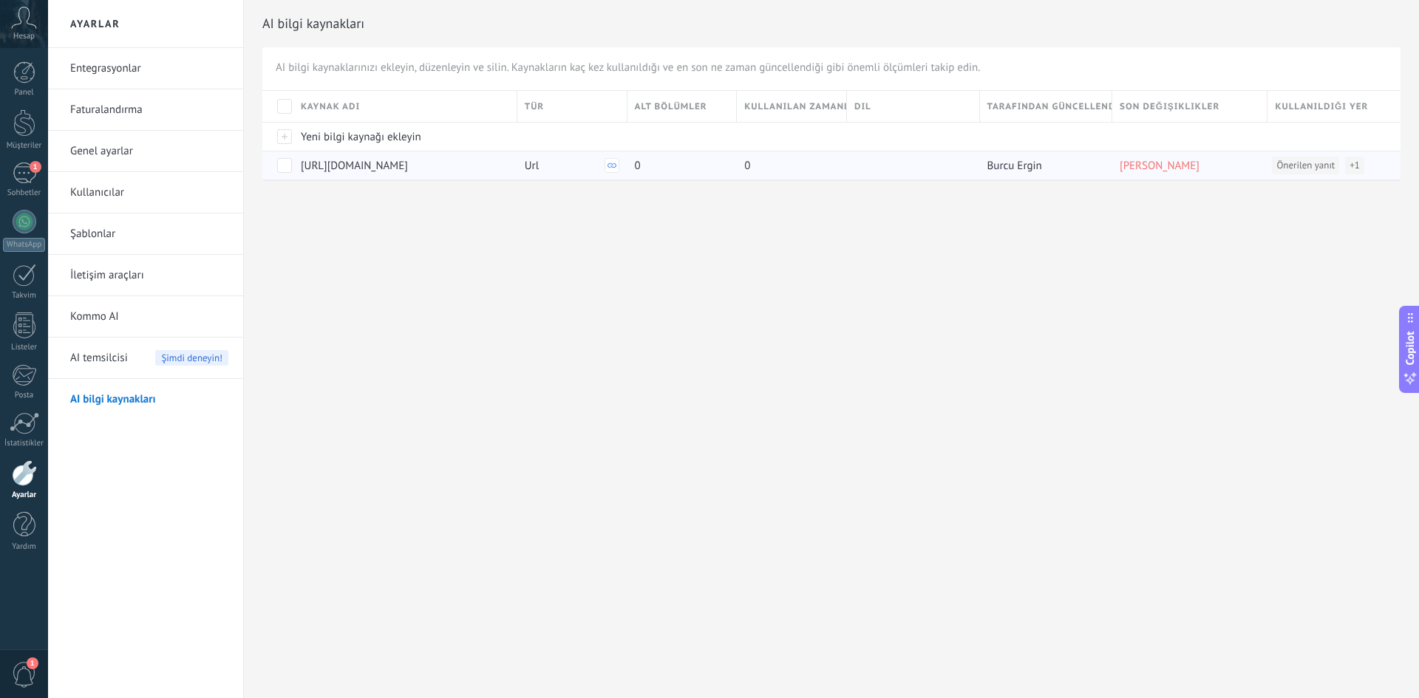
click at [1133, 167] on span "Hata" at bounding box center [1159, 166] width 80 height 14
click at [1131, 166] on span "Hata" at bounding box center [1159, 166] width 80 height 14
click at [297, 171] on div "https://www.trendyol.com/magaza/phoneix-shop-m-570201?channelId=1&sst=0" at bounding box center [401, 165] width 216 height 28
click at [281, 167] on span at bounding box center [284, 165] width 15 height 15
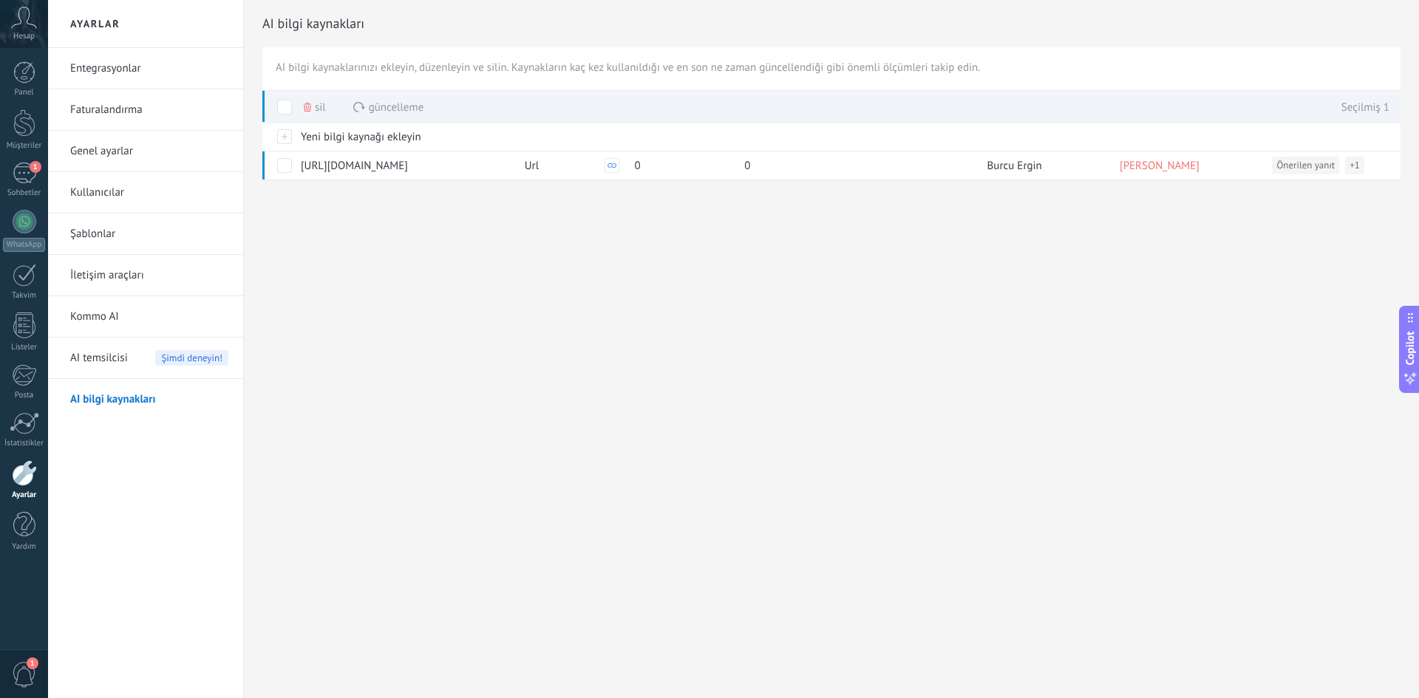
click at [392, 103] on span "Güncelleme" at bounding box center [396, 107] width 55 height 29
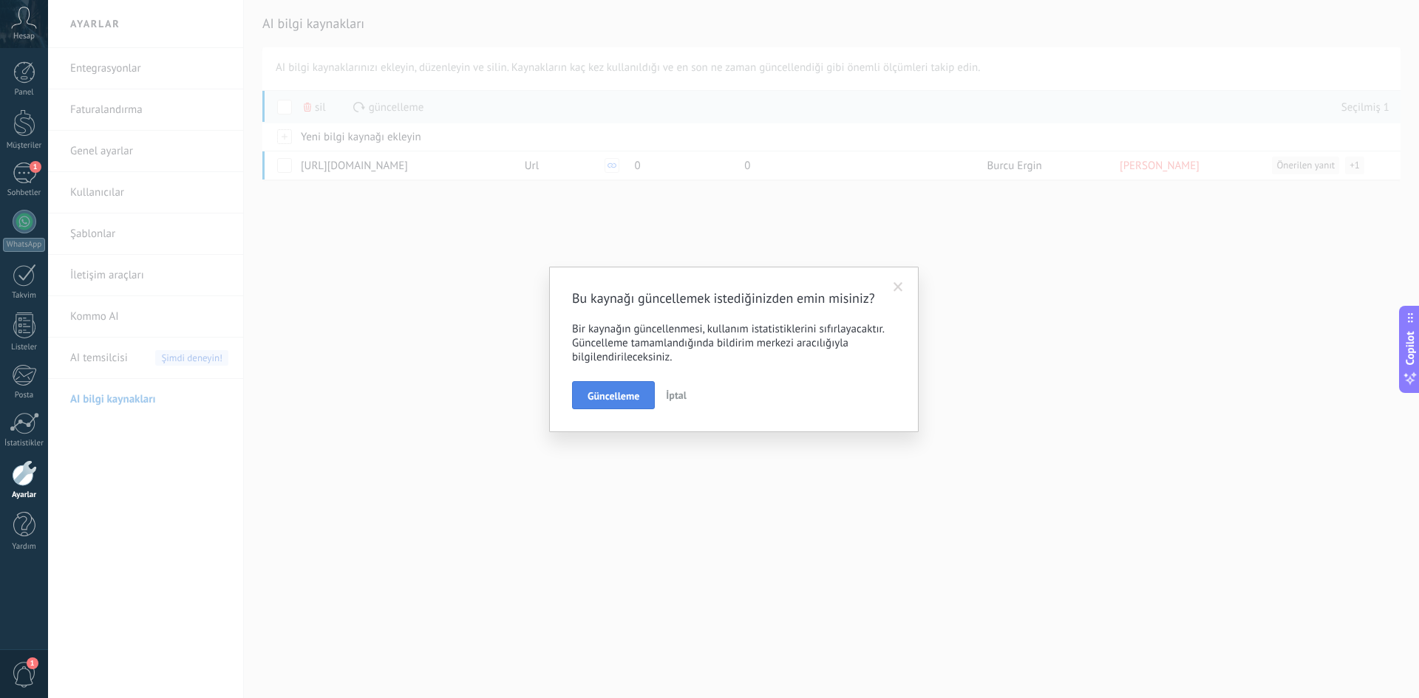
click at [624, 398] on span "Güncelleme" at bounding box center [613, 396] width 52 height 10
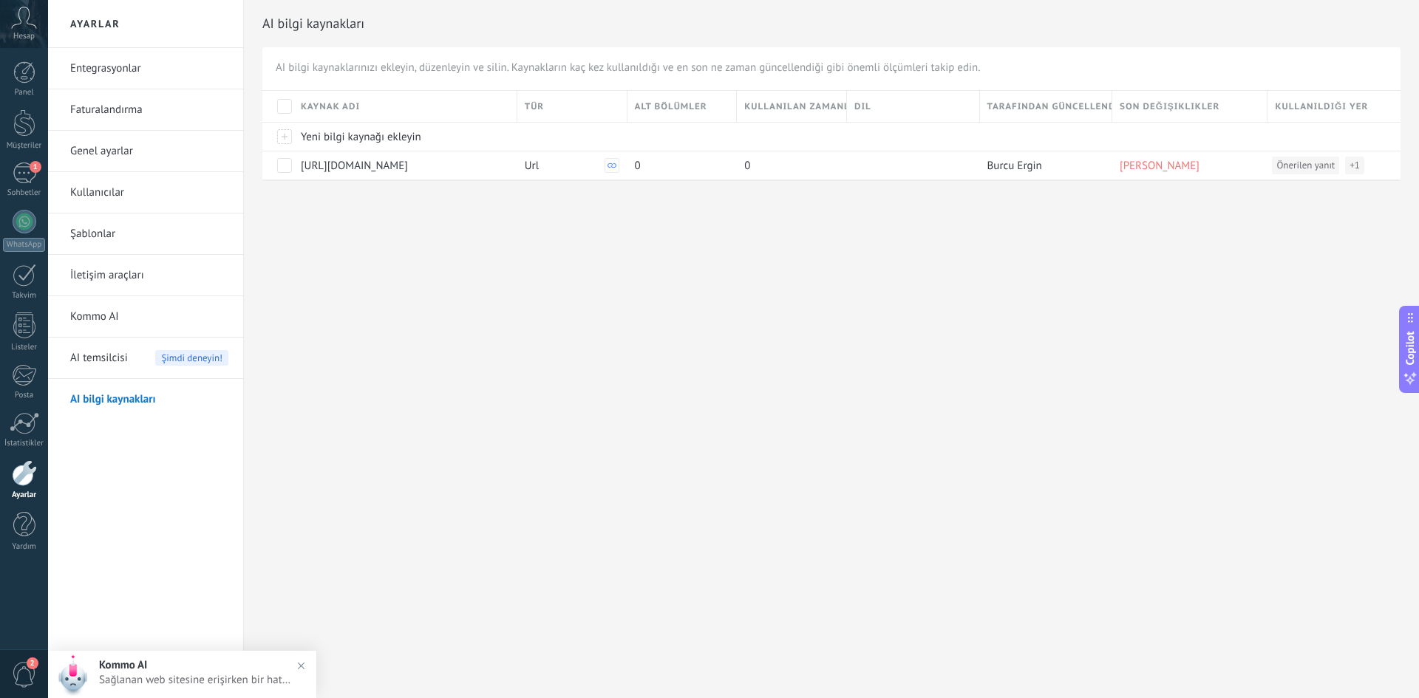
click at [248, 684] on span "Sağlanan web sitesine erişirken bir hatayla karşılaştığımız için kaynak ekleyem…" at bounding box center [197, 680] width 196 height 14
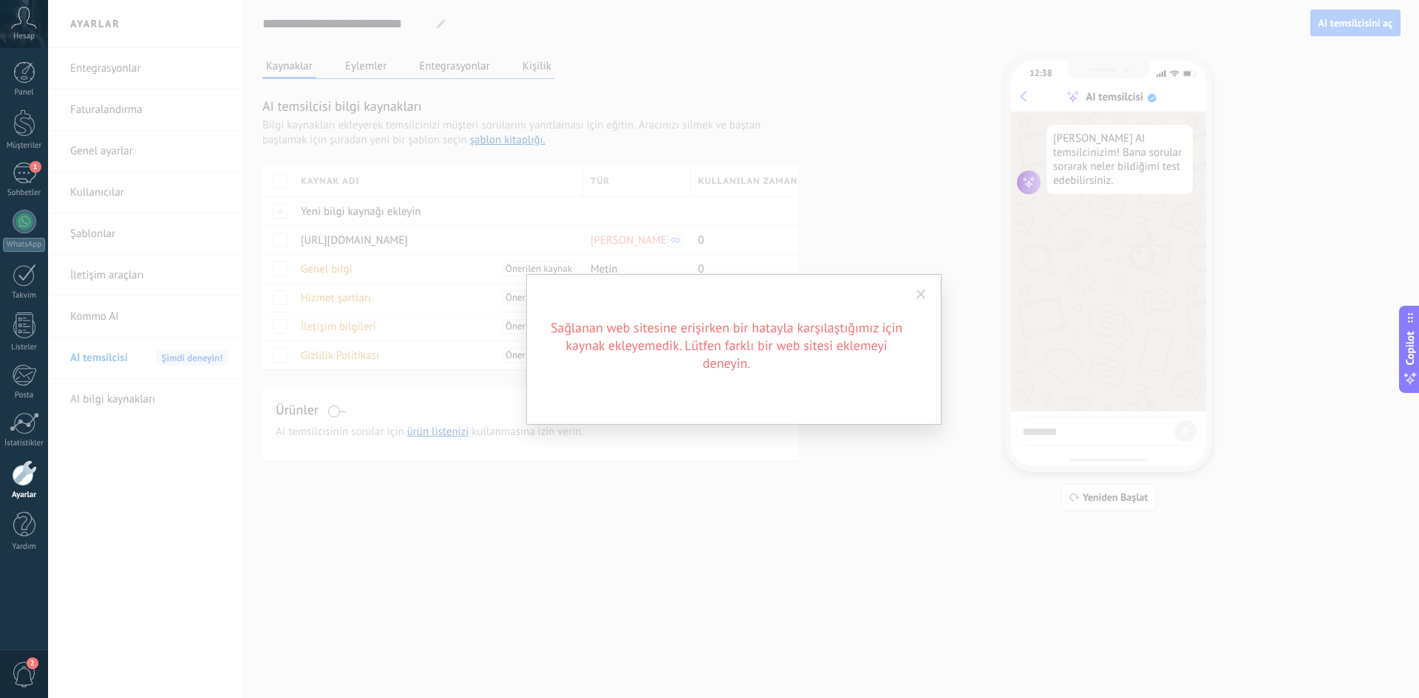
click at [764, 453] on div "Sağlanan web sitesine erişirken bir hatayla karşılaştığımız için kaynak ekleyem…" at bounding box center [733, 349] width 1370 height 698
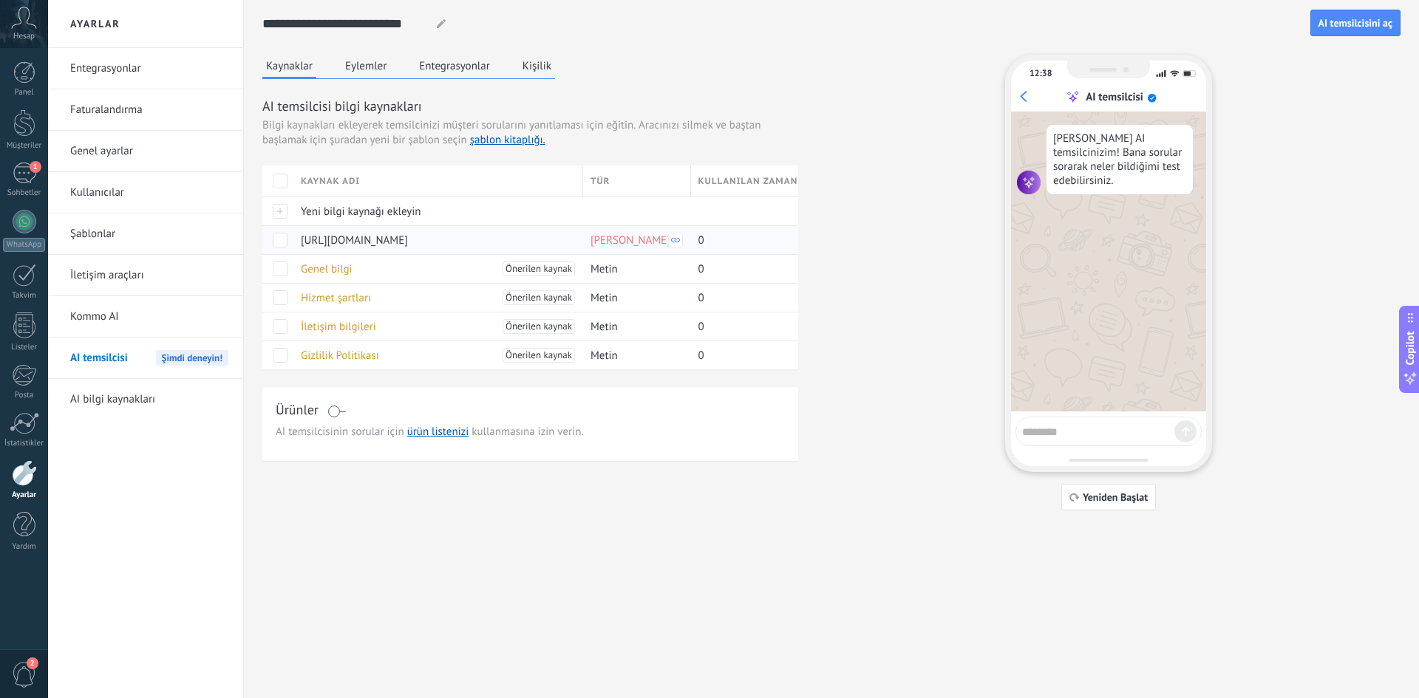
click at [284, 245] on span at bounding box center [280, 240] width 15 height 15
click at [301, 242] on use at bounding box center [301, 240] width 7 height 9
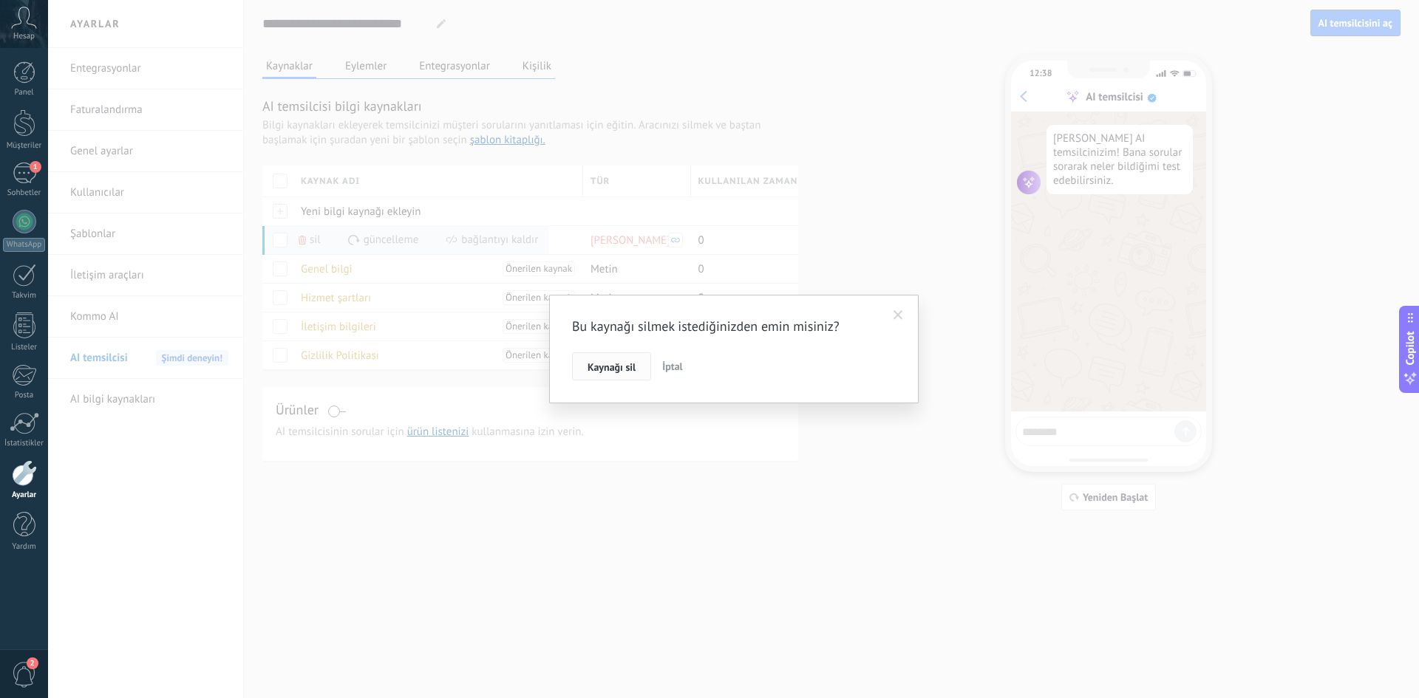
click at [610, 362] on span "Kaynağı sil" at bounding box center [611, 367] width 48 height 10
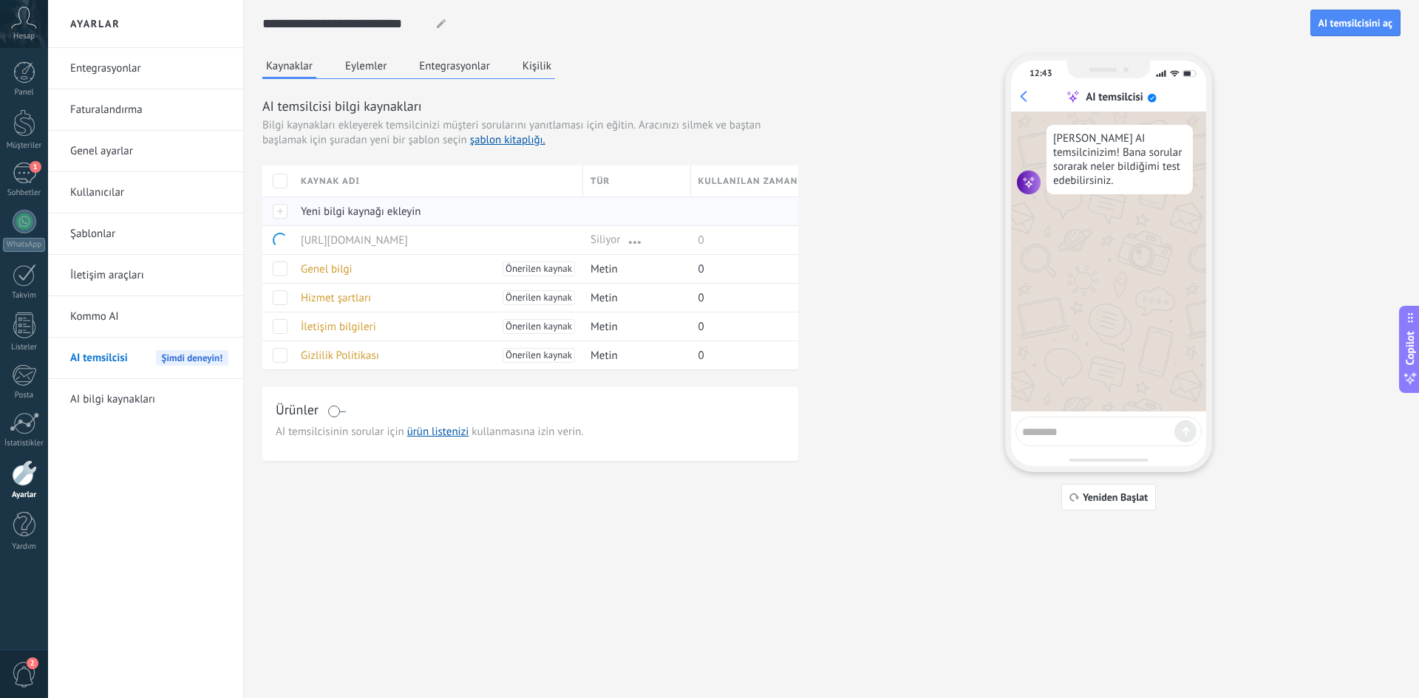
click at [276, 214] on div at bounding box center [277, 211] width 31 height 29
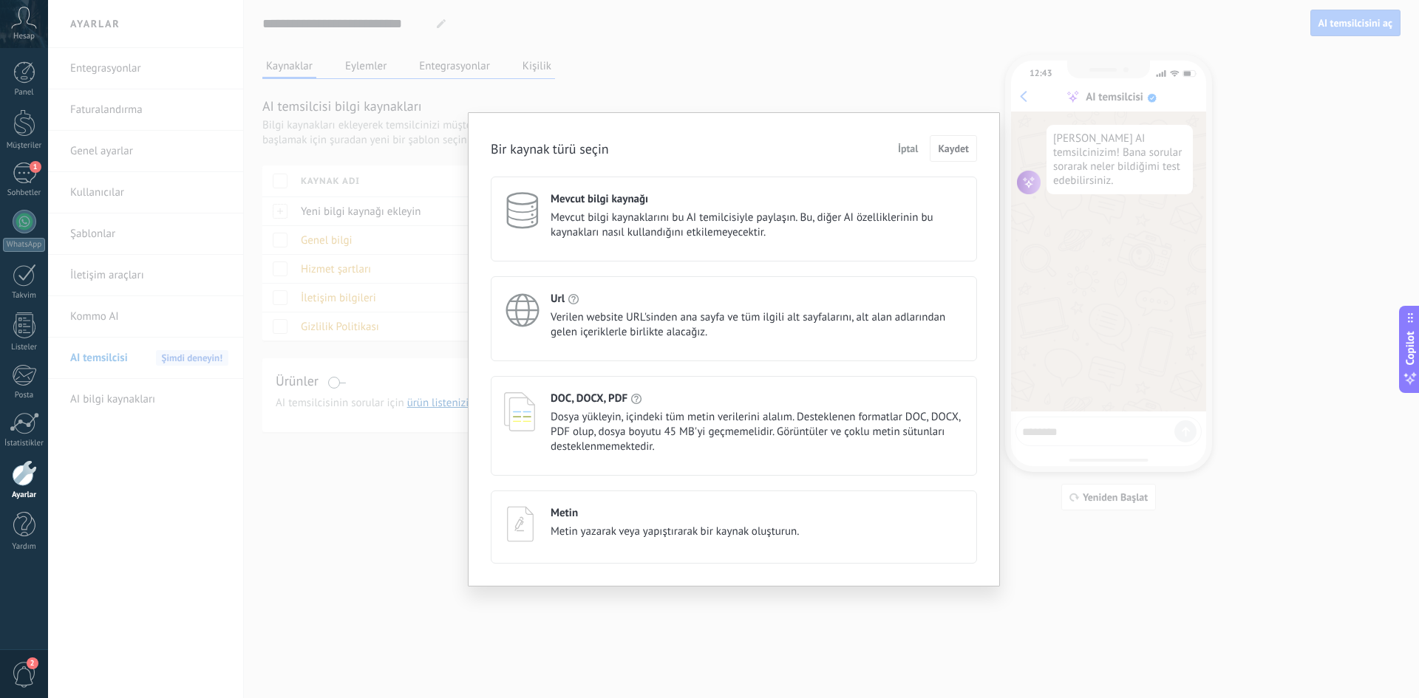
click at [588, 326] on span "Verilen website URL'sinden ana sayfa ve tüm ilgili alt sayfalarını, alt alan ad…" at bounding box center [756, 325] width 413 height 30
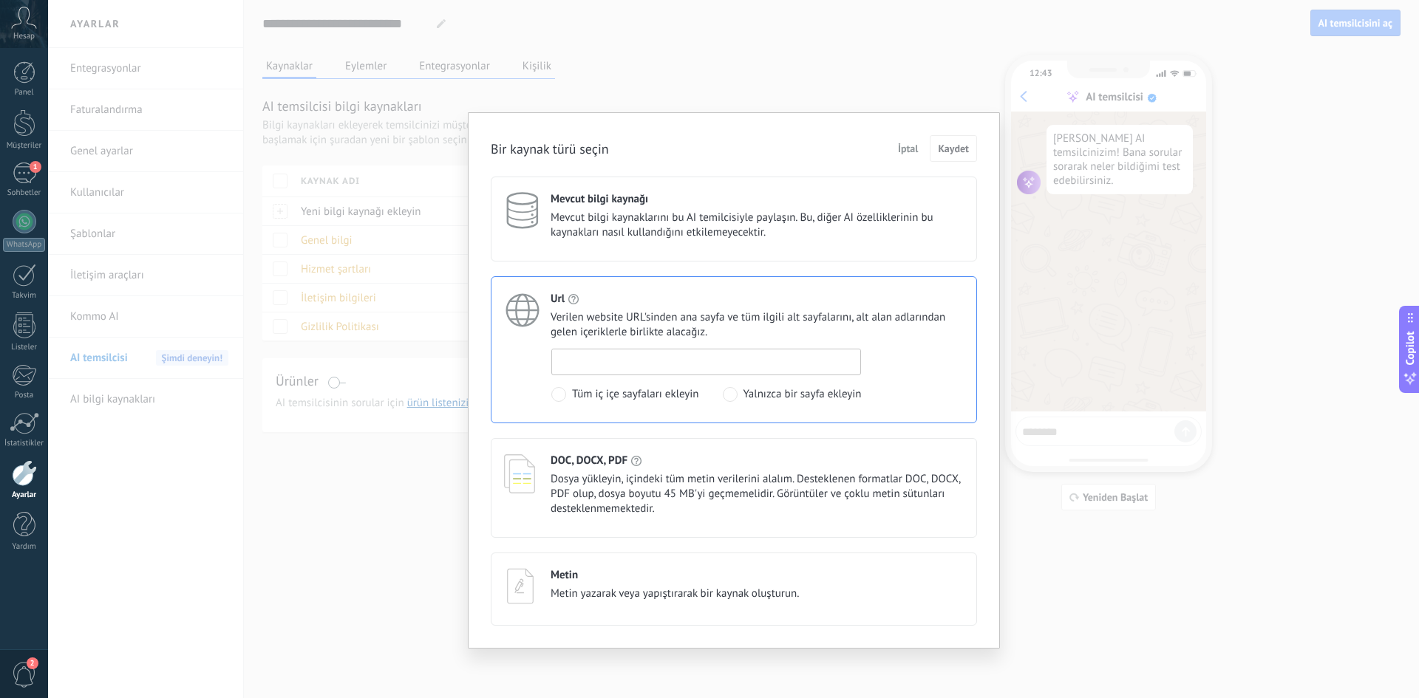
paste input "**********"
type input "**********"
click at [953, 146] on span "Kaydet" at bounding box center [953, 148] width 31 height 10
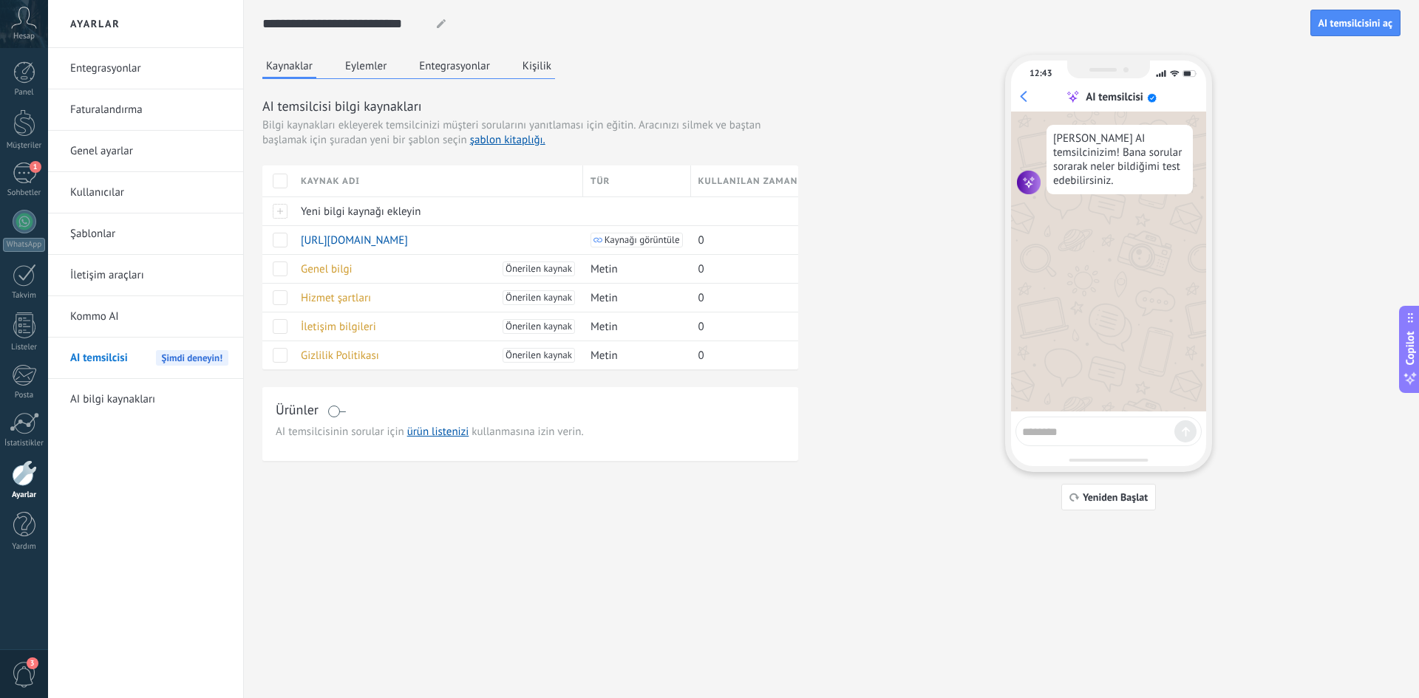
click at [1133, 431] on textarea at bounding box center [1098, 429] width 152 height 18
click at [105, 355] on span "AI temsilcisi" at bounding box center [99, 358] width 58 height 41
click at [1119, 434] on textarea at bounding box center [1098, 429] width 152 height 18
type textarea "**********"
click at [1184, 436] on icon at bounding box center [1185, 432] width 8 height 10
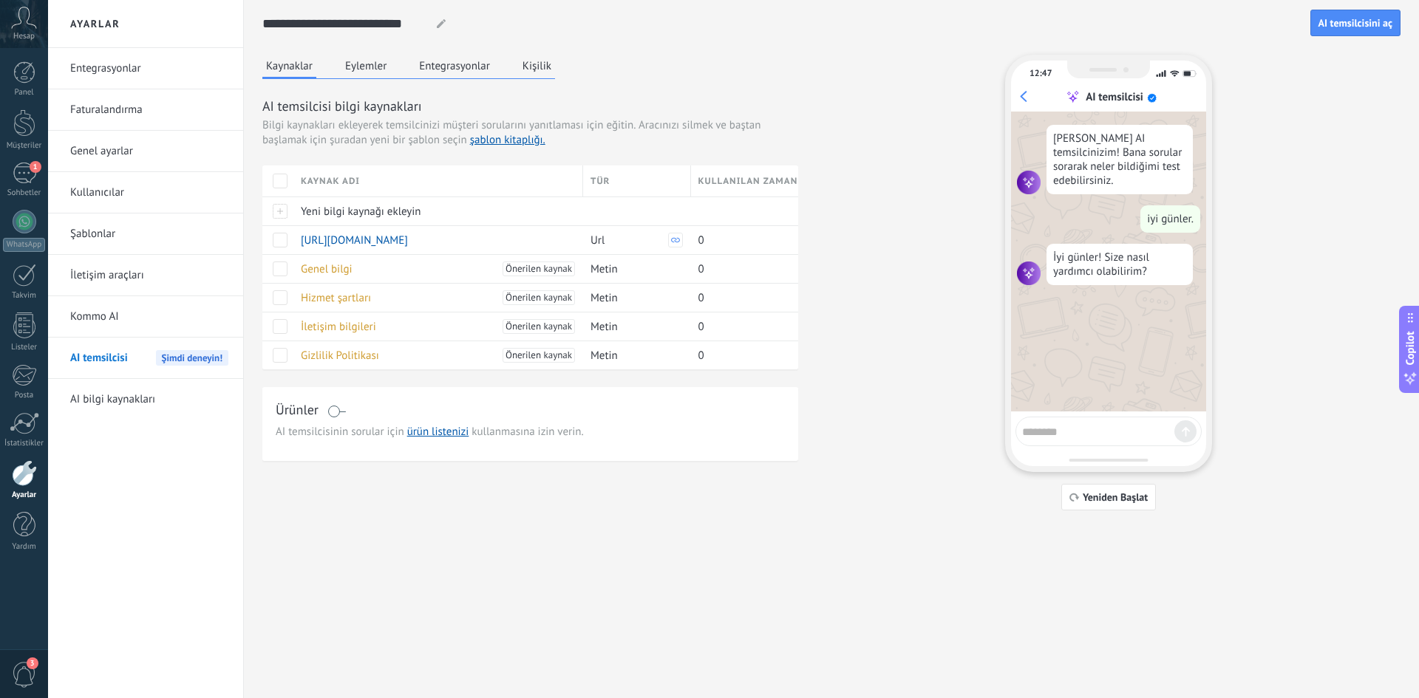
click at [1092, 448] on div "12:47 AI temsilcisi Ben sizin AI temsilcinizim! Bana sorular sorarak neler bild…" at bounding box center [1108, 263] width 207 height 417
click at [1092, 433] on textarea at bounding box center [1098, 429] width 152 height 18
type textarea "**********"
click at [1184, 431] on icon at bounding box center [1185, 432] width 8 height 10
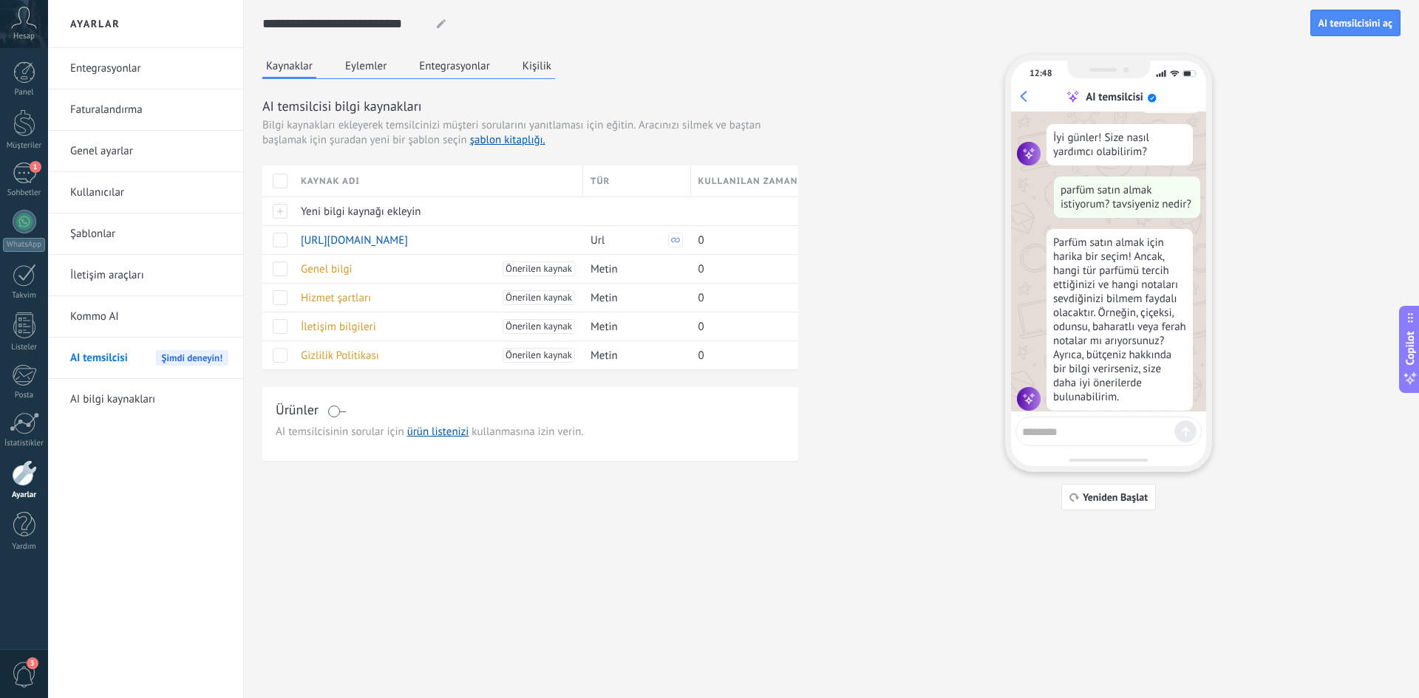
scroll to position [123, 0]
